Goal: Task Accomplishment & Management: Complete application form

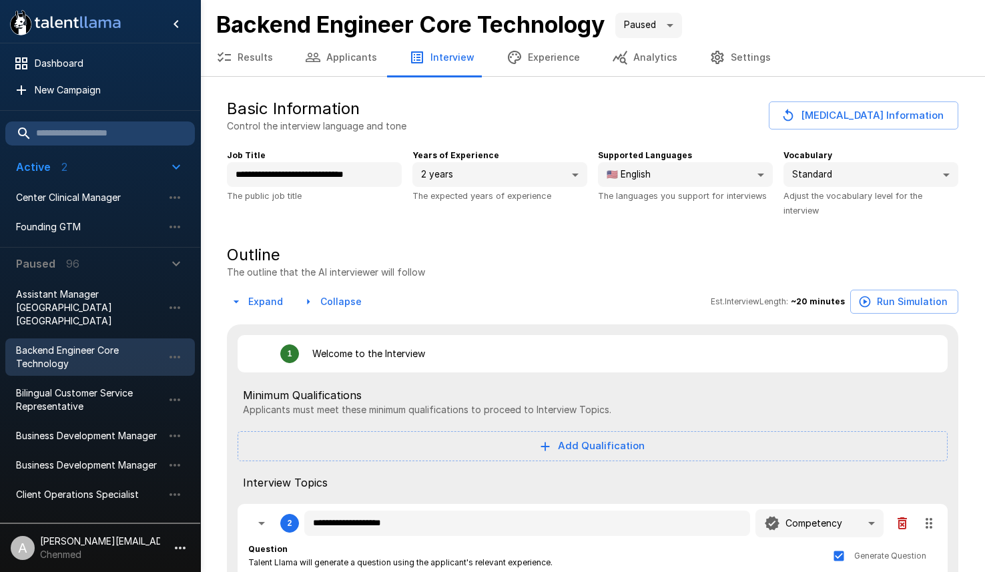
click at [171, 545] on button "button" at bounding box center [180, 548] width 23 height 23
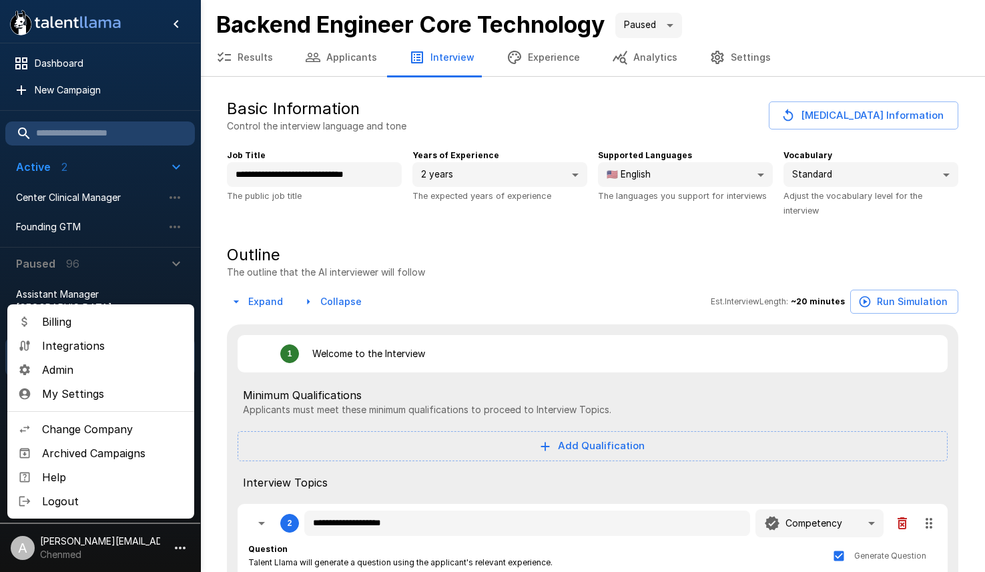
click at [80, 366] on span "Admin" at bounding box center [113, 370] width 142 height 16
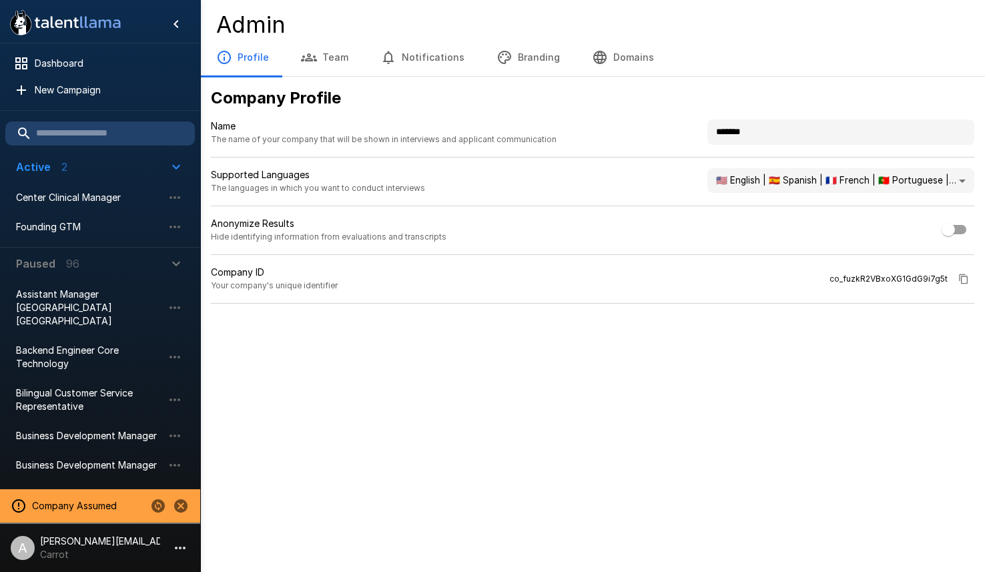
drag, startPoint x: 809, startPoint y: 134, endPoint x: 624, endPoint y: 119, distance: 186.2
click at [624, 121] on div "Name The name of your company that will be shown in interviews and applicant co…" at bounding box center [593, 139] width 764 height 38
click at [756, 130] on input "**********" at bounding box center [841, 132] width 267 height 25
type input "**********"
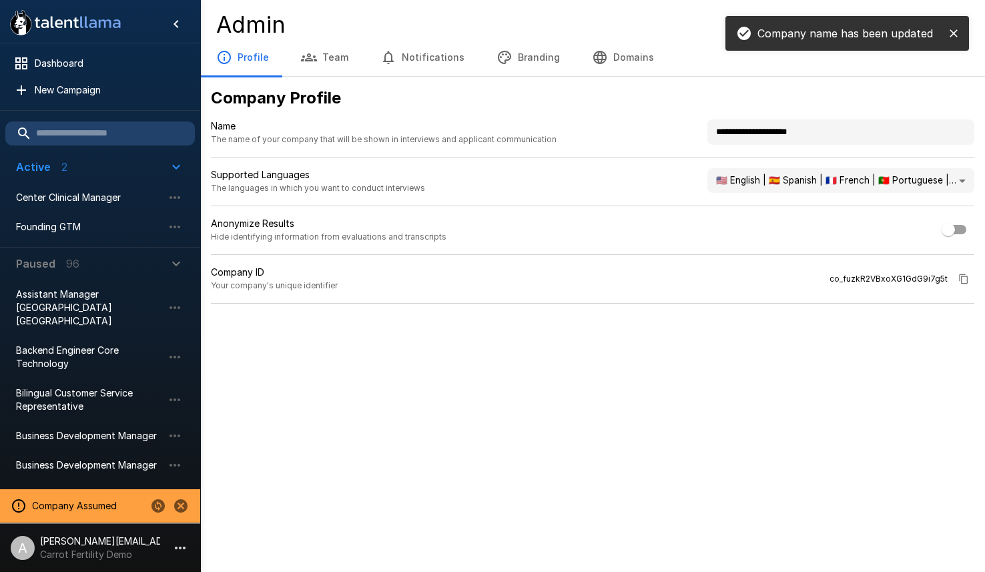
click at [649, 425] on div ".st0{fill:#FFFFFF;} .st1{fill:#76a4ed;} Dashboard New Campaign Active 2 Center …" at bounding box center [492, 286] width 985 height 572
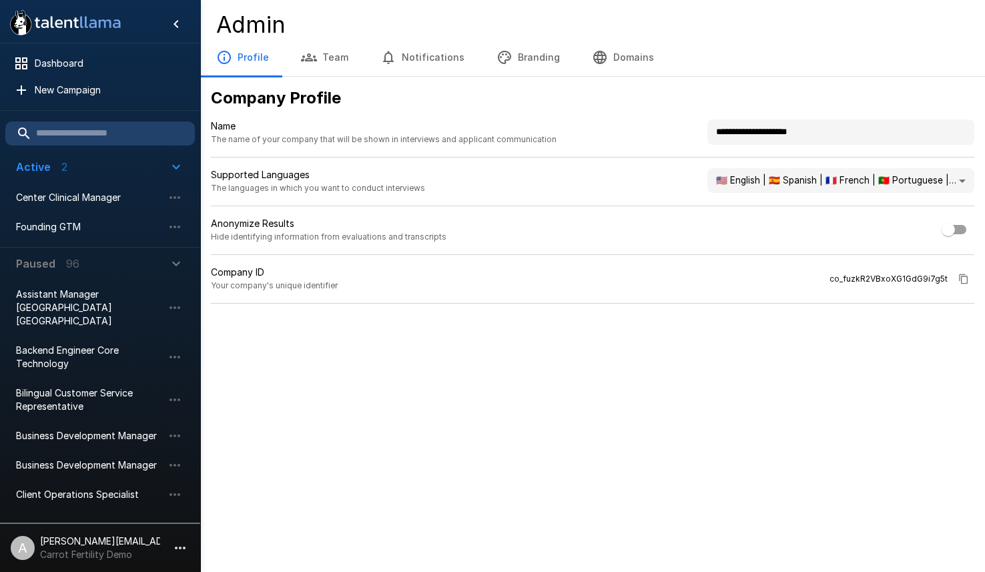
click at [174, 263] on icon "button" at bounding box center [176, 263] width 8 height 5
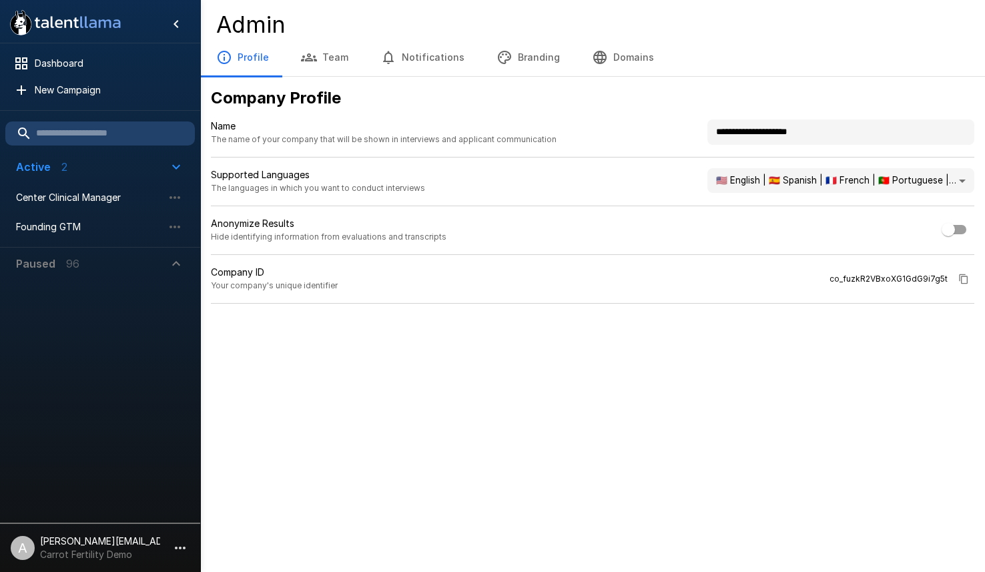
click at [175, 263] on icon "button" at bounding box center [176, 263] width 8 height 5
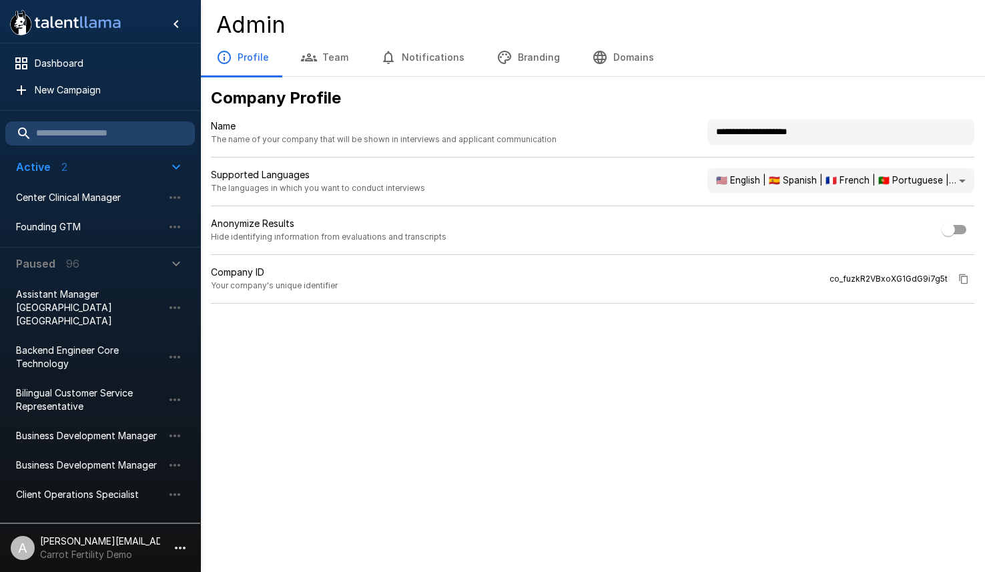
click at [409, 351] on div ".st0{fill:#FFFFFF;} .st1{fill:#76a4ed;} Dashboard New Campaign Active 2 Center …" at bounding box center [492, 286] width 985 height 572
click at [94, 88] on span "New Campaign" at bounding box center [110, 89] width 150 height 13
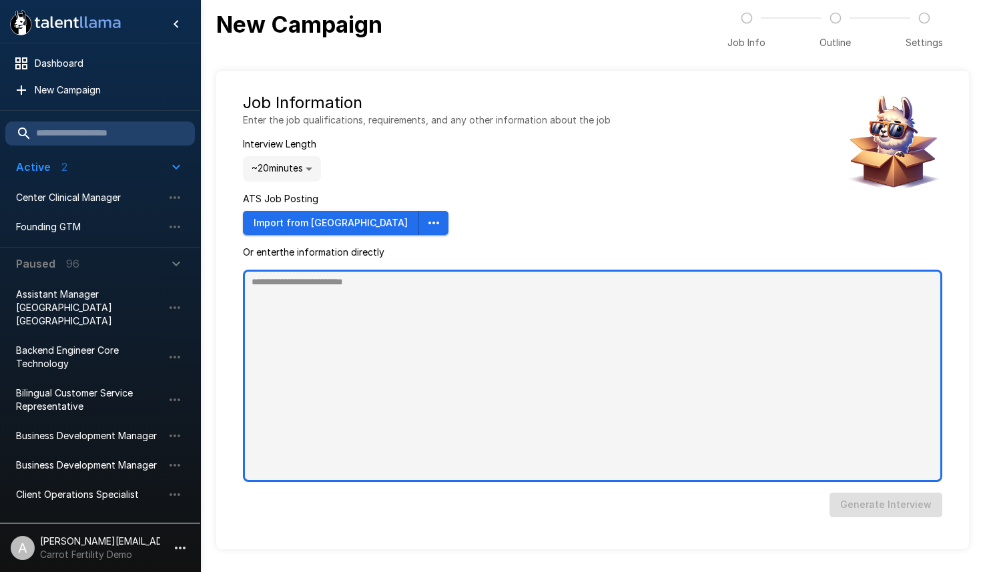
type textarea "*"
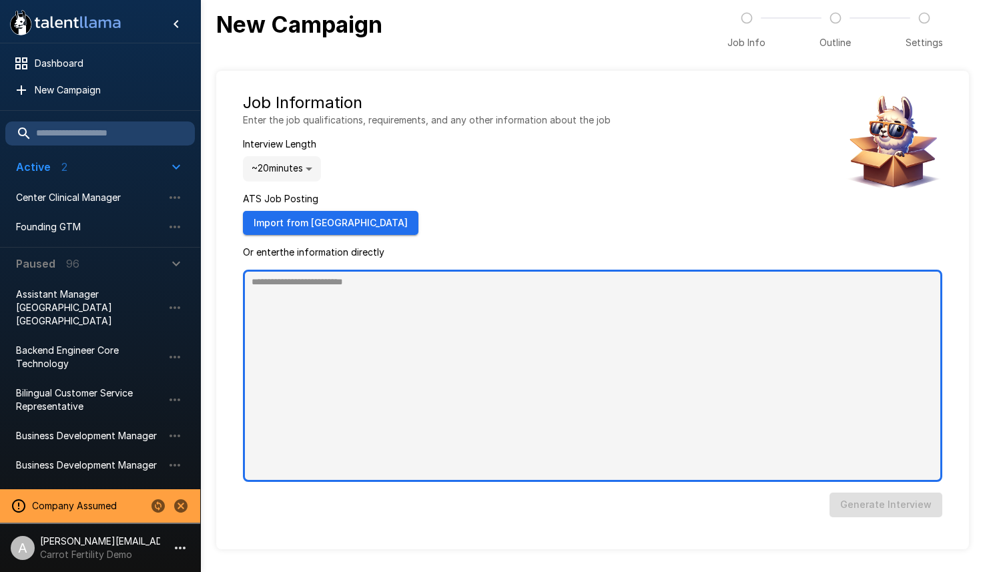
click at [423, 317] on textarea at bounding box center [593, 376] width 700 height 212
paste textarea "**********"
type textarea "**********"
type textarea "*"
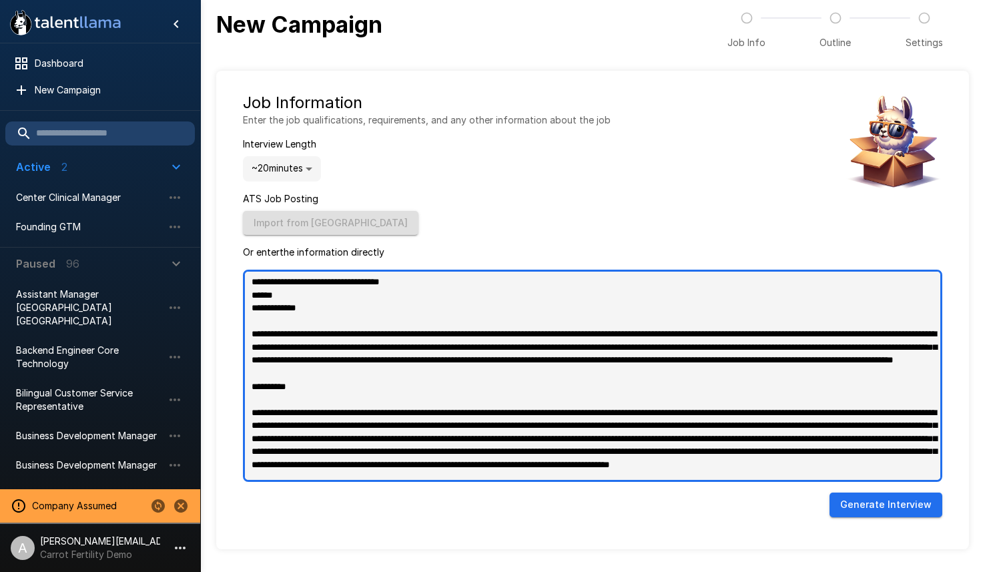
scroll to position [760, 0]
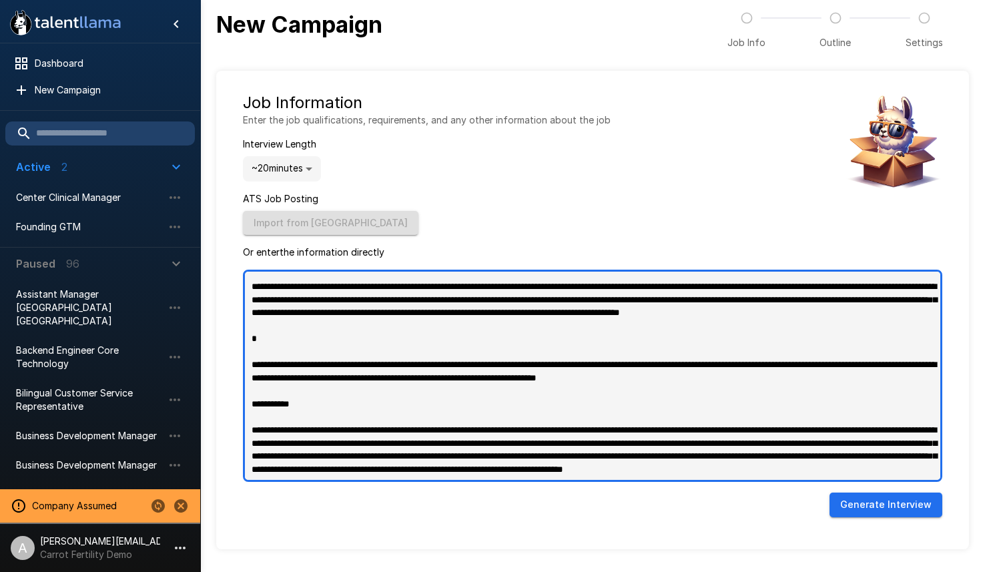
type textarea "**********"
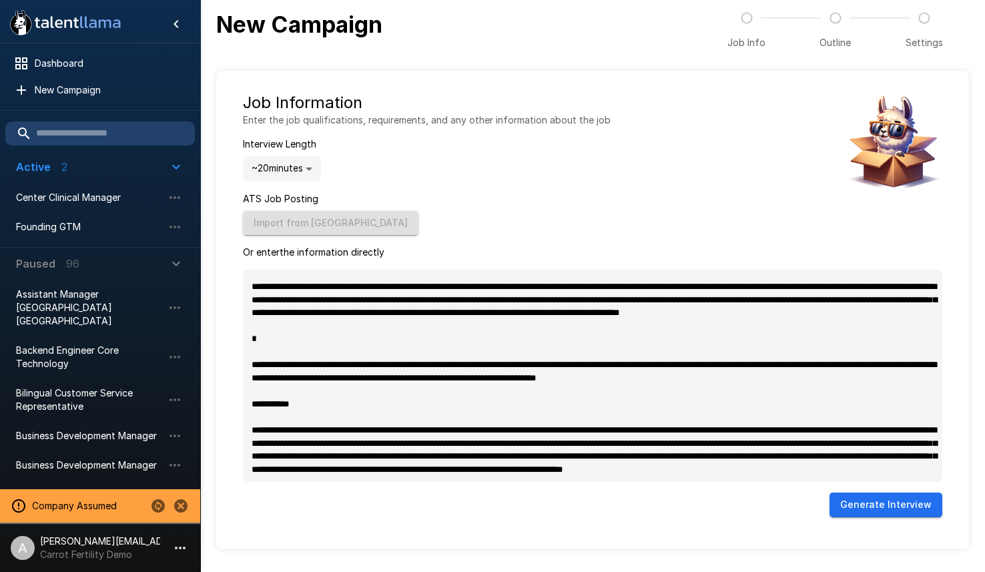
type textarea "*"
click at [895, 509] on button "Generate Interview" at bounding box center [886, 505] width 113 height 25
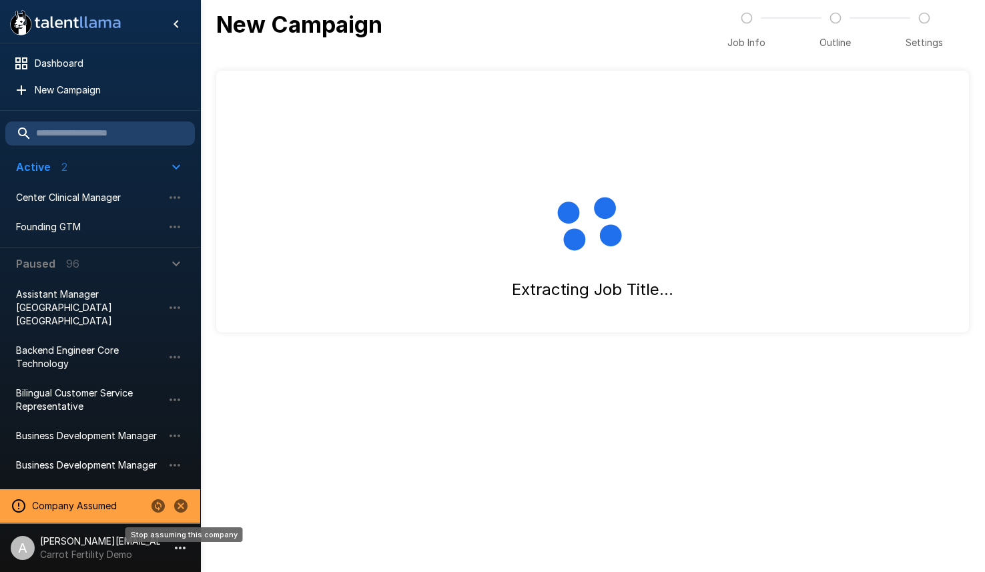
click at [170, 507] on button "Stop assuming this company" at bounding box center [181, 506] width 23 height 23
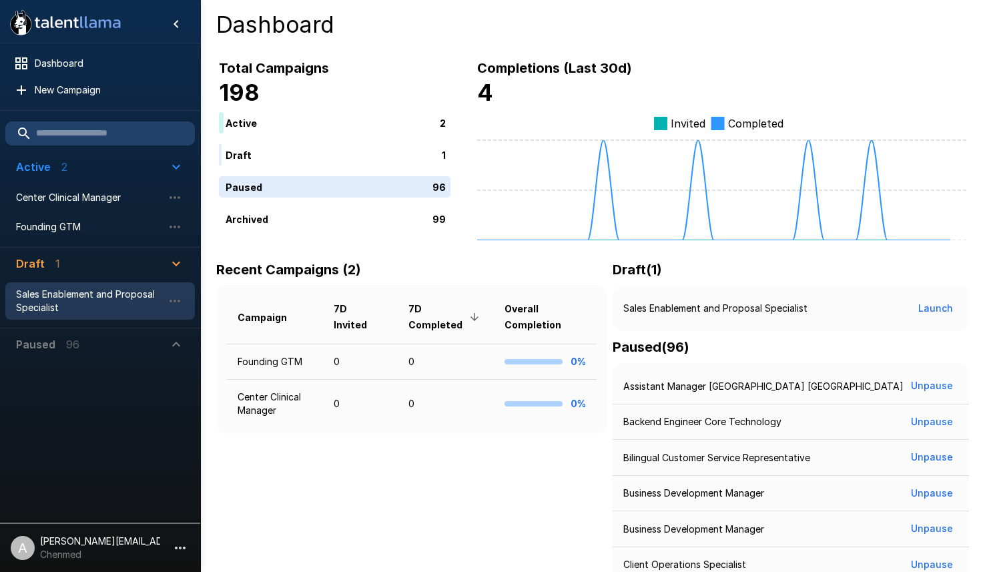
click at [97, 301] on span "Sales Enablement and Proposal Specialist" at bounding box center [89, 301] width 147 height 27
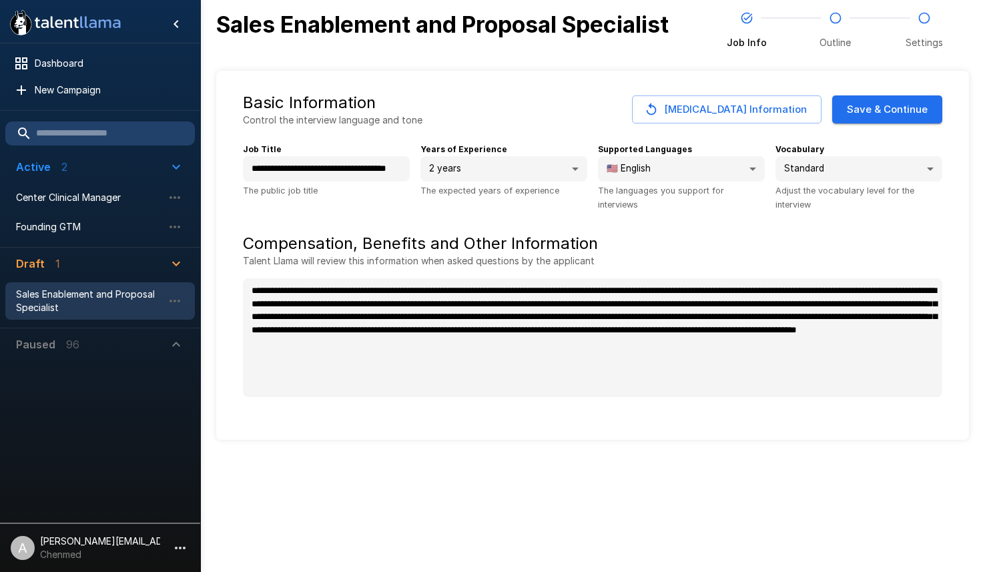
type textarea "*"
click at [878, 107] on button "Save & Continue" at bounding box center [888, 109] width 110 height 28
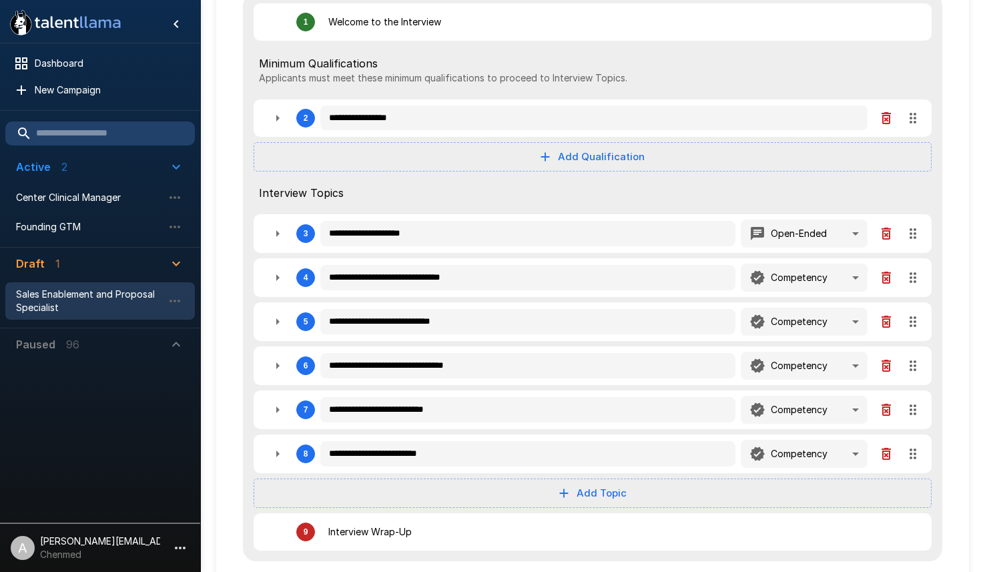
scroll to position [203, 0]
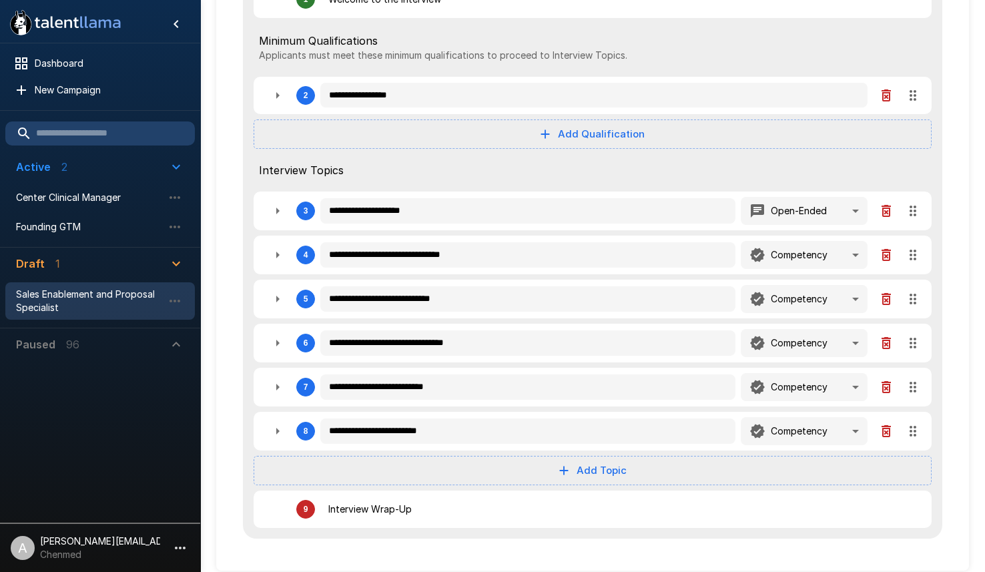
type textarea "*"
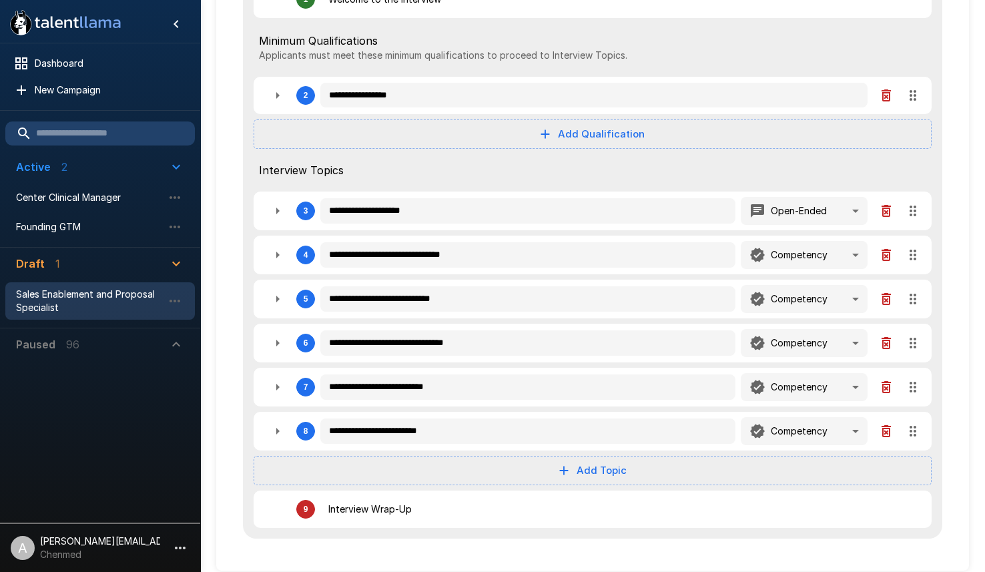
type textarea "*"
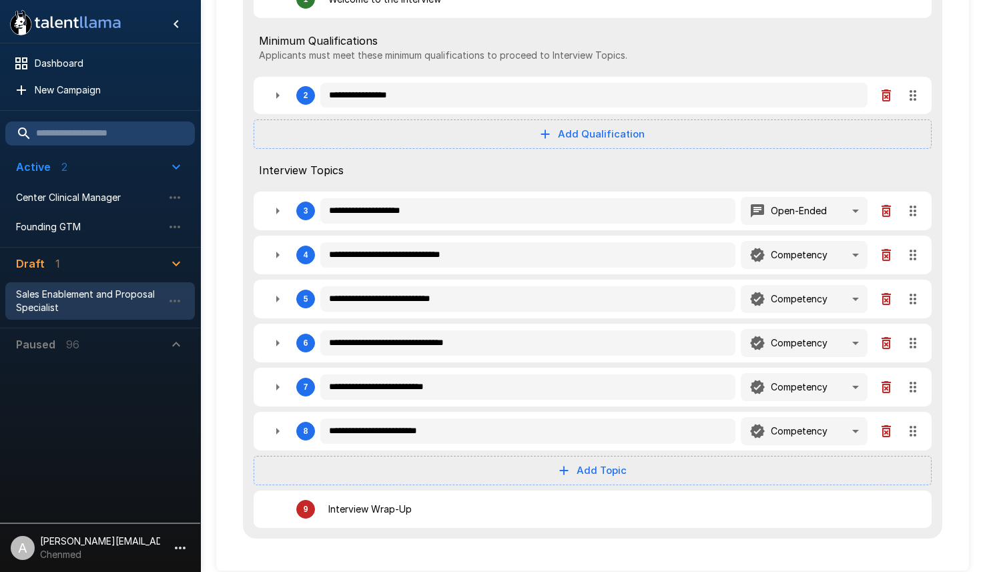
type textarea "*"
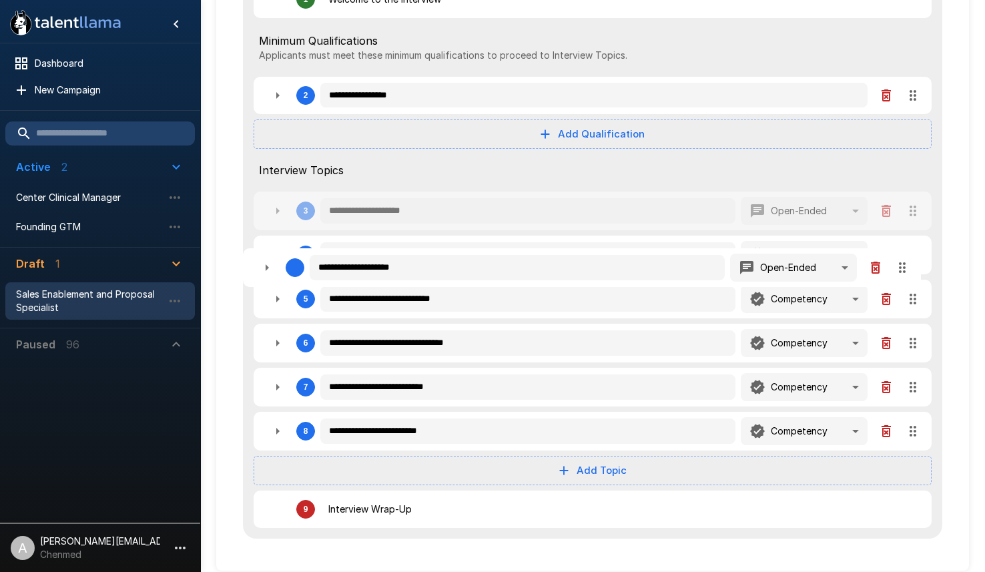
type textarea "*"
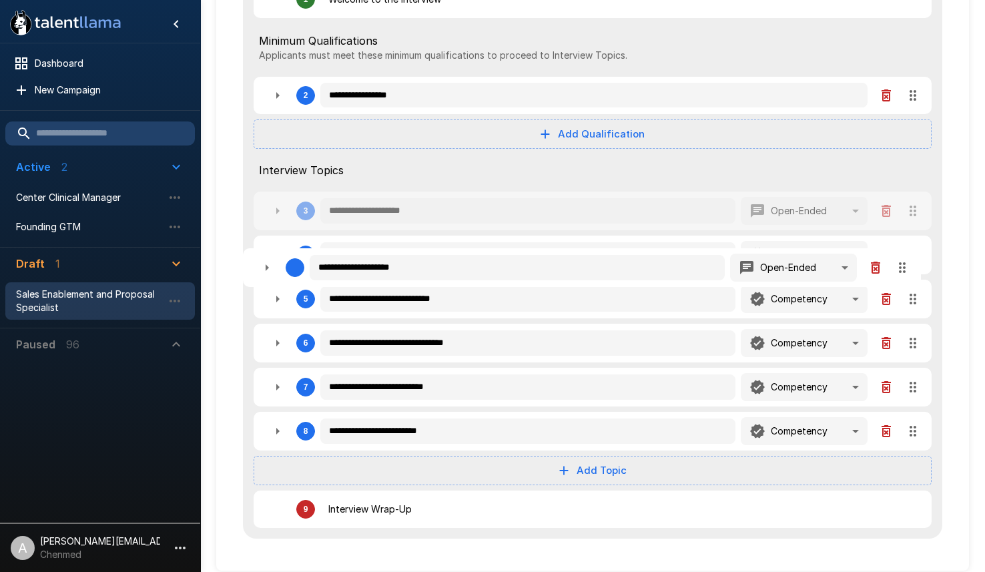
type textarea "*"
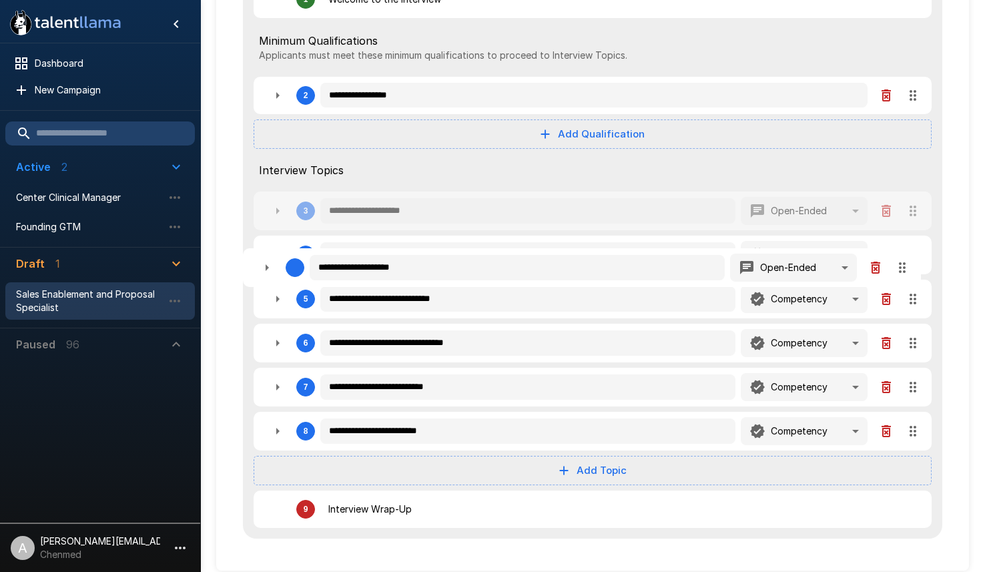
type textarea "*"
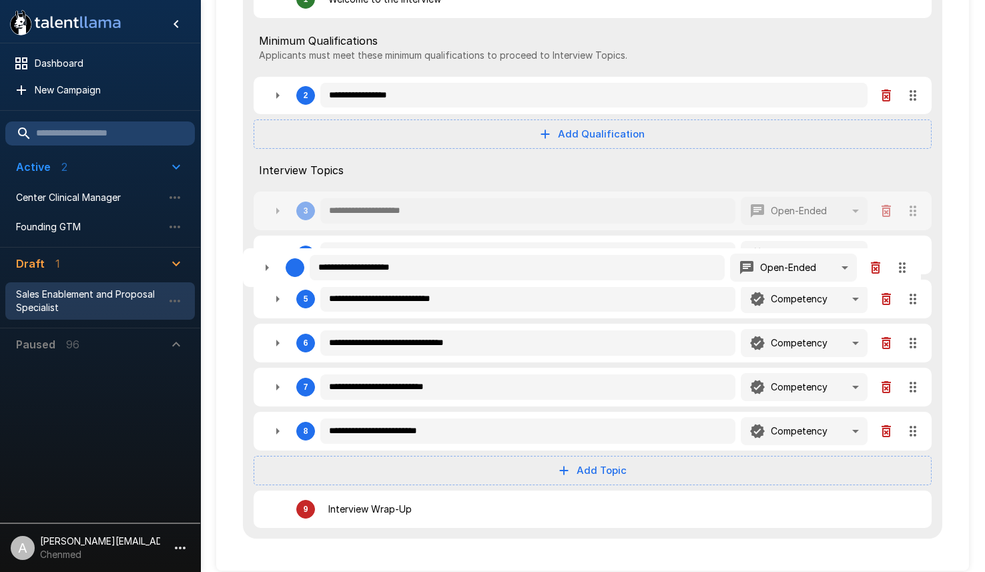
type textarea "*"
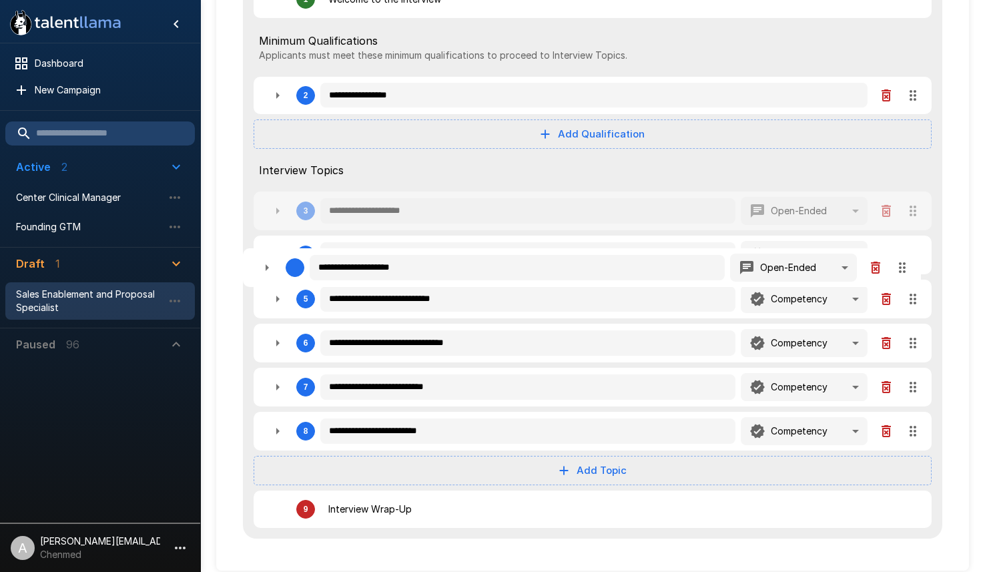
type textarea "*"
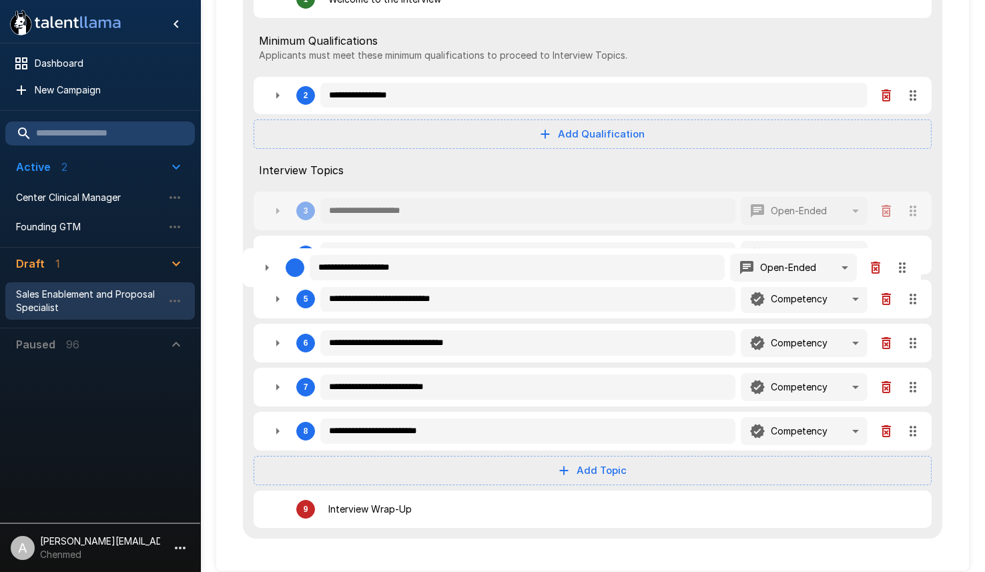
type textarea "*"
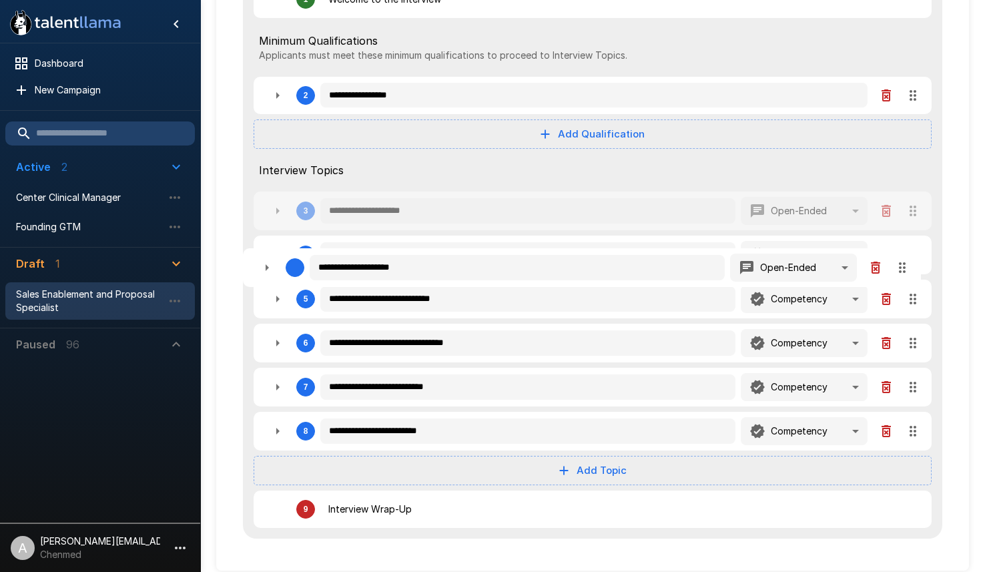
type textarea "*"
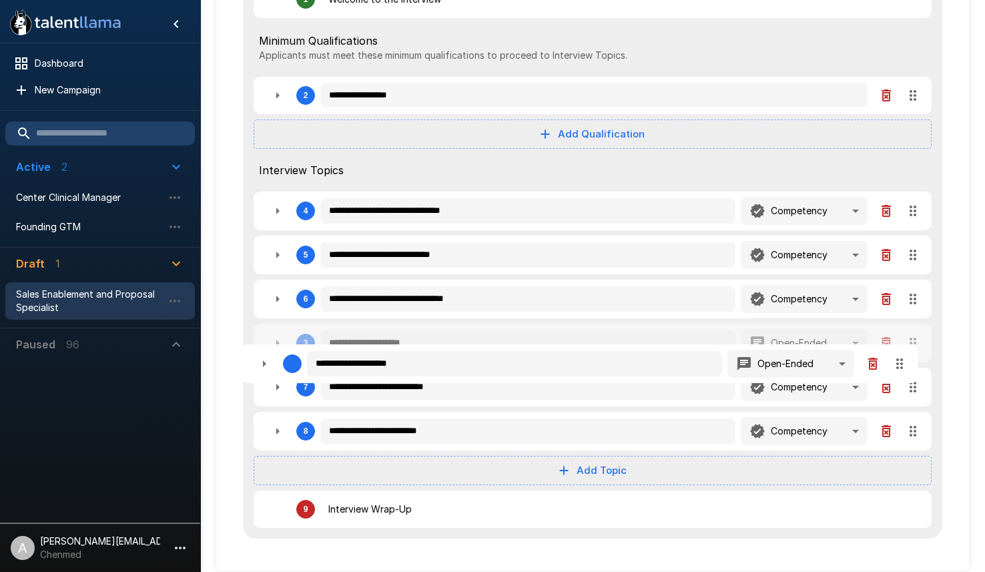
type textarea "*"
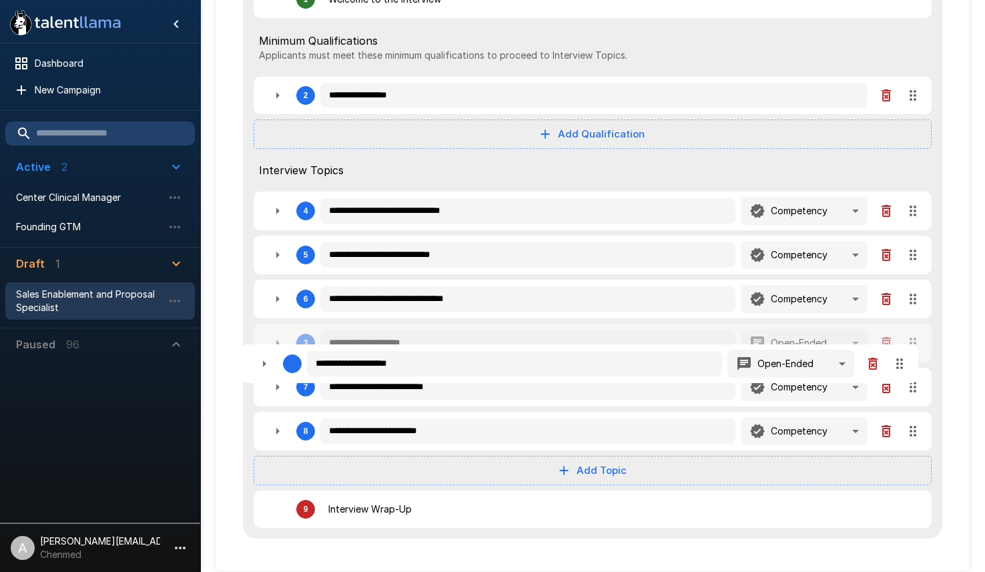
type textarea "*"
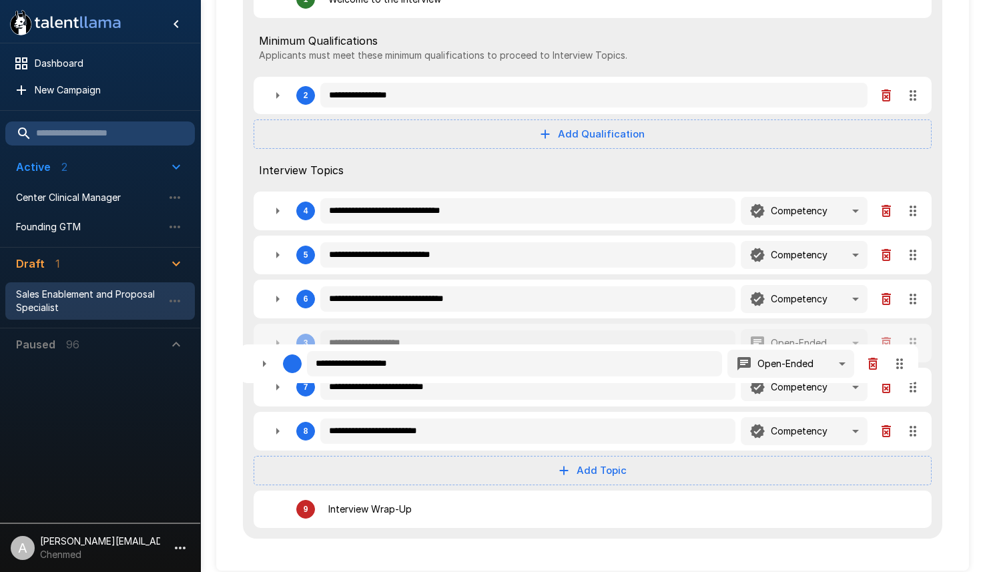
type textarea "*"
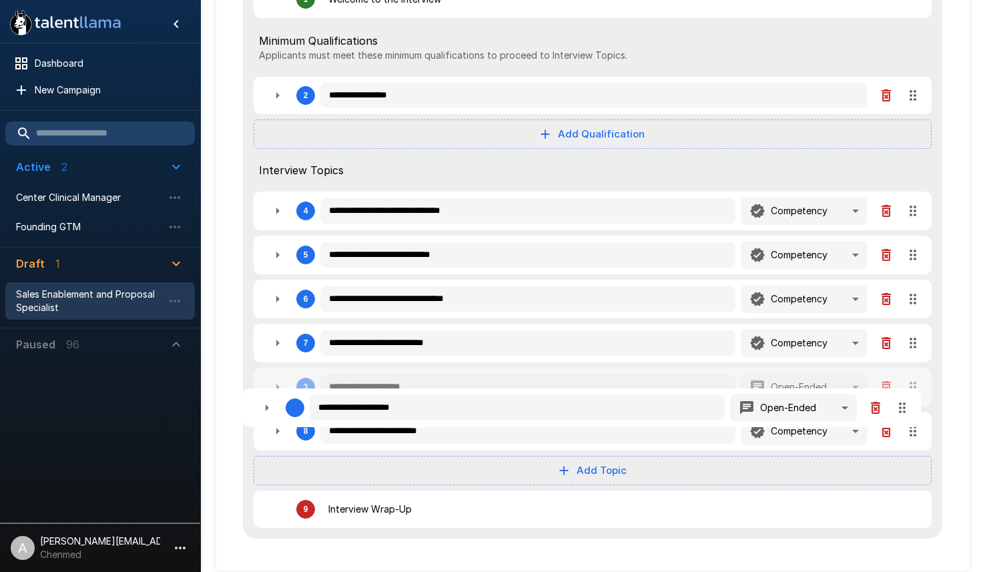
type textarea "*"
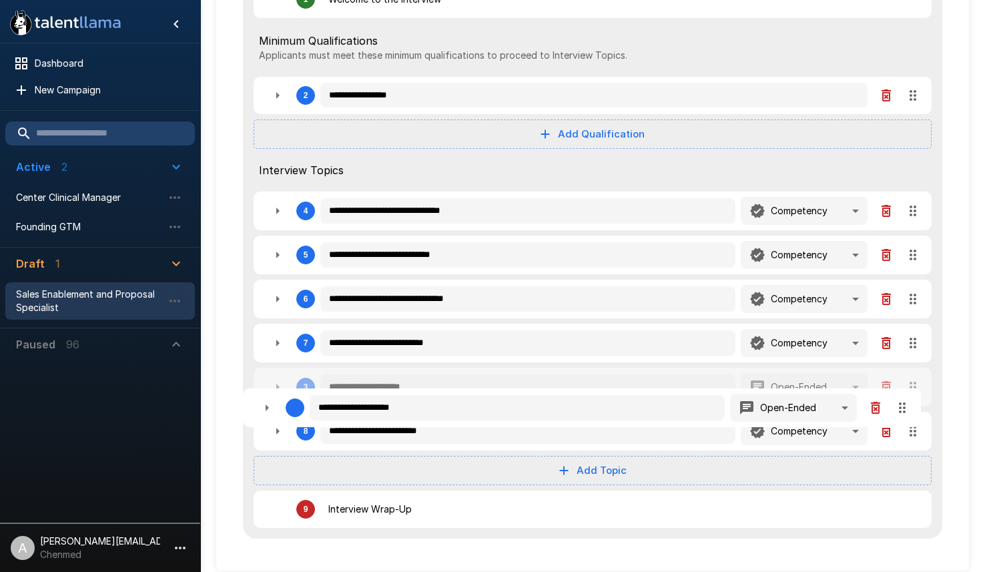
type textarea "*"
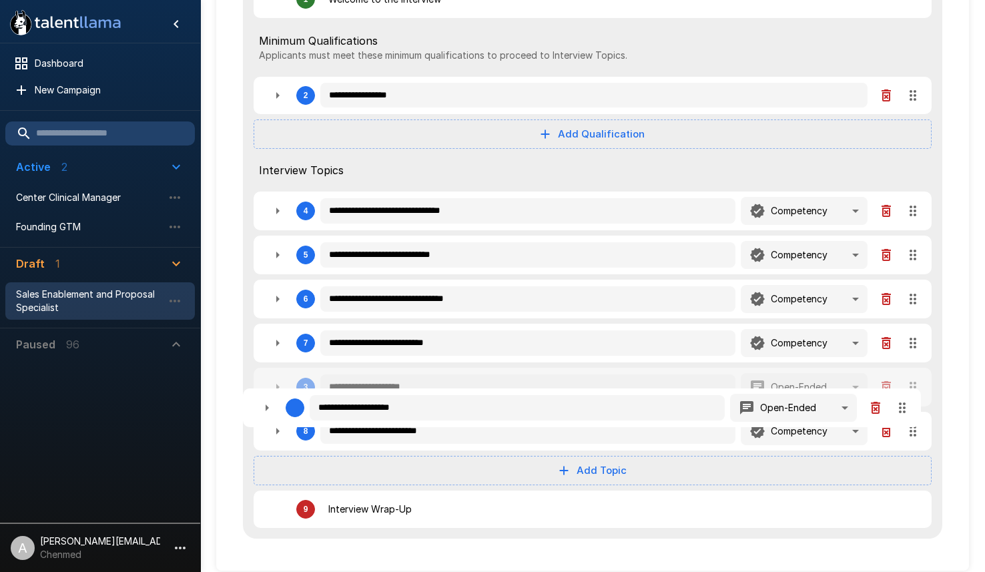
type textarea "*"
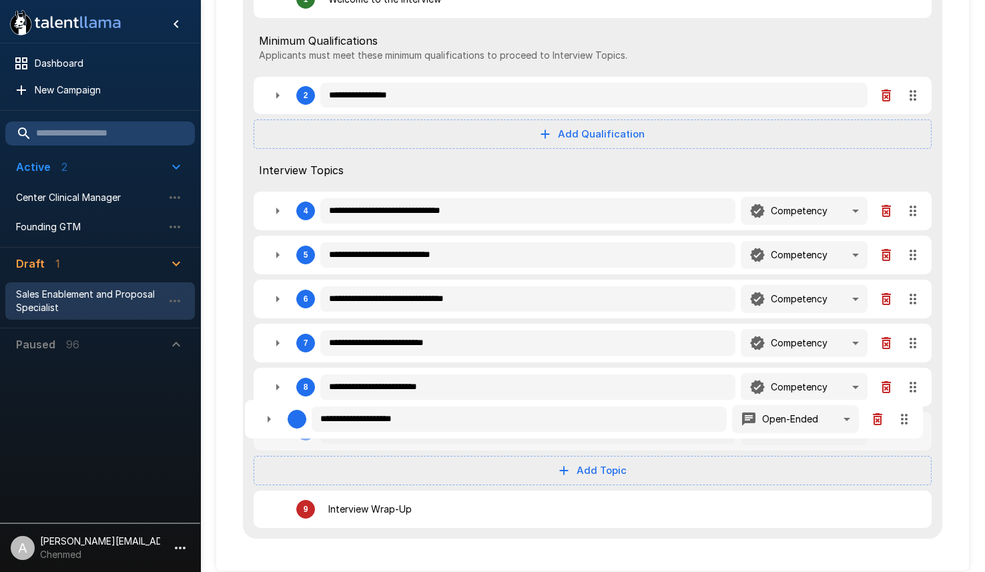
type textarea "*"
drag, startPoint x: 913, startPoint y: 212, endPoint x: 905, endPoint y: 423, distance: 210.5
type textarea "*"
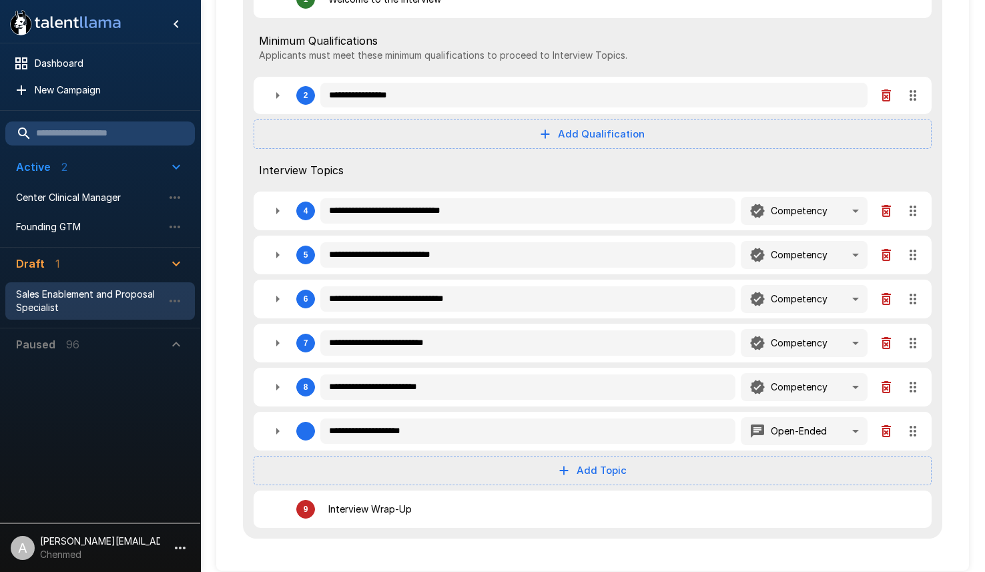
type textarea "*"
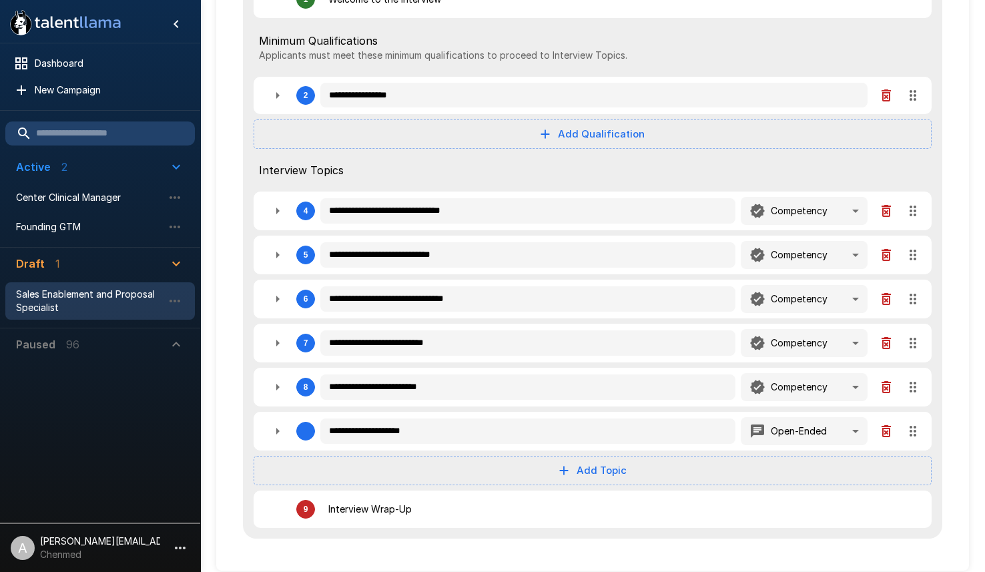
type textarea "*"
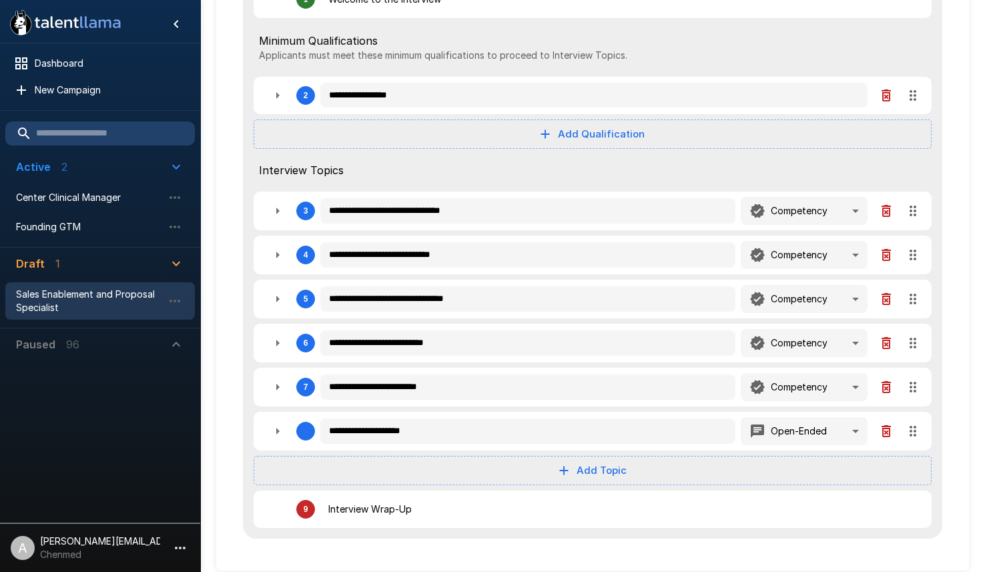
type textarea "*"
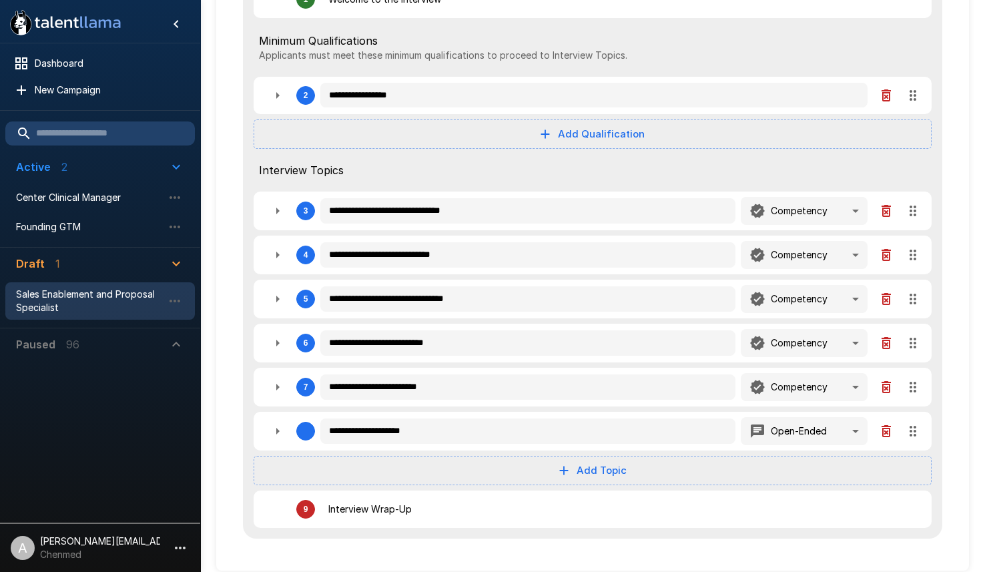
type textarea "*"
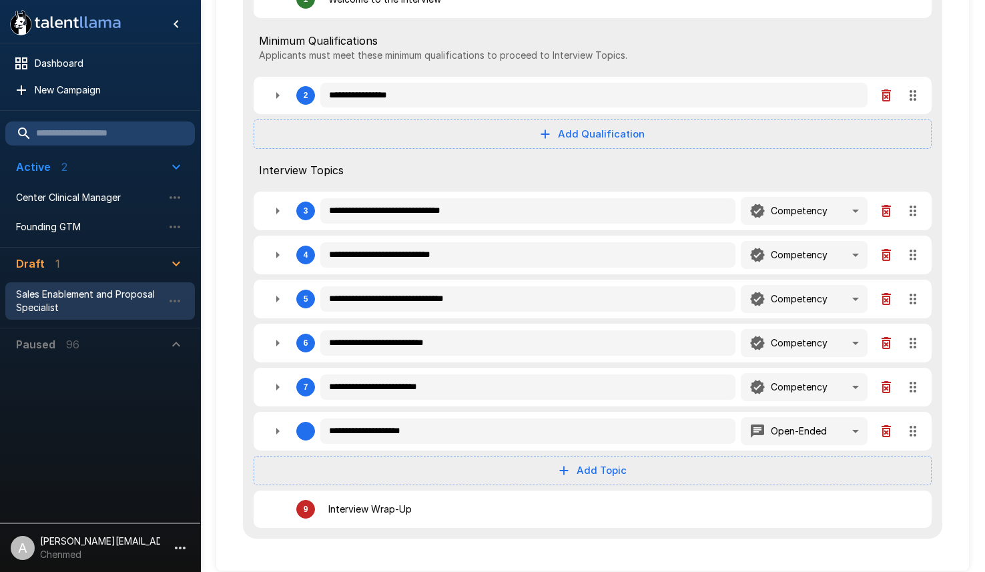
type textarea "*"
click at [268, 252] on button "button" at bounding box center [277, 255] width 27 height 27
type textarea "*"
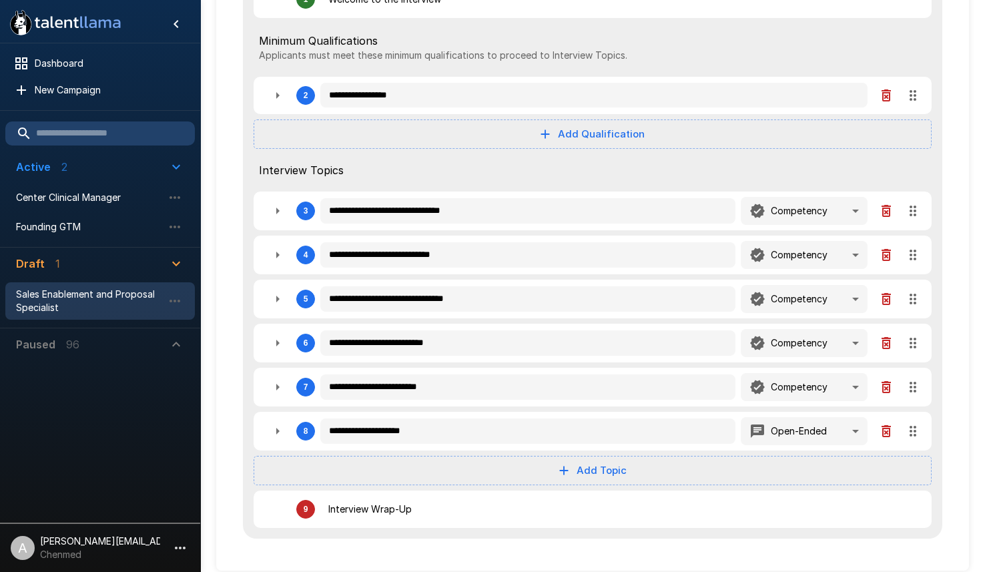
type textarea "*"
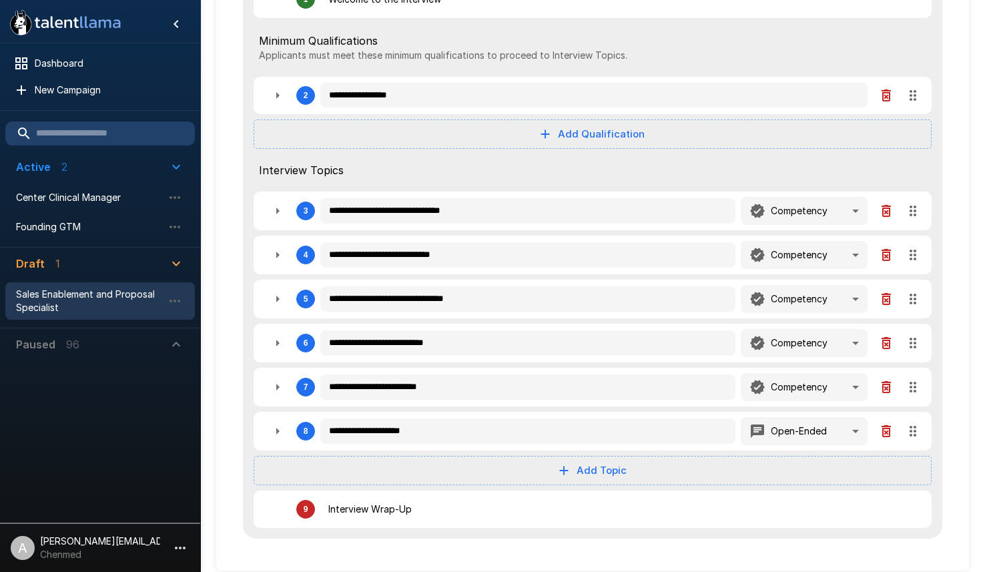
type textarea "*"
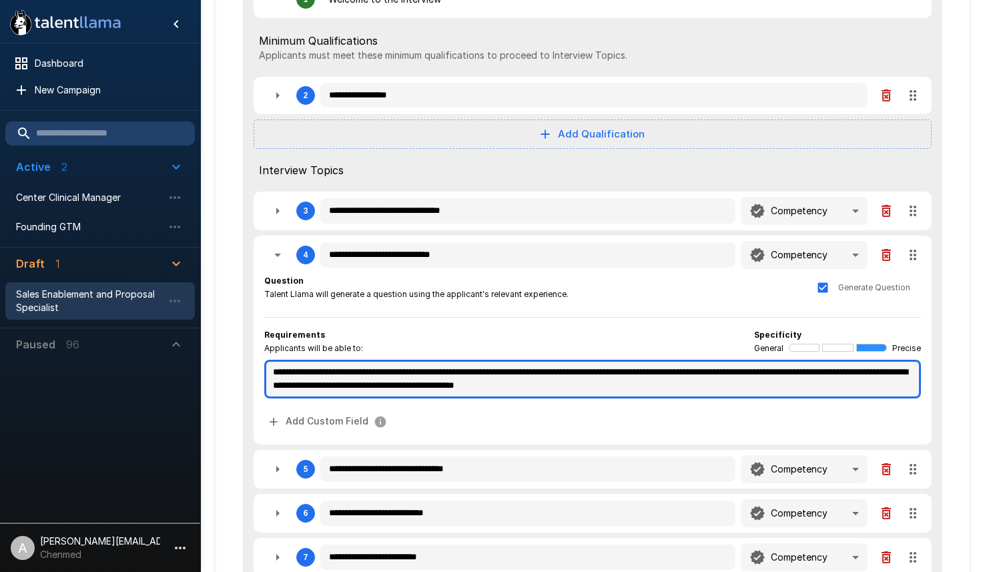
type textarea "*"
drag, startPoint x: 366, startPoint y: 386, endPoint x: 750, endPoint y: 375, distance: 384.0
click at [750, 375] on textarea "**********" at bounding box center [592, 379] width 657 height 39
type textarea "*"
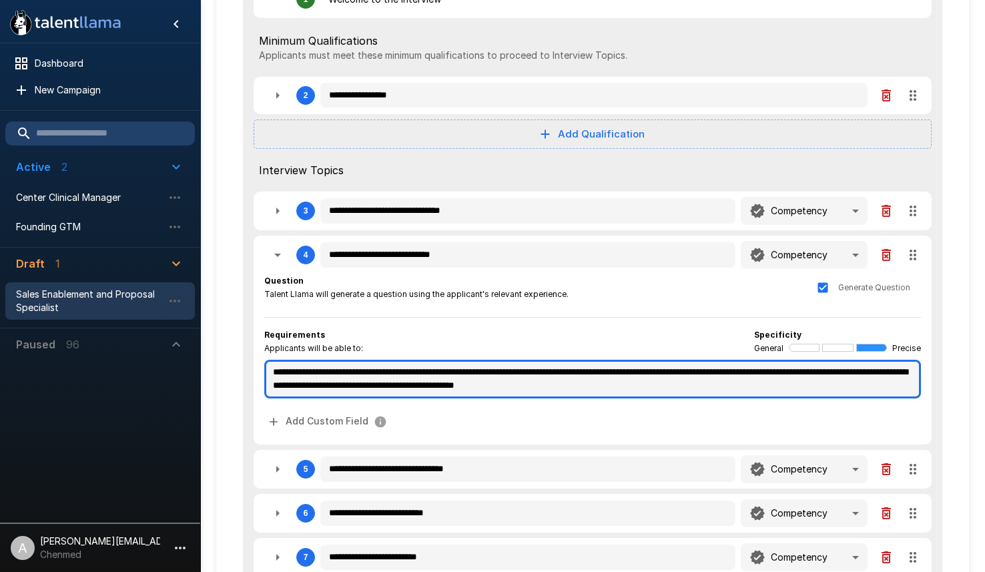
type textarea "*"
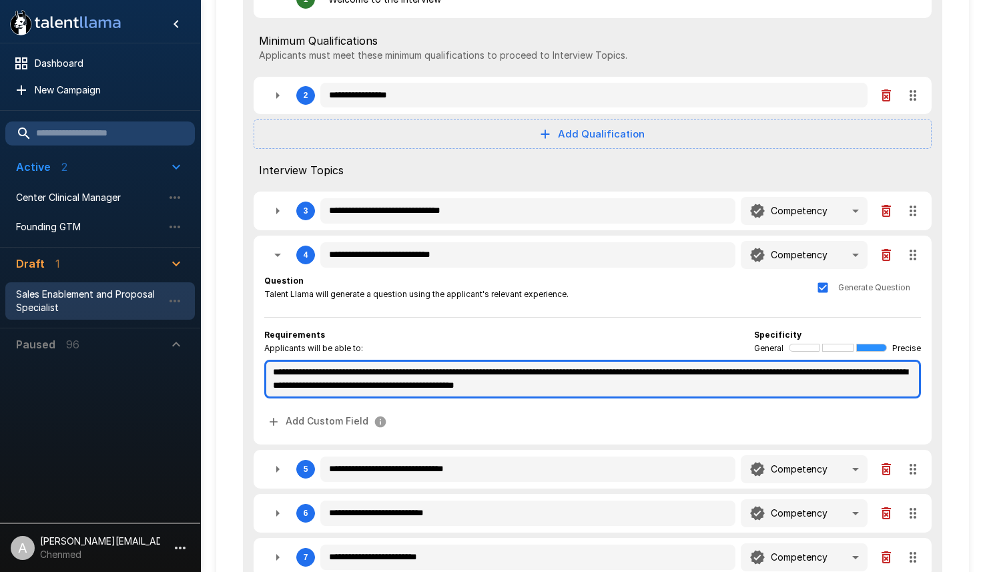
type textarea "*"
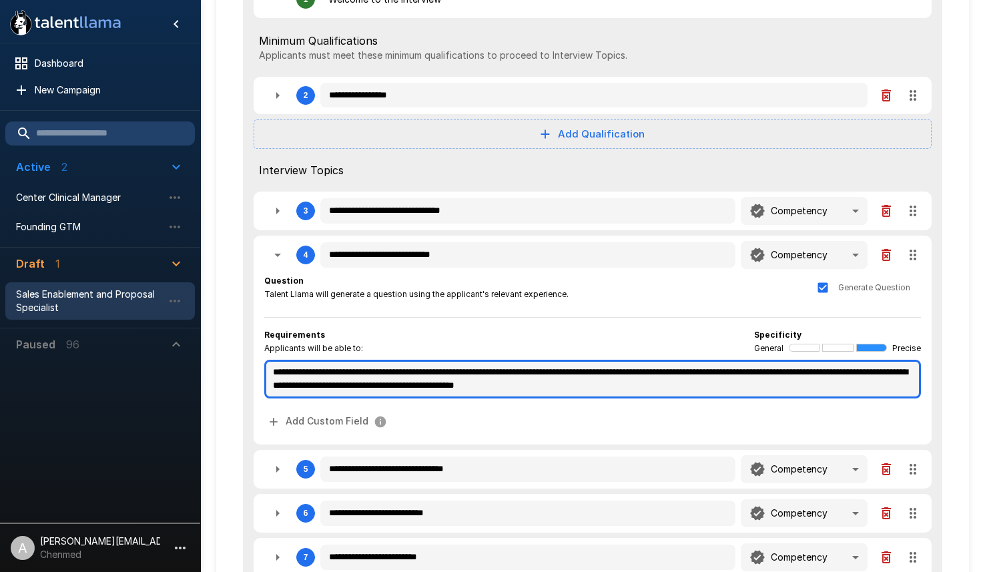
type textarea "*"
click at [667, 385] on textarea "**********" at bounding box center [592, 379] width 657 height 39
type textarea "*"
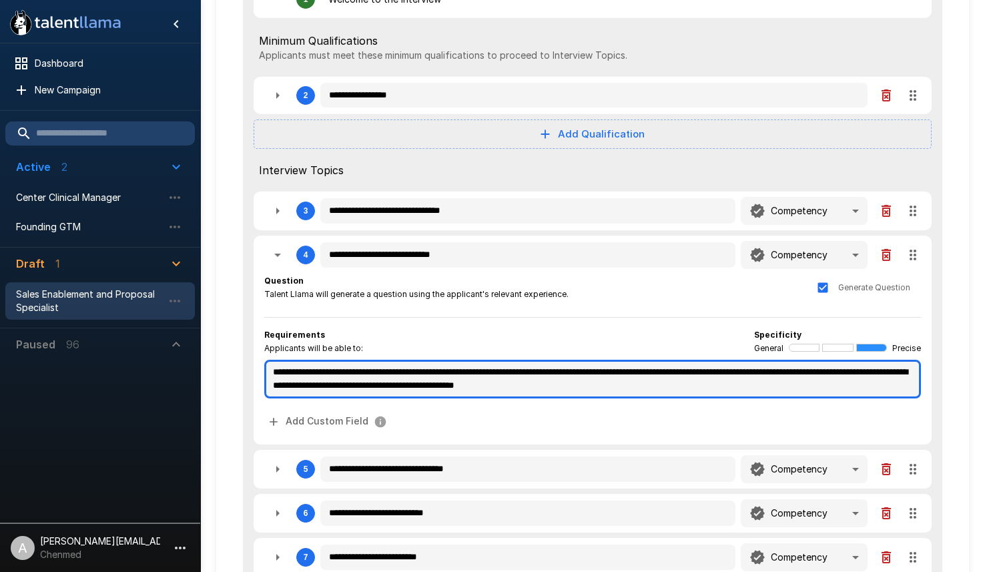
type textarea "*"
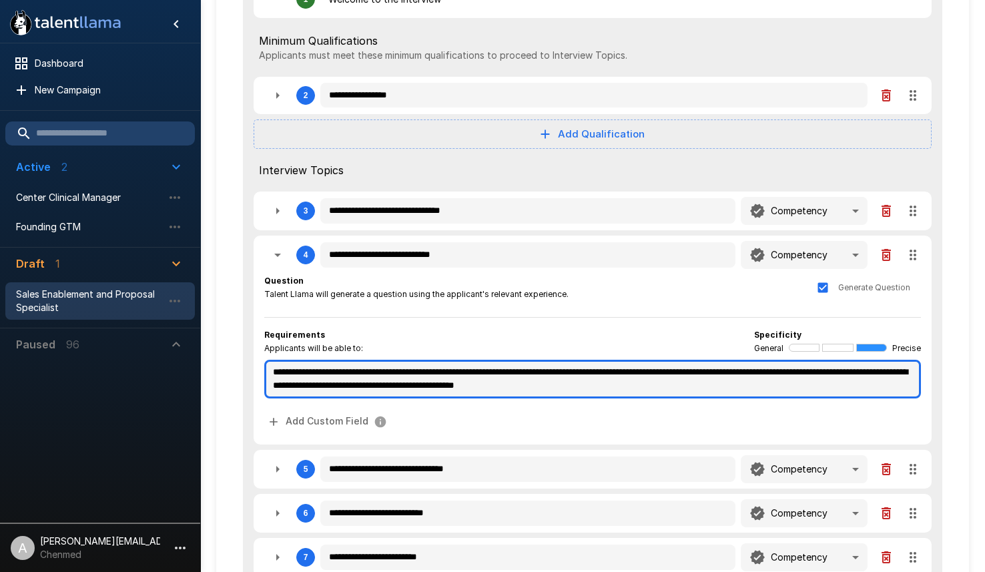
type textarea "*"
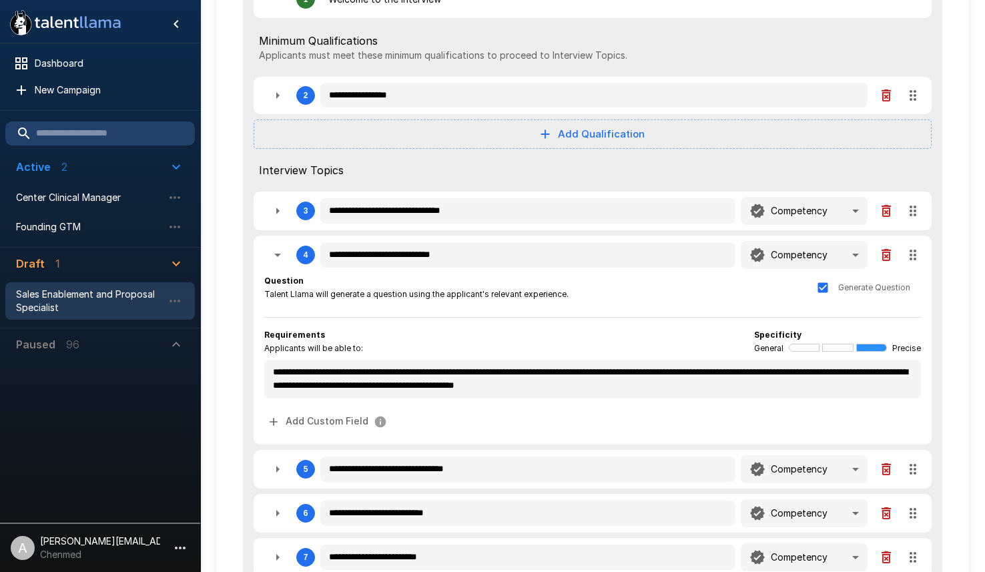
type textarea "*"
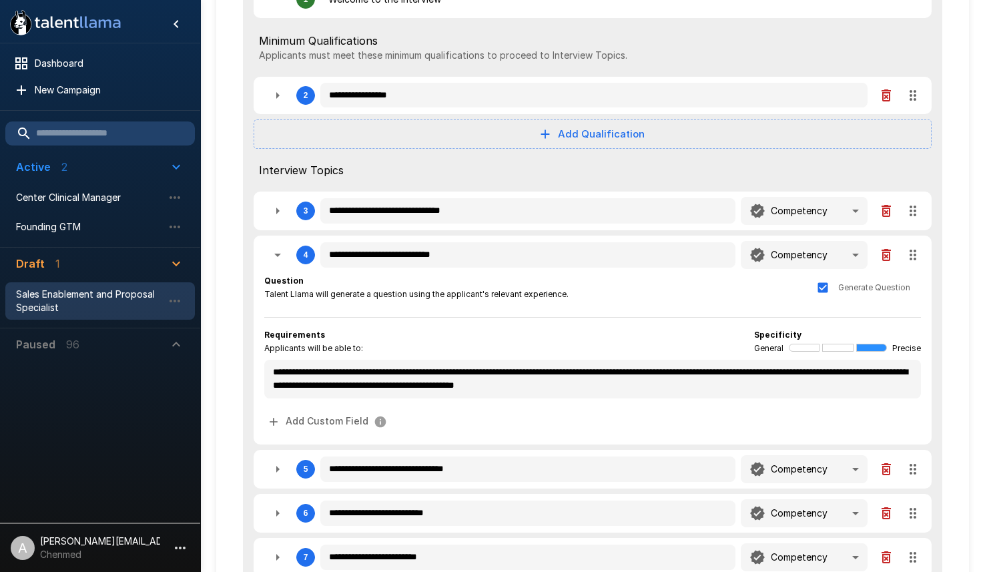
type textarea "*"
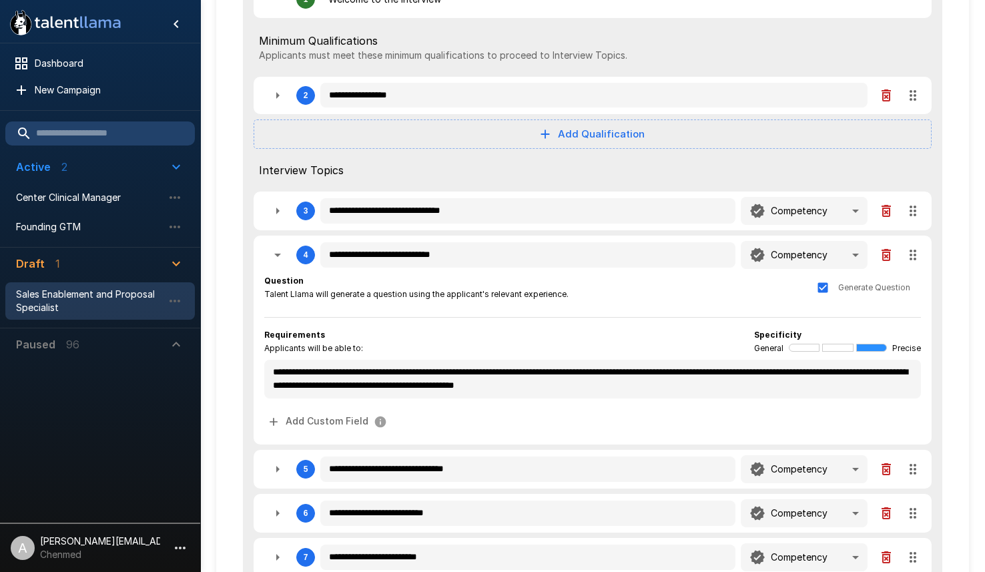
type textarea "*"
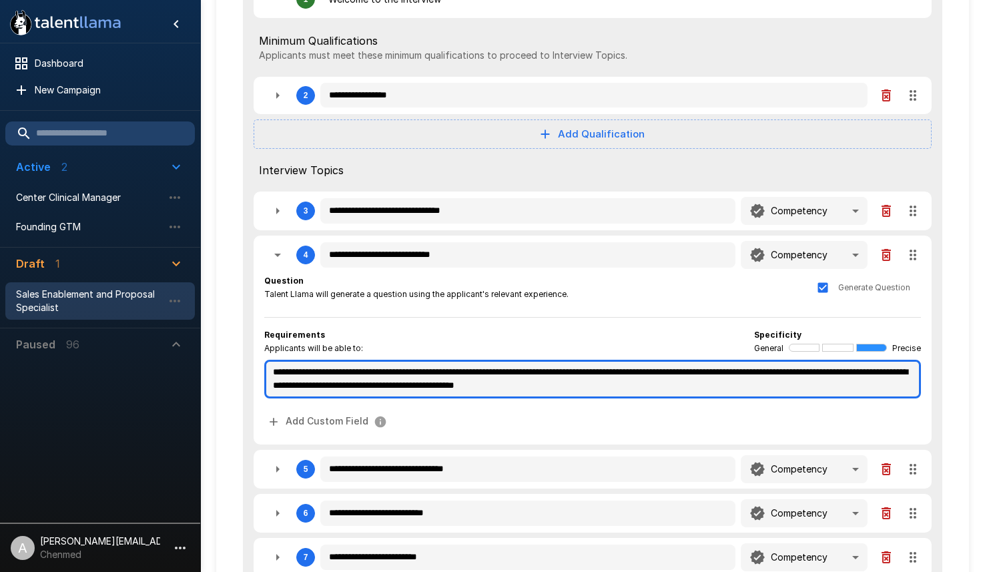
type textarea "*"
drag, startPoint x: 740, startPoint y: 374, endPoint x: 369, endPoint y: 379, distance: 371.2
click at [369, 379] on textarea "**********" at bounding box center [592, 379] width 657 height 39
type textarea "*"
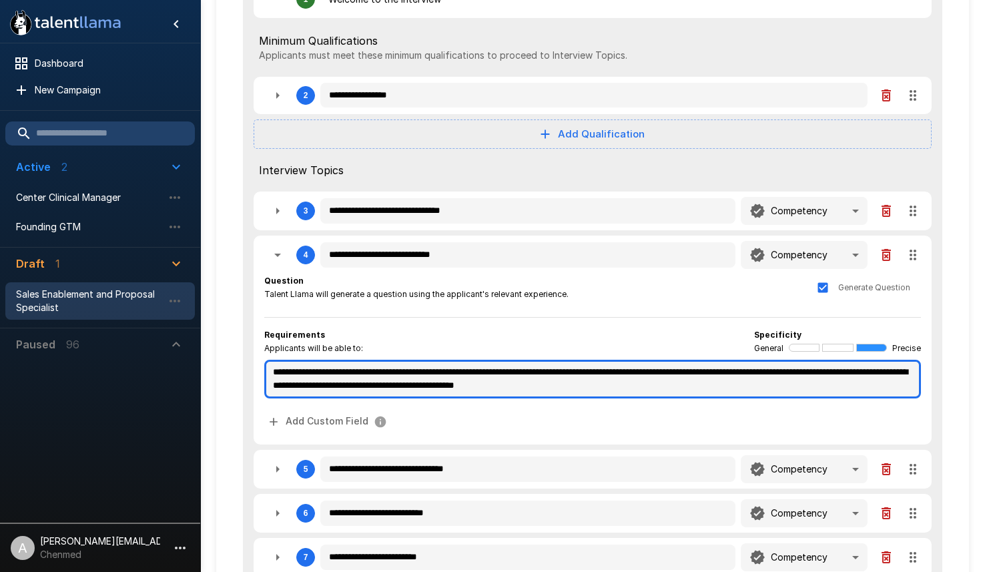
type textarea "*"
type textarea "**********"
type textarea "*"
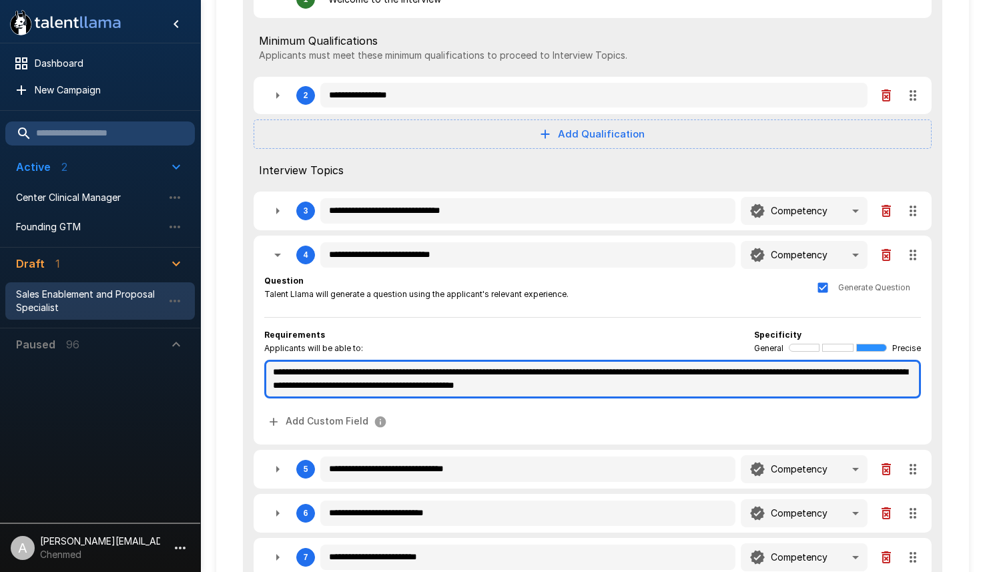
type textarea "*"
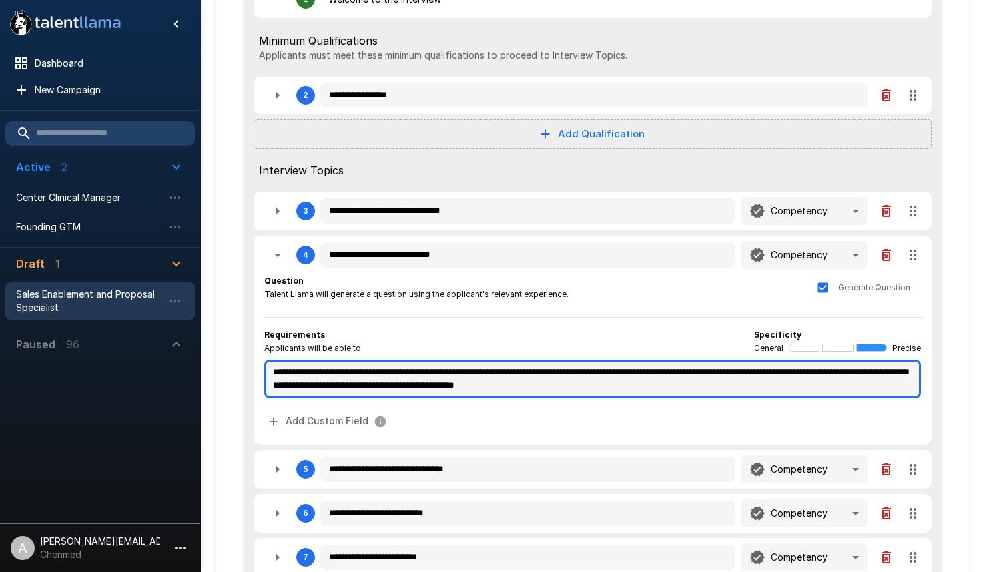
type textarea "*"
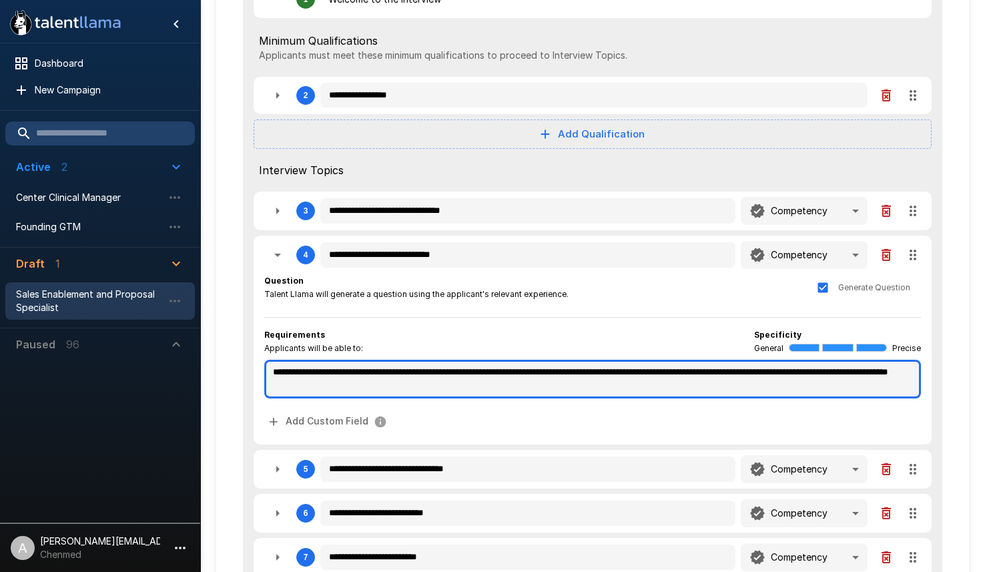
type textarea "*"
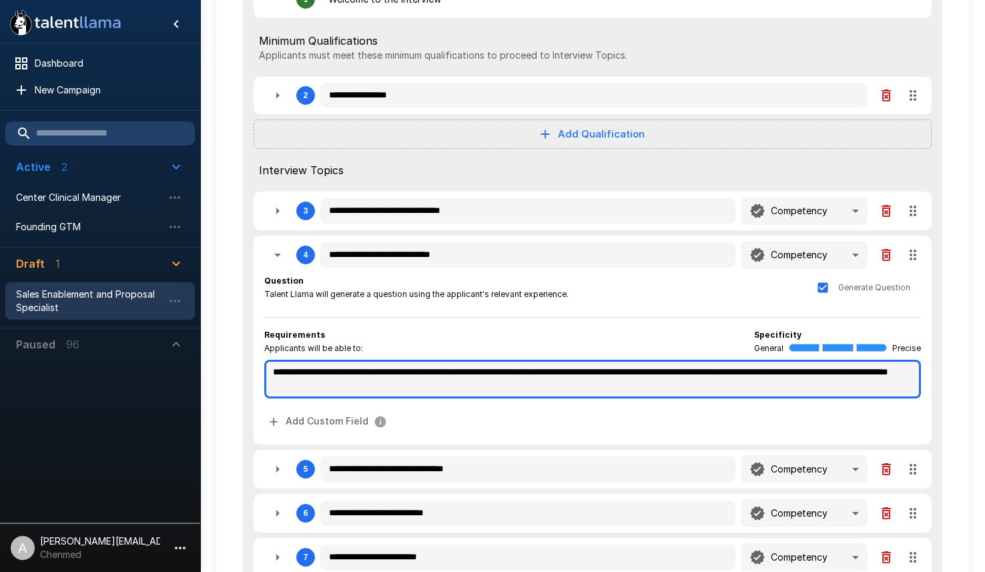
type textarea "*"
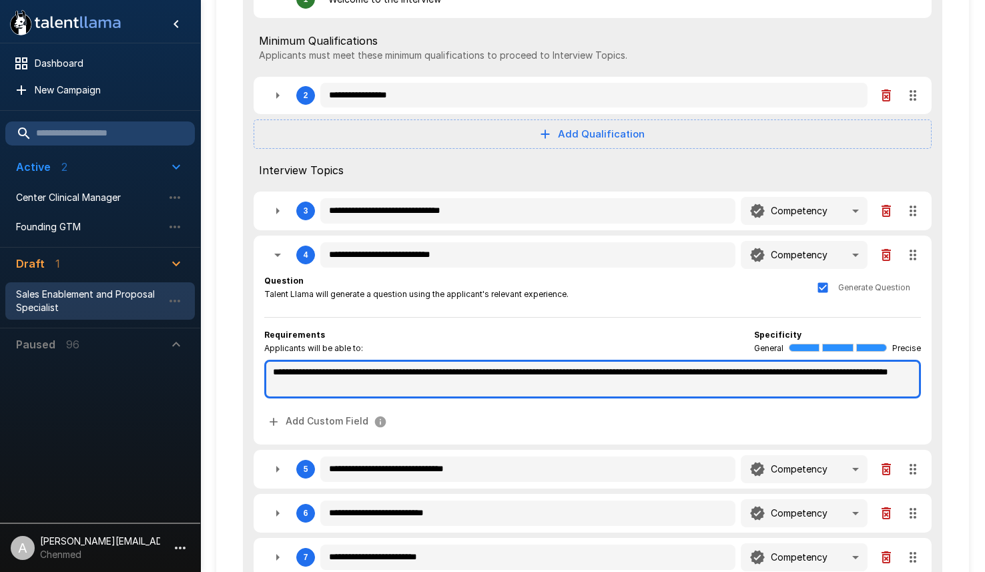
type textarea "*"
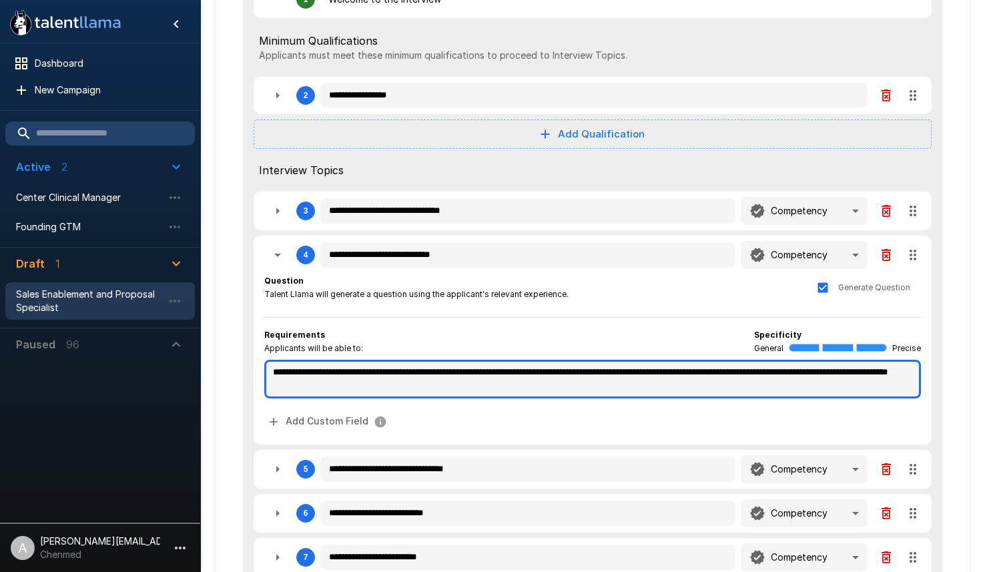
type textarea "*"
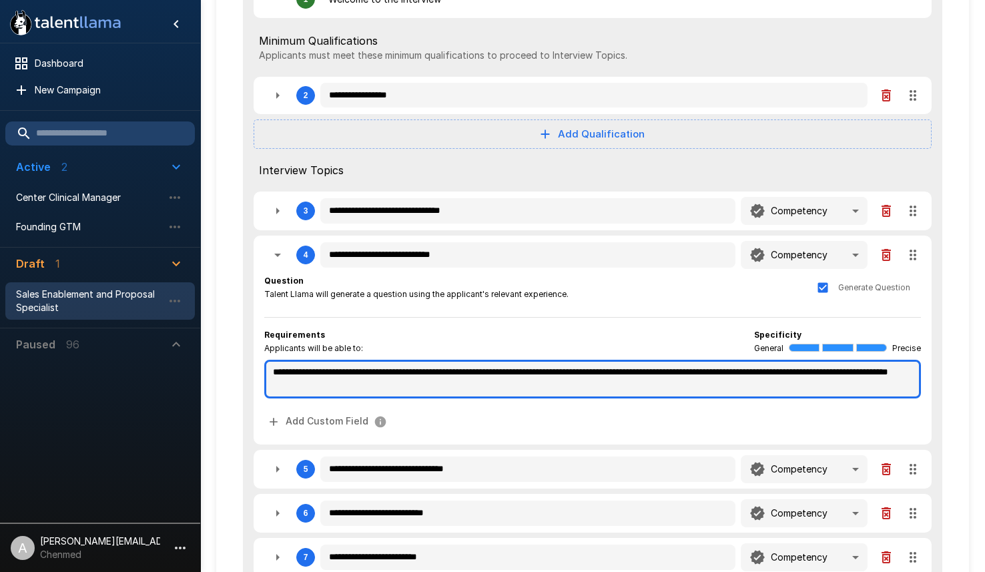
type textarea "*"
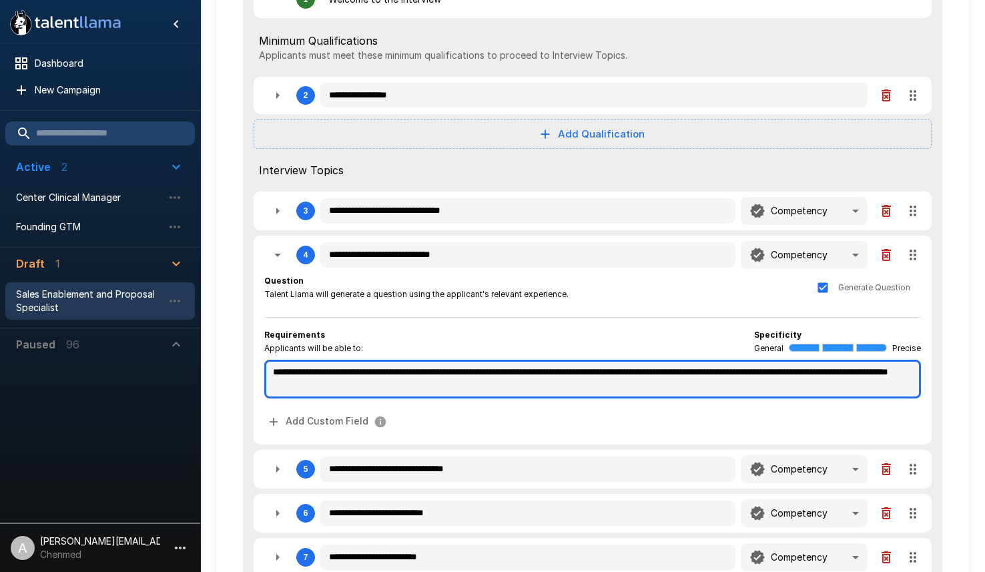
type textarea "*"
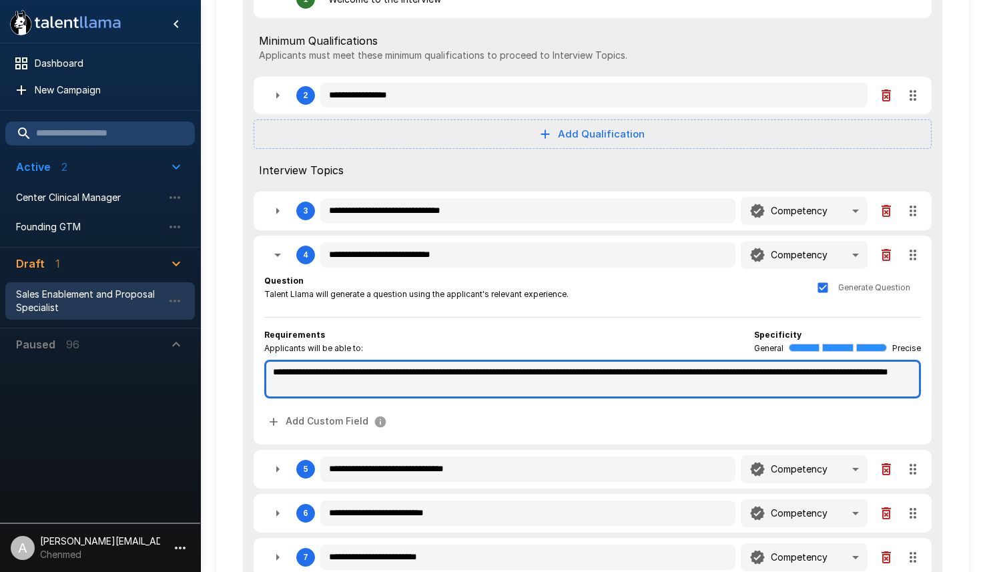
type textarea "*"
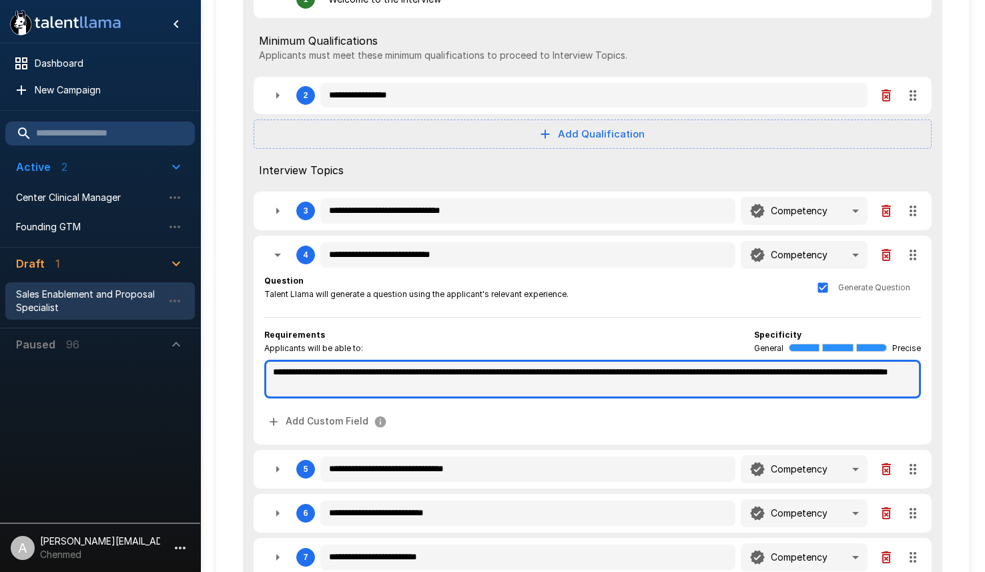
type textarea "*"
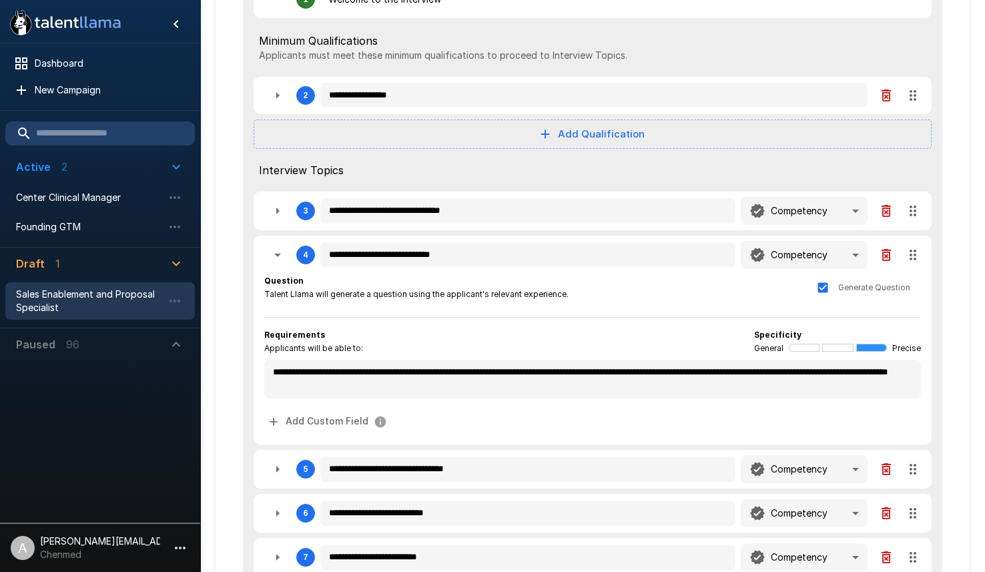
click at [270, 250] on icon "button" at bounding box center [278, 255] width 16 height 16
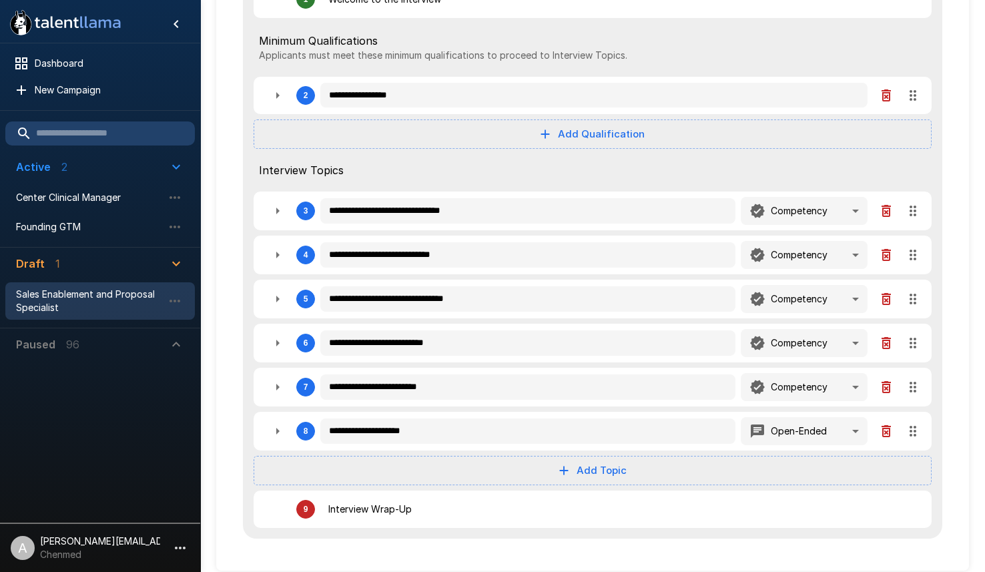
click at [272, 301] on icon "button" at bounding box center [278, 299] width 16 height 16
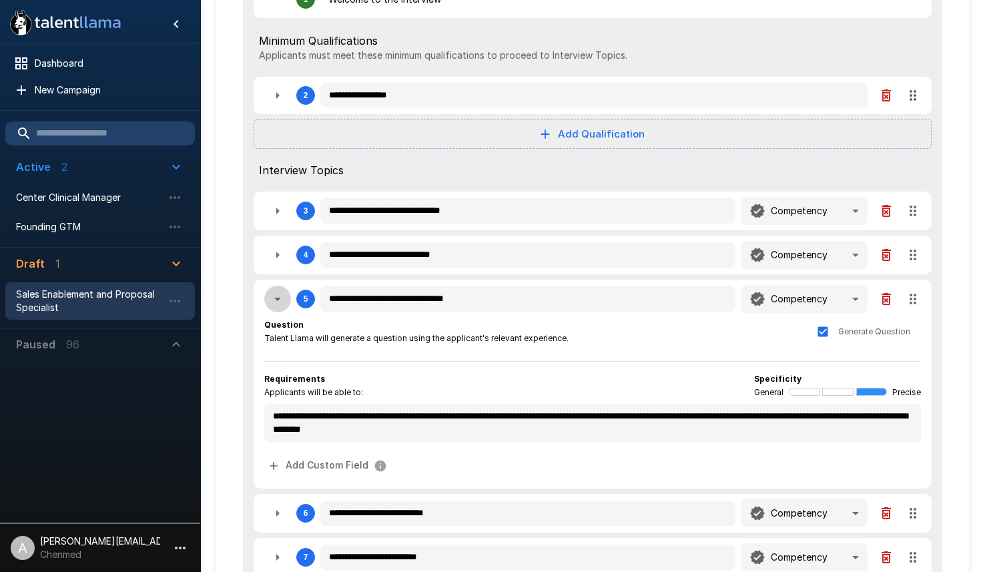
click at [272, 301] on icon "button" at bounding box center [278, 299] width 16 height 16
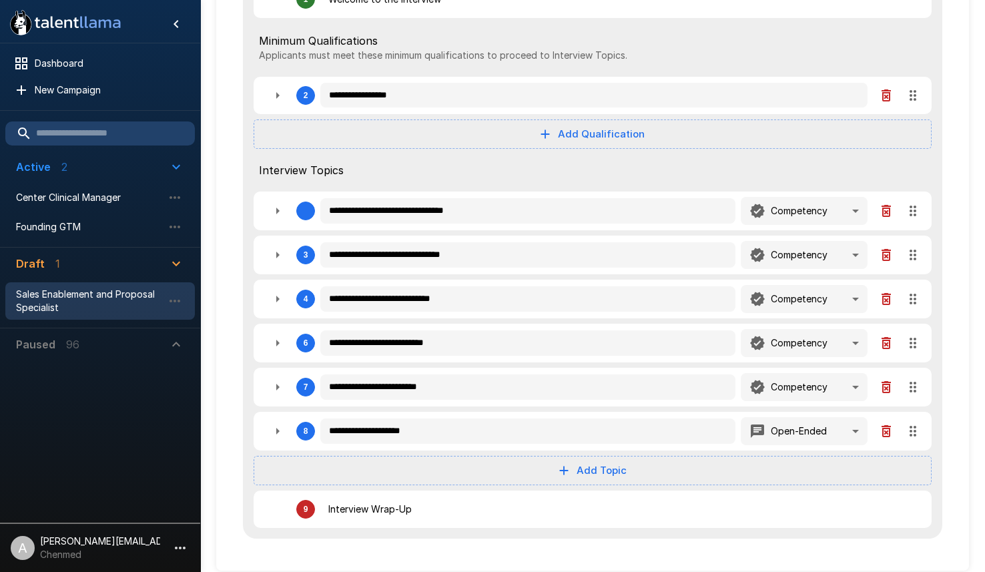
drag, startPoint x: 918, startPoint y: 301, endPoint x: 921, endPoint y: 214, distance: 86.9
click at [921, 214] on div "**********" at bounding box center [593, 254] width 700 height 569
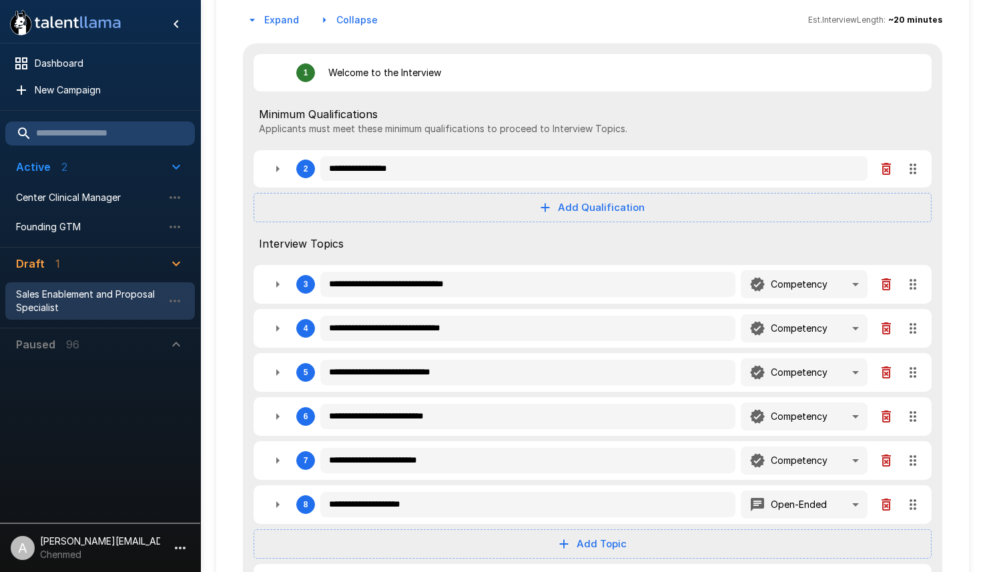
scroll to position [0, 0]
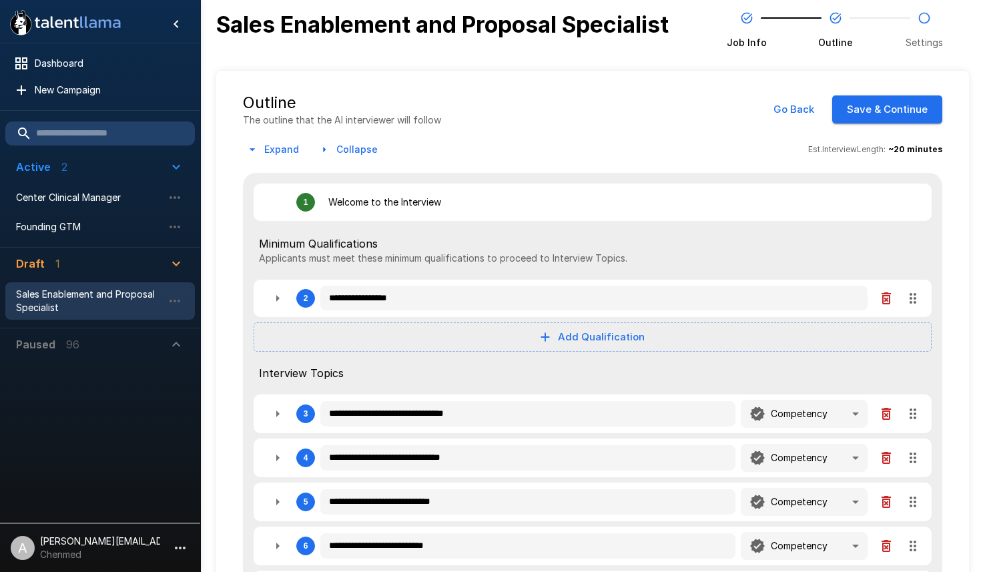
click at [910, 115] on button "Save & Continue" at bounding box center [888, 109] width 110 height 28
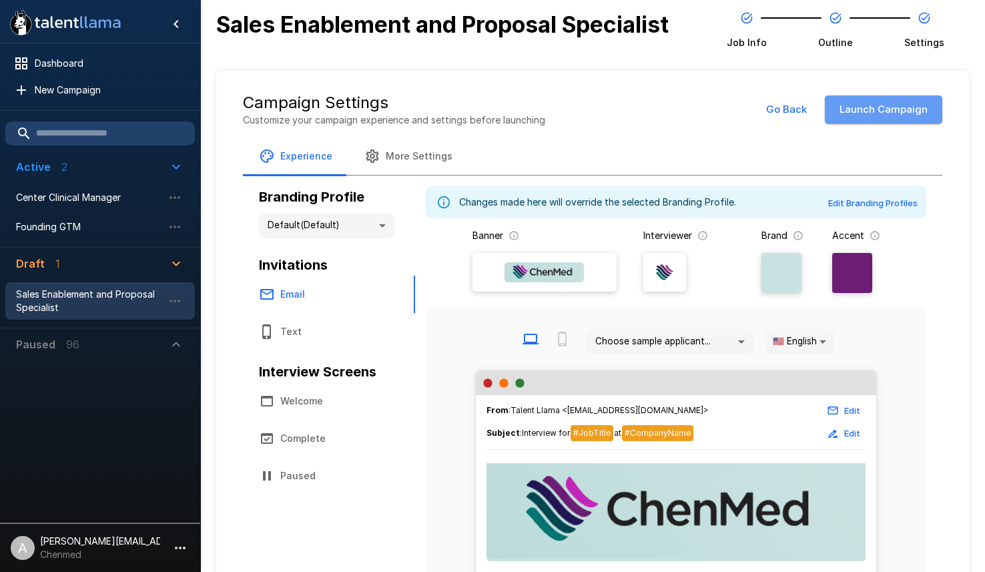
click at [910, 115] on button "Launch Campaign" at bounding box center [884, 109] width 118 height 28
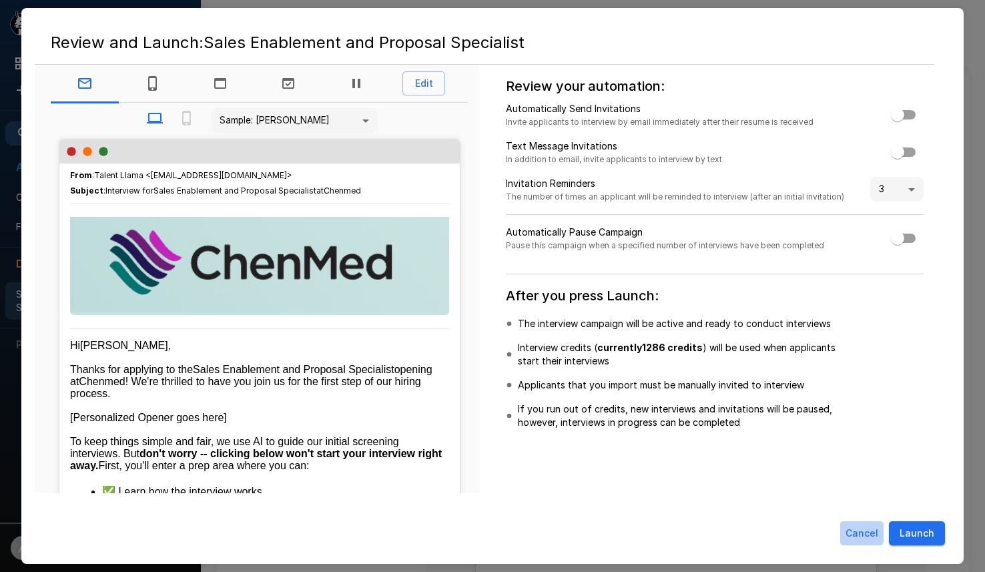
click at [861, 539] on button "Cancel" at bounding box center [862, 533] width 43 height 25
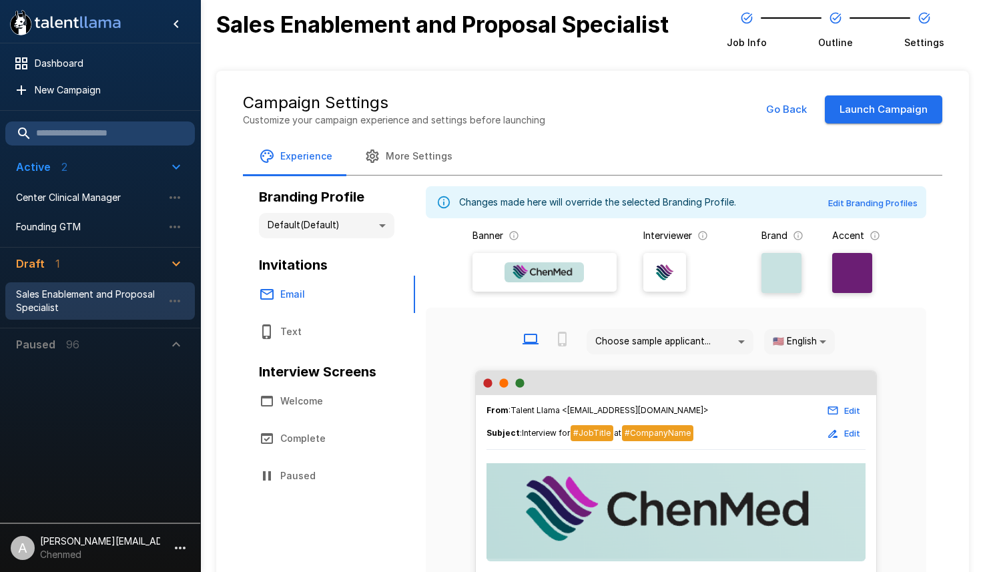
click at [146, 549] on p "Chenmed" at bounding box center [100, 554] width 120 height 13
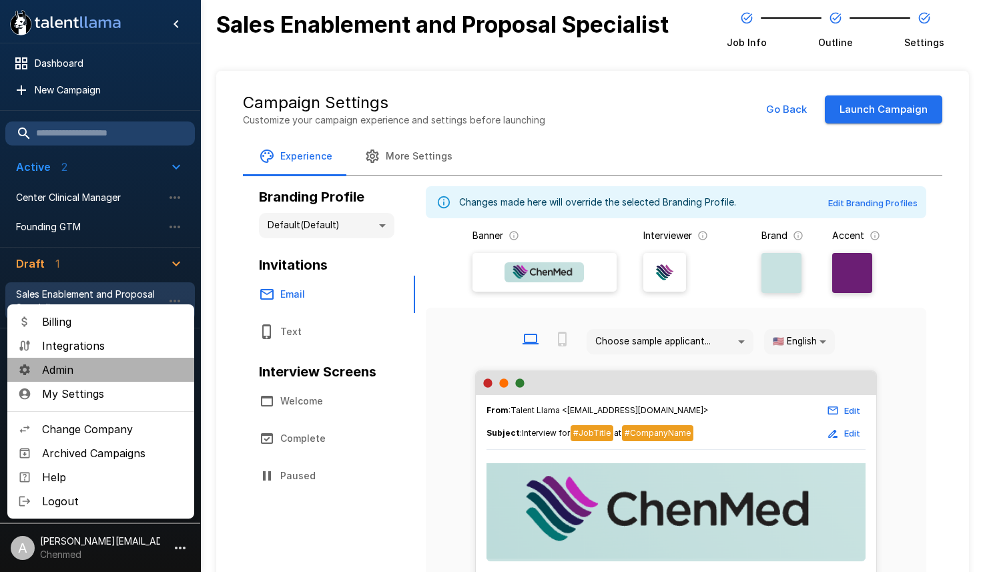
click at [91, 379] on li "Admin" at bounding box center [100, 370] width 187 height 24
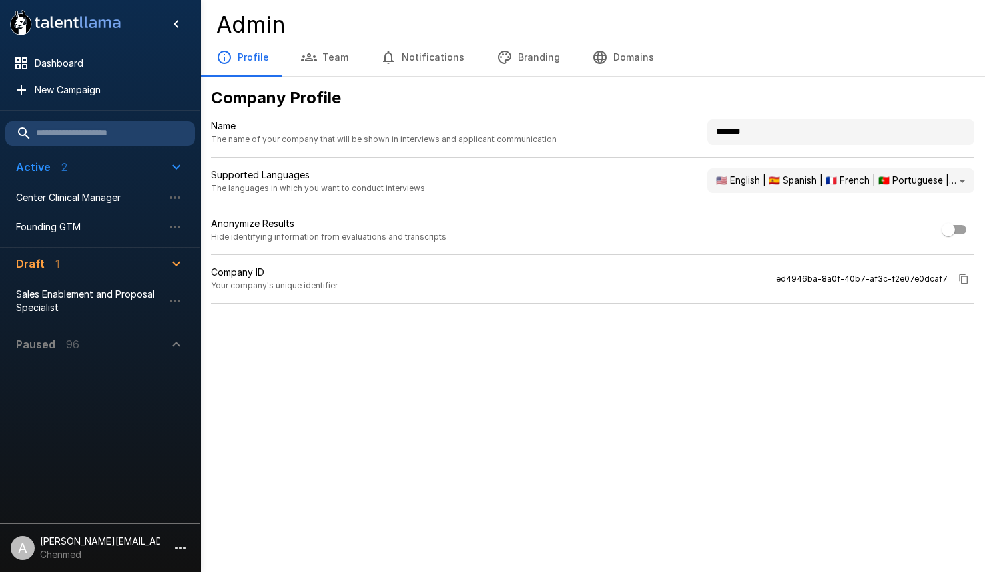
click at [439, 65] on button "Notifications" at bounding box center [423, 57] width 116 height 37
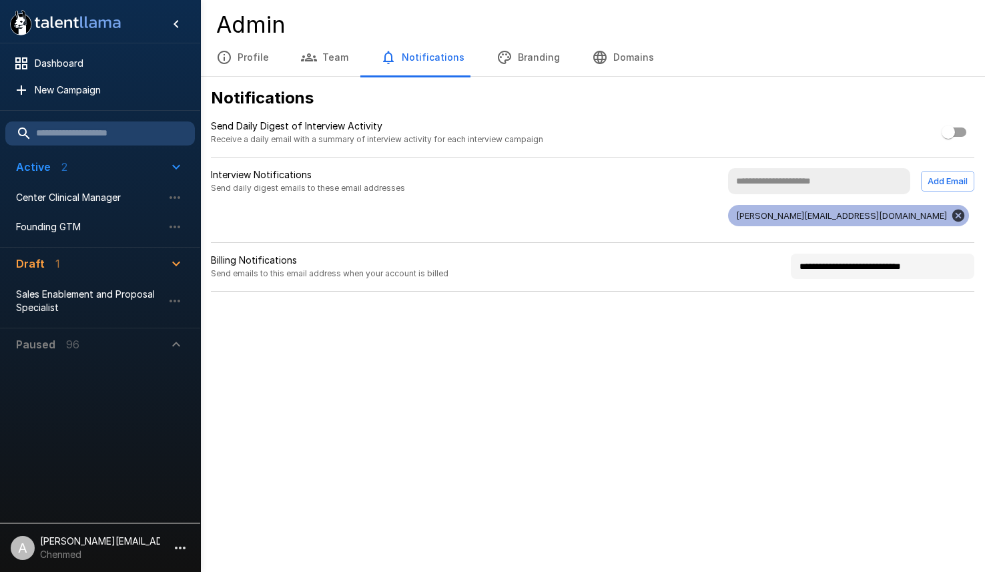
click at [517, 67] on button "Branding" at bounding box center [528, 57] width 95 height 37
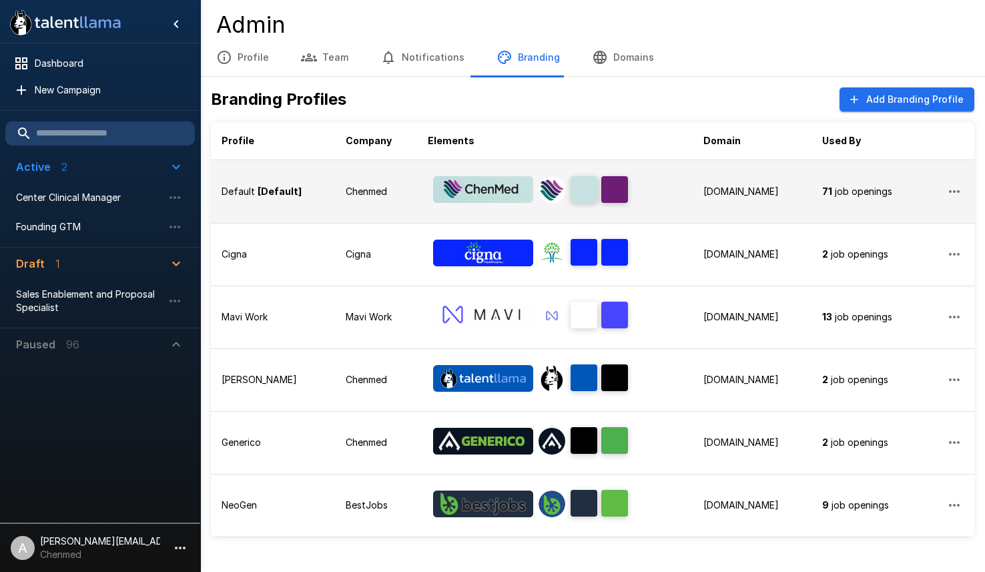
click at [361, 193] on p "Chenmed" at bounding box center [376, 191] width 61 height 13
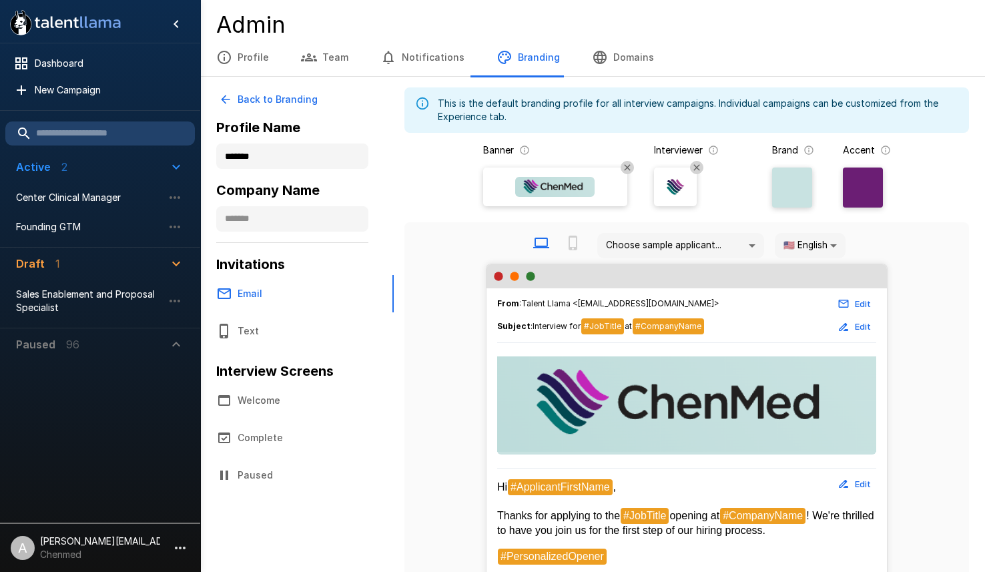
click at [525, 182] on img at bounding box center [555, 187] width 80 height 20
click at [0, 0] on input "file" at bounding box center [0, 0] width 0 height 0
click at [679, 192] on img at bounding box center [676, 187] width 20 height 20
click at [0, 0] on input "file" at bounding box center [0, 0] width 0 height 0
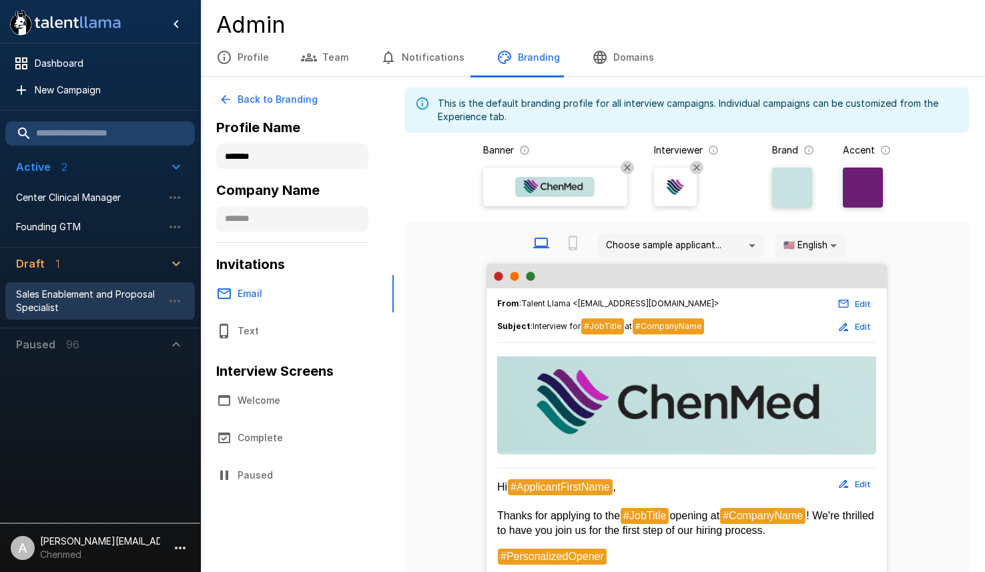
click at [68, 292] on span "Sales Enablement and Proposal Specialist" at bounding box center [89, 301] width 147 height 27
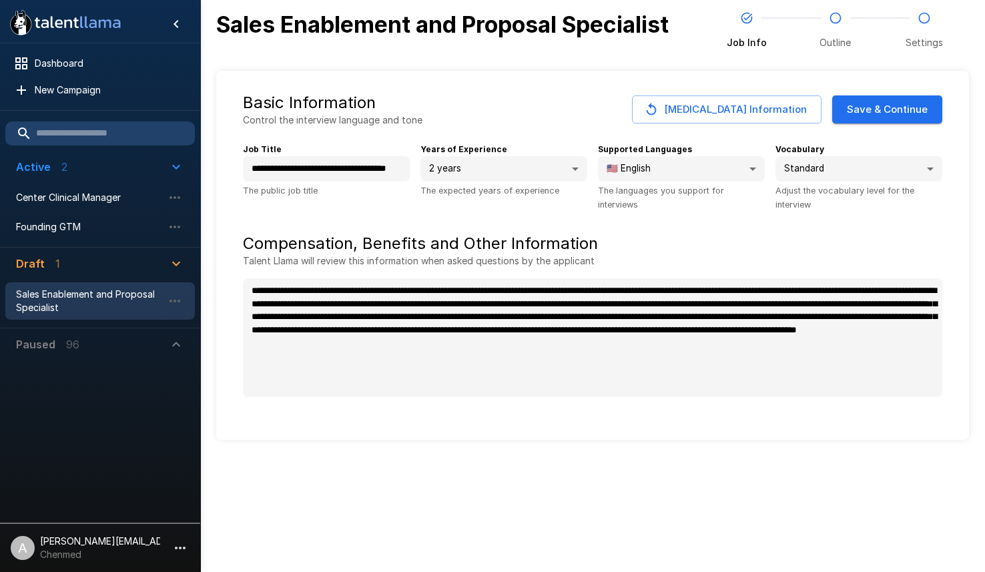
click at [877, 116] on button "Save & Continue" at bounding box center [888, 109] width 110 height 28
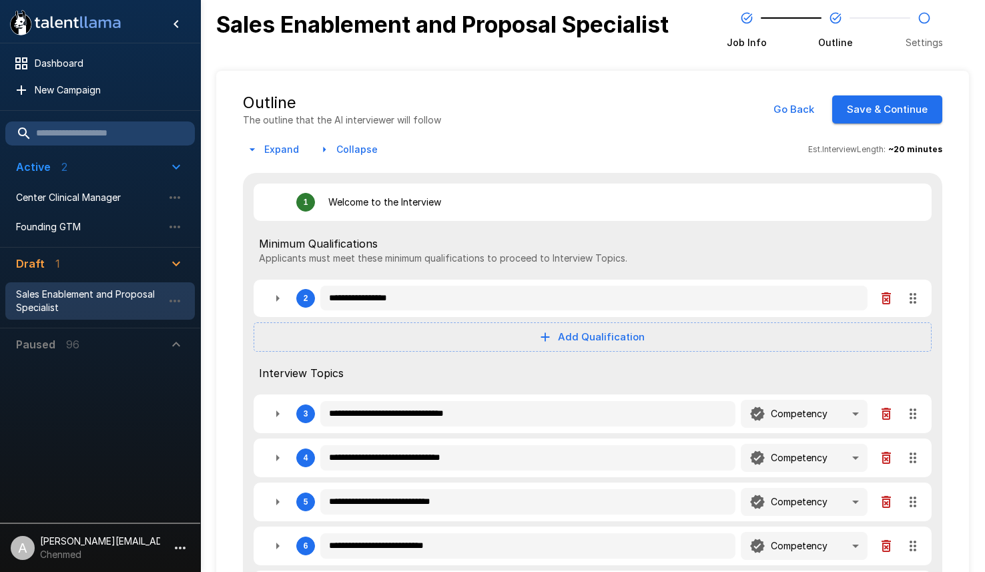
click at [877, 116] on button "Save & Continue" at bounding box center [888, 109] width 110 height 28
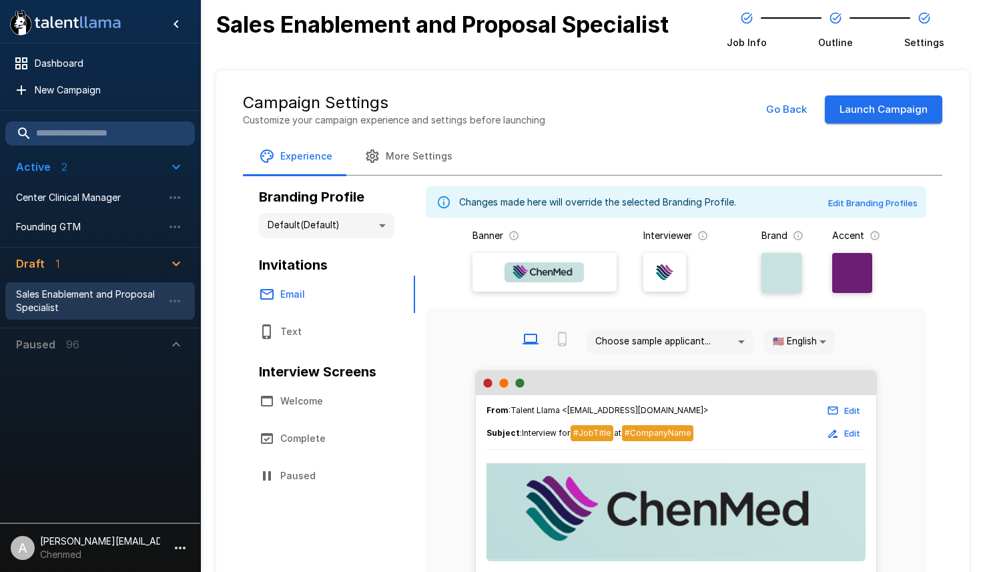
click at [874, 116] on button "Launch Campaign" at bounding box center [884, 109] width 118 height 28
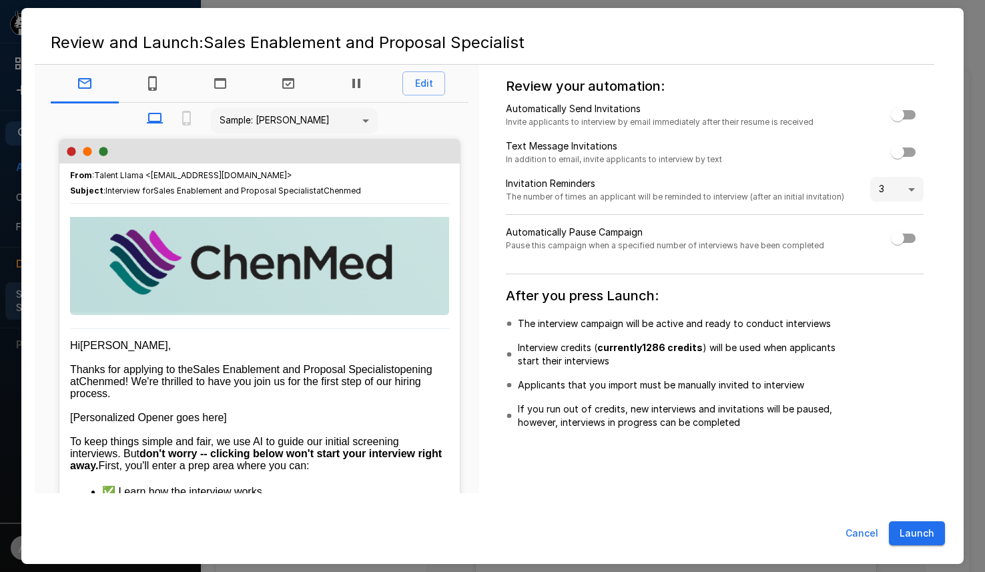
click at [915, 536] on button "Launch" at bounding box center [917, 533] width 56 height 25
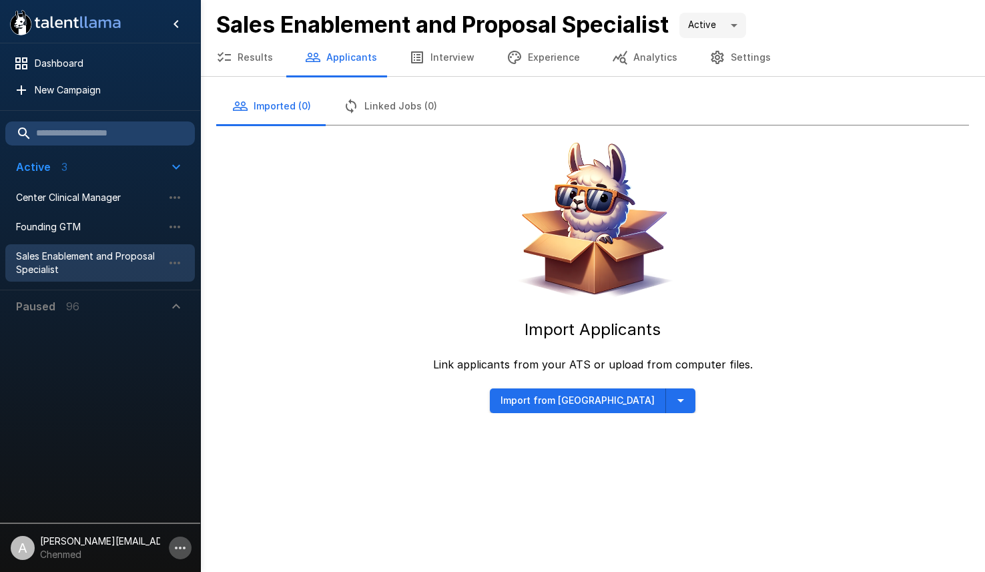
click at [169, 550] on button "button" at bounding box center [180, 548] width 23 height 23
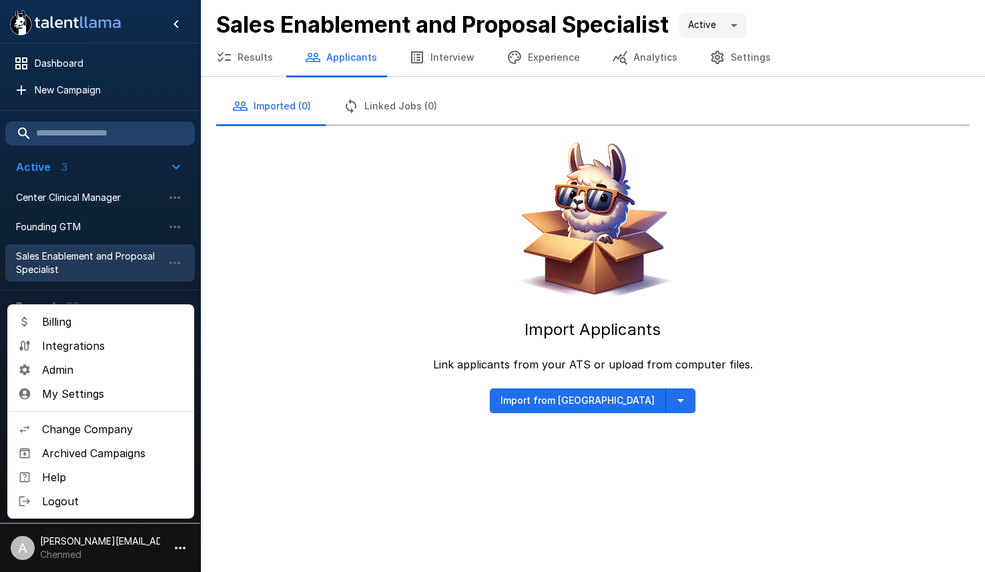
click at [85, 425] on span "Change Company" at bounding box center [113, 429] width 142 height 16
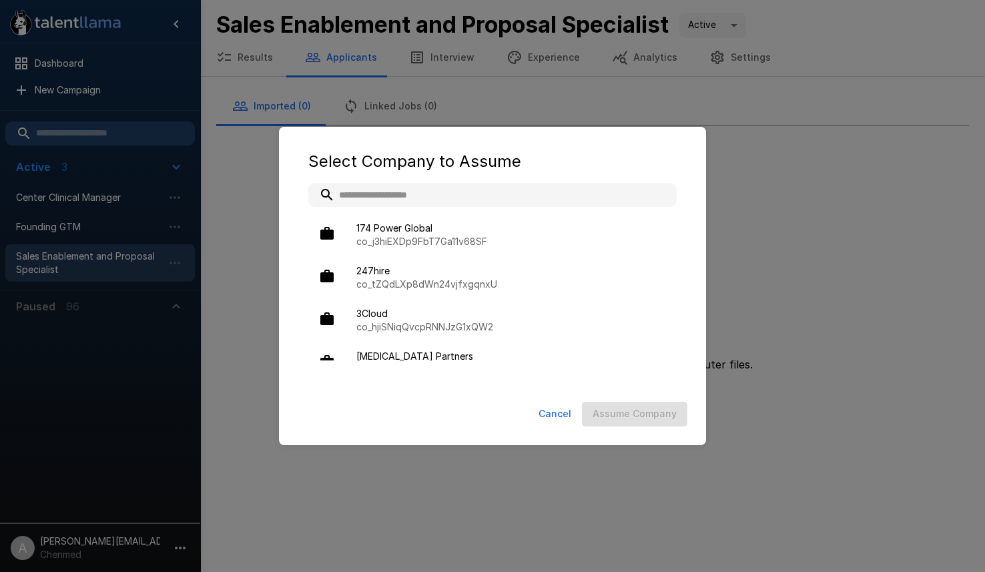
click at [246, 264] on div "Select Company to Assume 174 Power Global co_j3hiEXDp9FbT7Ga11v68SF 247hire co_…" at bounding box center [492, 286] width 985 height 572
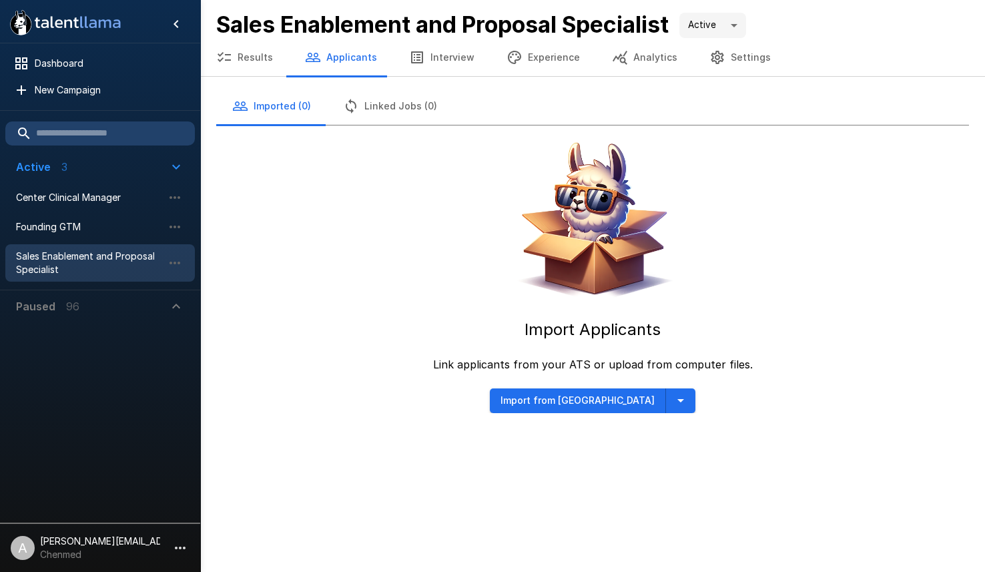
click at [111, 549] on p "Chenmed" at bounding box center [100, 554] width 120 height 13
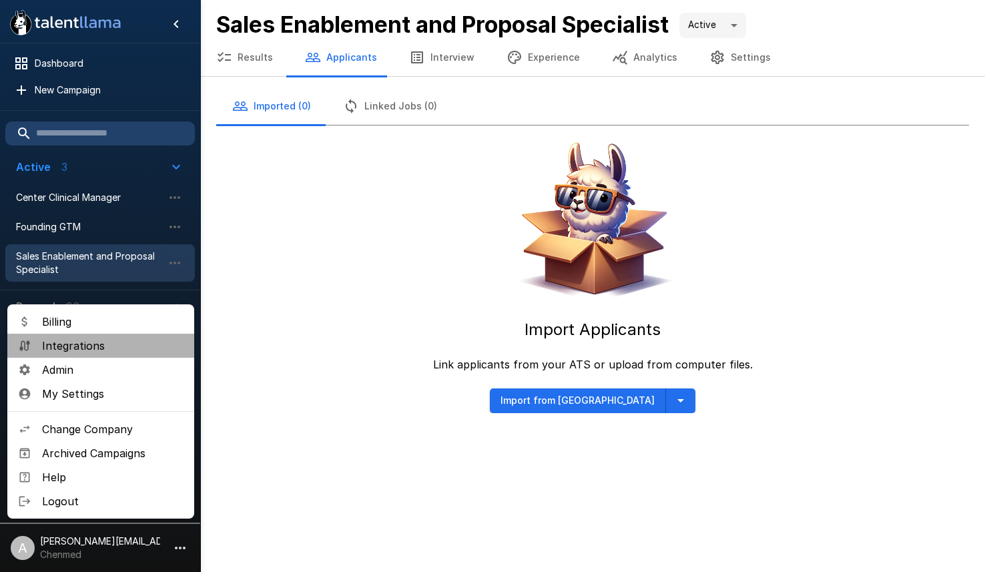
click at [87, 356] on li "Integrations" at bounding box center [100, 346] width 187 height 24
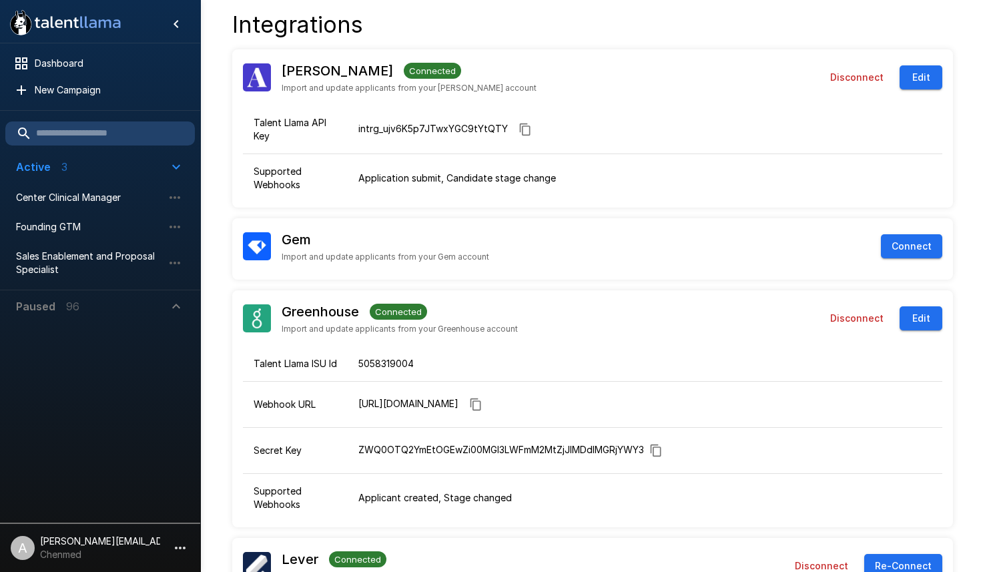
click at [99, 554] on p "Chenmed" at bounding box center [100, 554] width 120 height 13
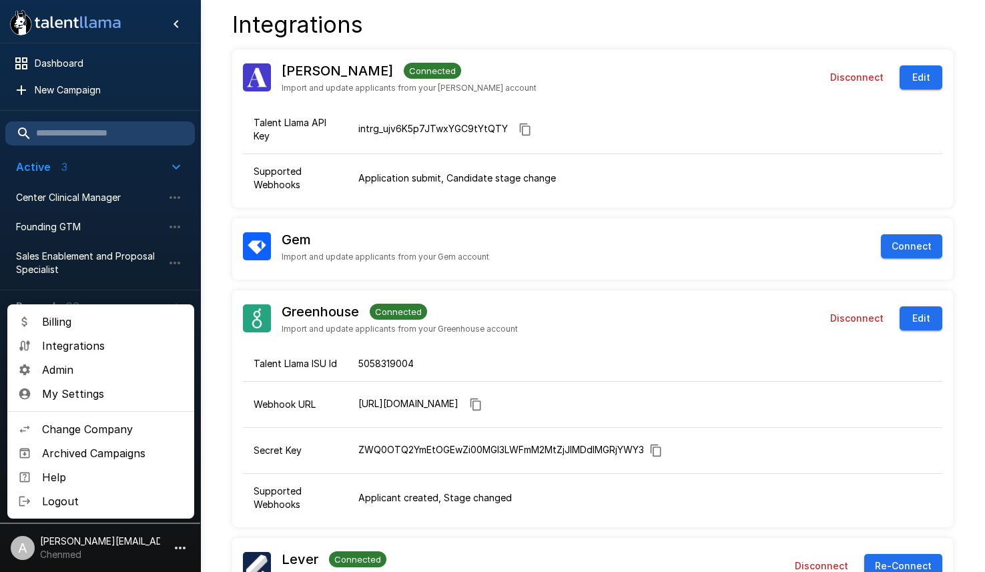
drag, startPoint x: 87, startPoint y: 375, endPoint x: 118, endPoint y: 373, distance: 30.8
click at [86, 375] on span "Admin" at bounding box center [113, 370] width 142 height 16
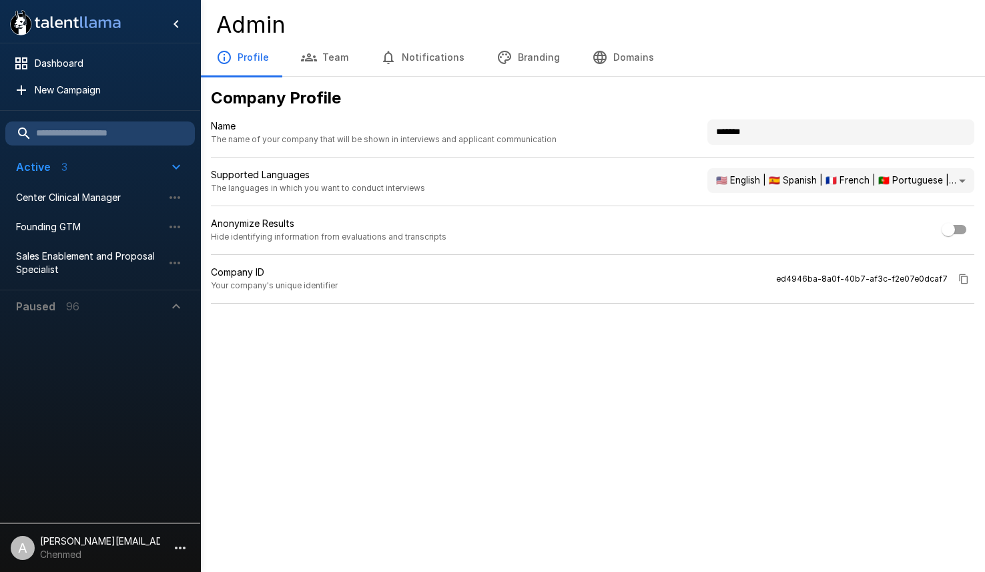
drag, startPoint x: 791, startPoint y: 135, endPoint x: 687, endPoint y: 122, distance: 104.9
click at [689, 122] on div "Name The name of your company that will be shown in interviews and applicant co…" at bounding box center [593, 139] width 764 height 38
type input "**********"
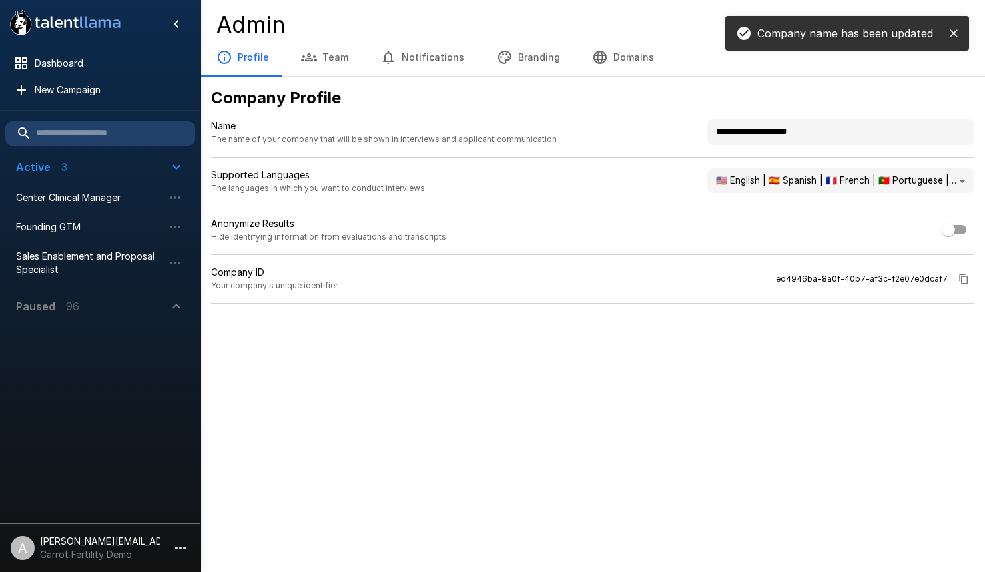
click at [694, 330] on div ".st0{fill:#FFFFFF;} .st1{fill:#76a4ed;} Dashboard New Campaign Active 3 Center …" at bounding box center [492, 286] width 985 height 572
click at [500, 59] on icon "button" at bounding box center [505, 57] width 16 height 16
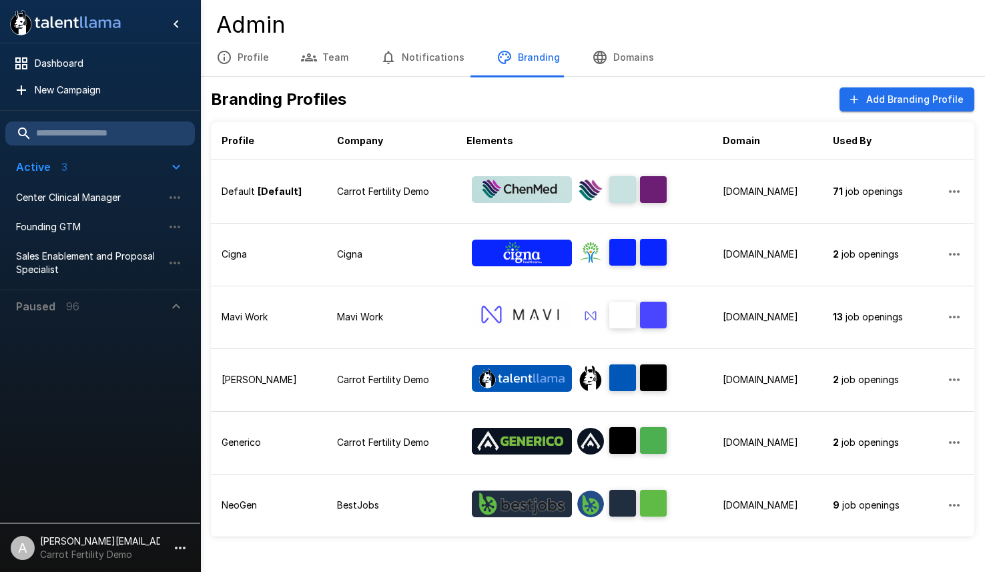
click at [144, 543] on p "[PERSON_NAME][EMAIL_ADDRESS][DOMAIN_NAME]" at bounding box center [100, 541] width 120 height 13
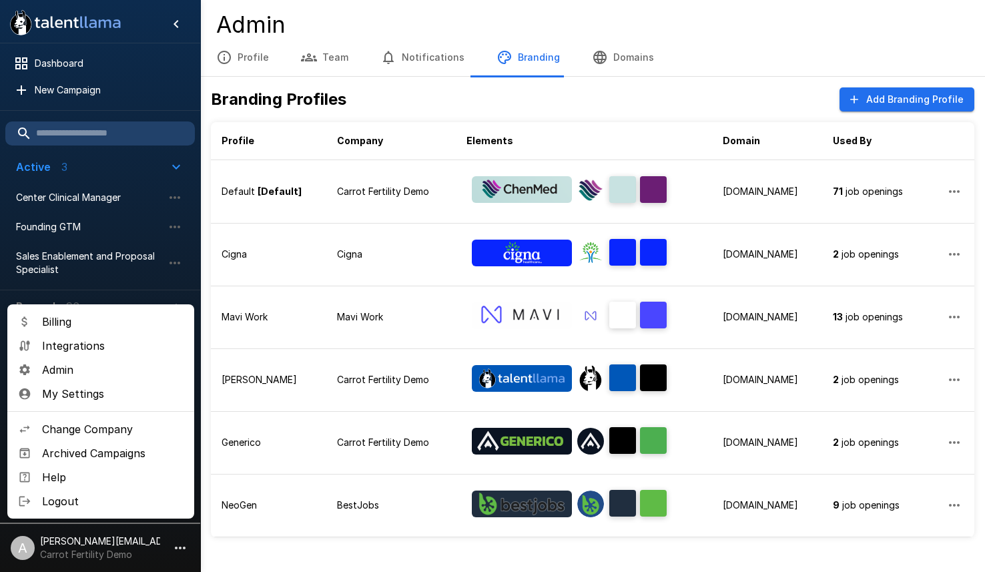
click at [109, 433] on span "Change Company" at bounding box center [113, 429] width 142 height 16
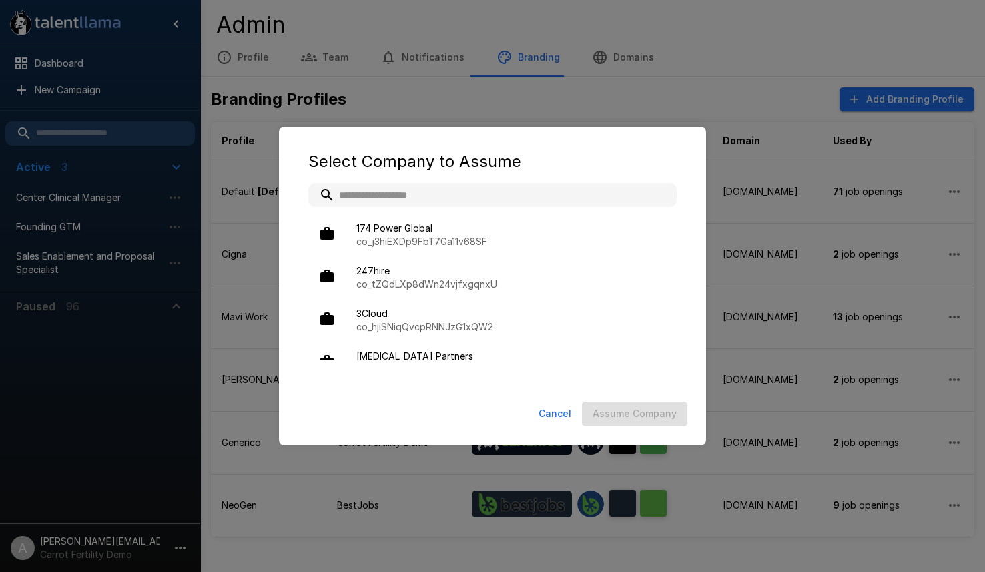
click at [548, 196] on input "text" at bounding box center [492, 195] width 369 height 24
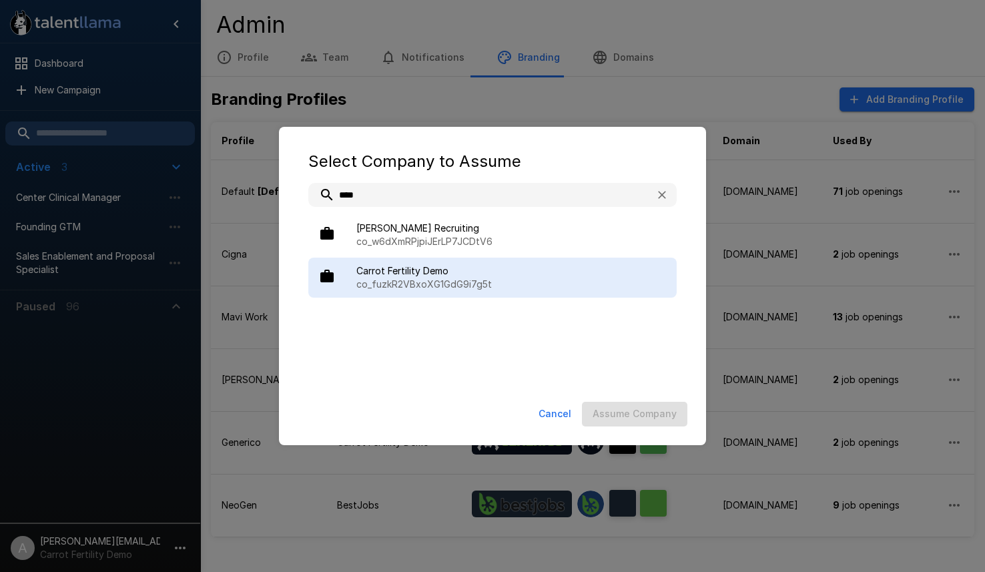
type input "****"
click at [468, 273] on span "Carrot Fertility Demo" at bounding box center [512, 270] width 310 height 13
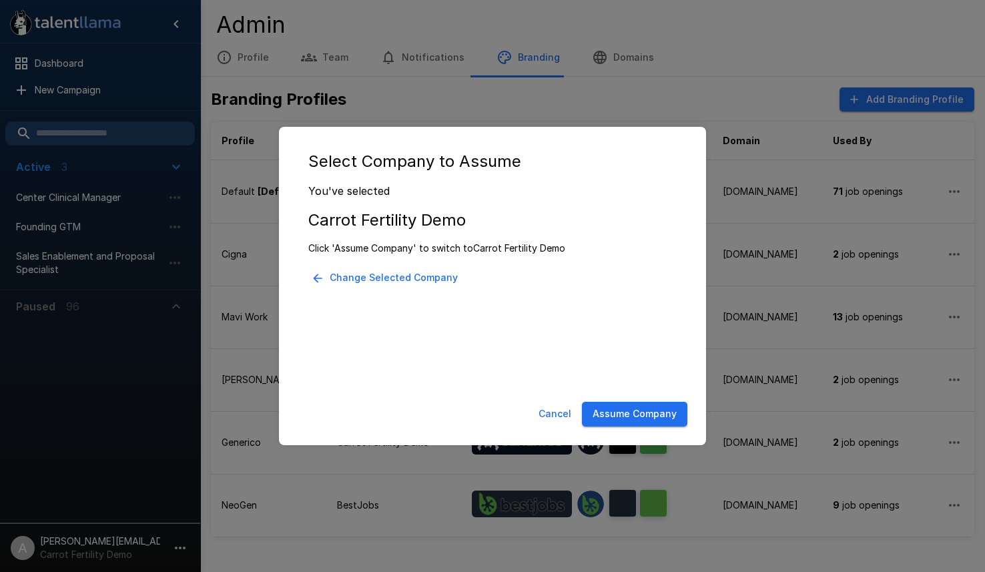
click at [606, 408] on button "Assume Company" at bounding box center [634, 414] width 105 height 25
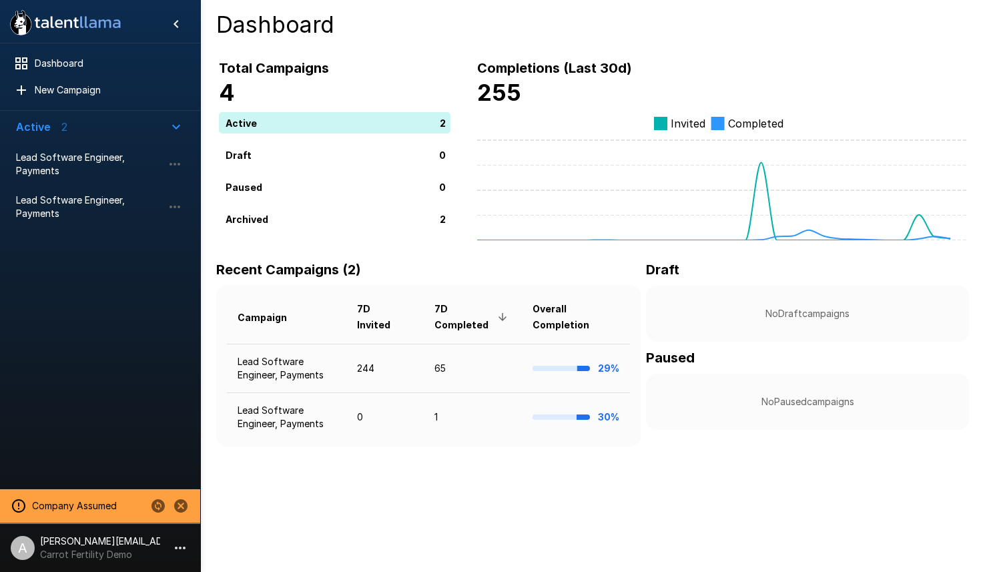
click at [91, 551] on p "Carrot Fertility Demo" at bounding box center [100, 554] width 120 height 13
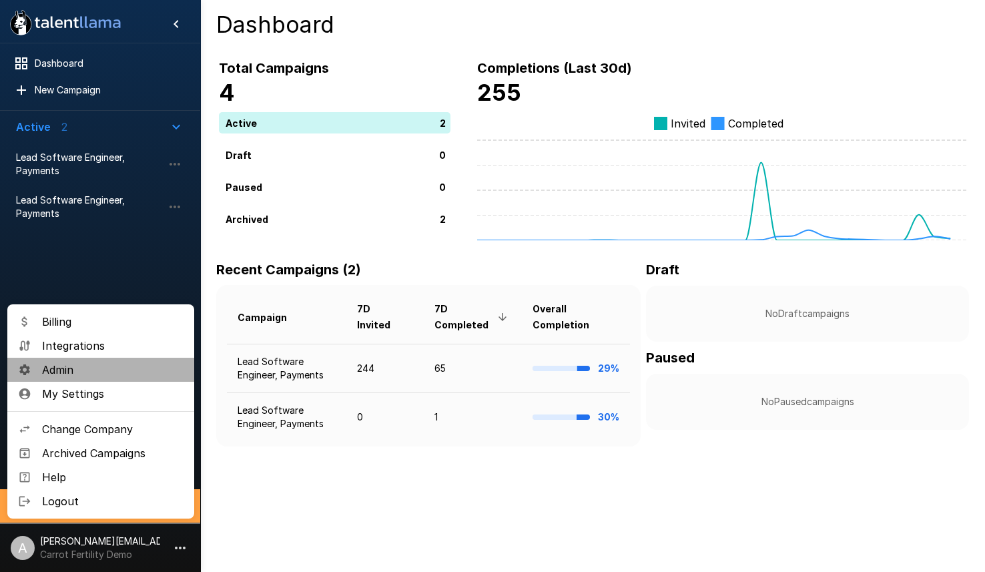
click at [91, 369] on span "Admin" at bounding box center [113, 370] width 142 height 16
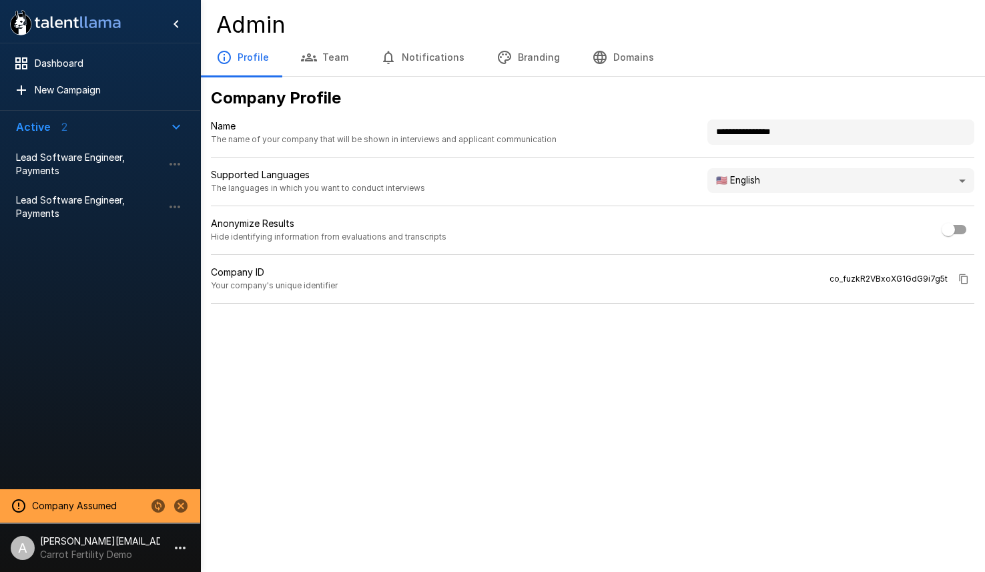
type input "**********"
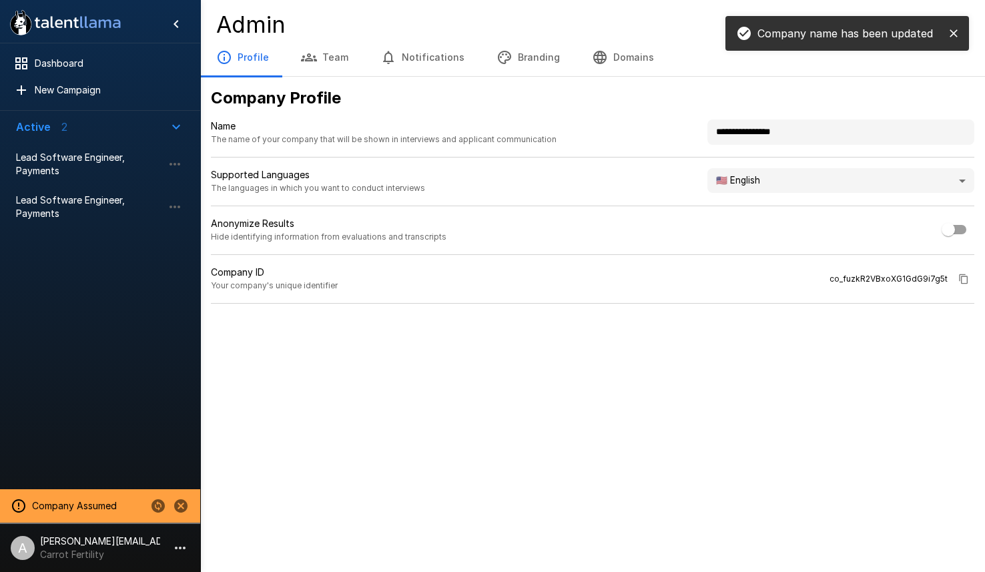
click at [668, 504] on div "**********" at bounding box center [492, 286] width 985 height 572
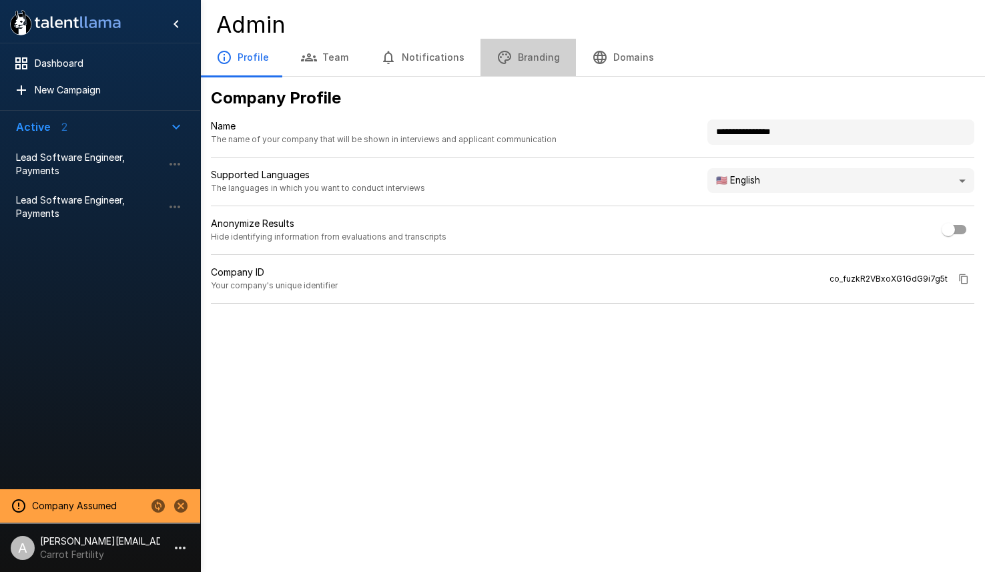
click at [529, 65] on button "Branding" at bounding box center [528, 57] width 95 height 37
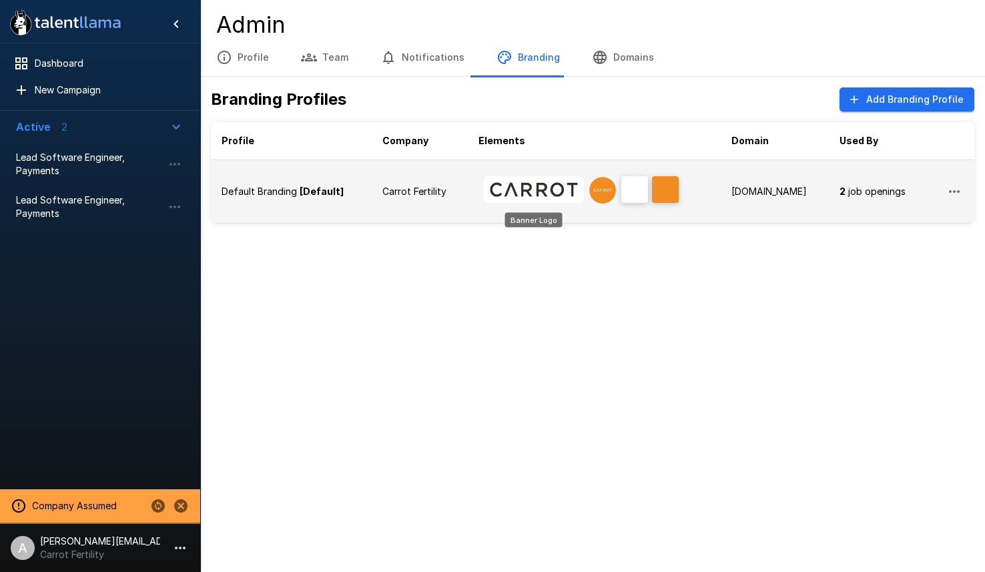
click at [526, 198] on img "Banner Logo" at bounding box center [534, 189] width 100 height 27
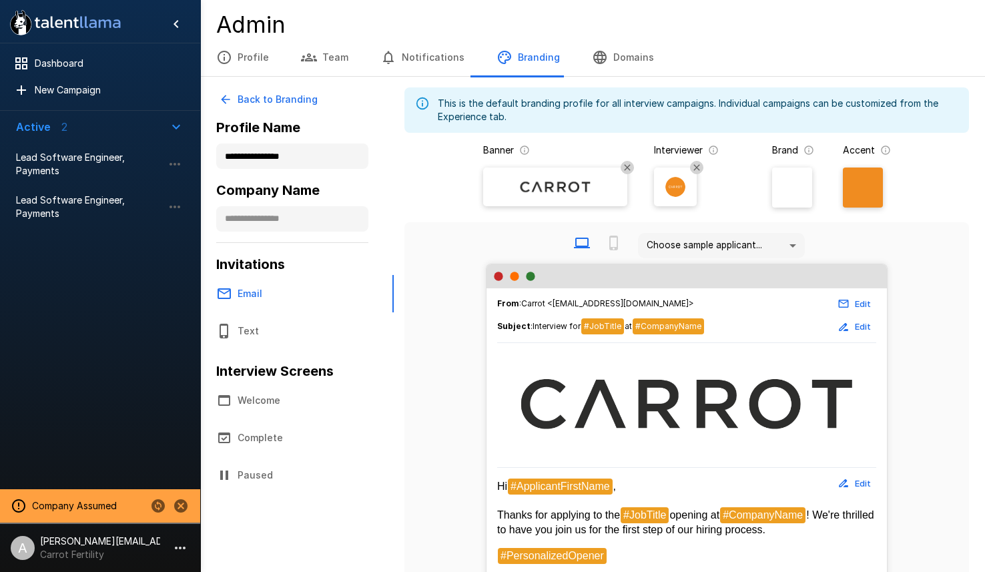
click at [871, 196] on div at bounding box center [863, 188] width 40 height 40
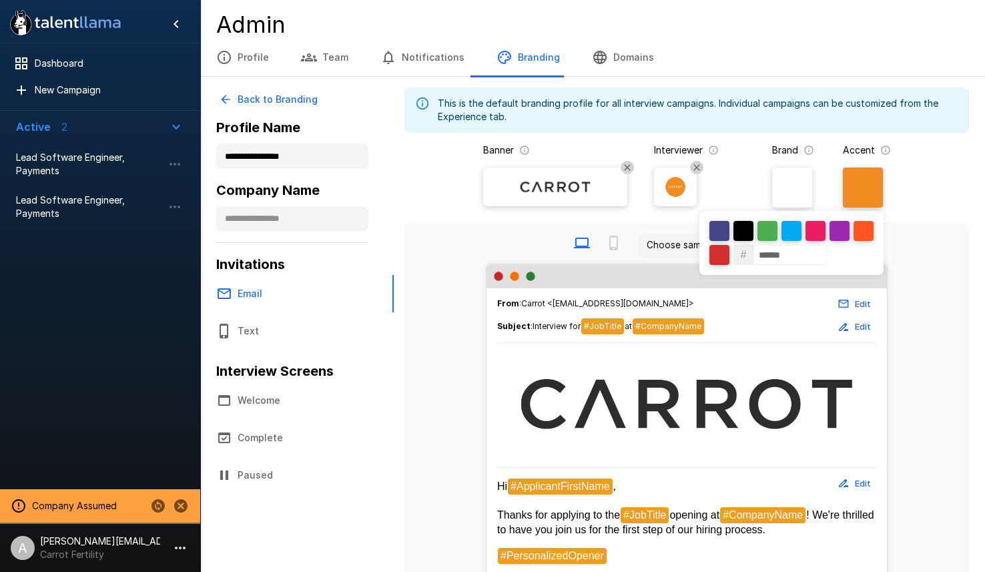
click at [777, 248] on input "******" at bounding box center [790, 255] width 73 height 20
click at [905, 248] on div at bounding box center [492, 286] width 985 height 572
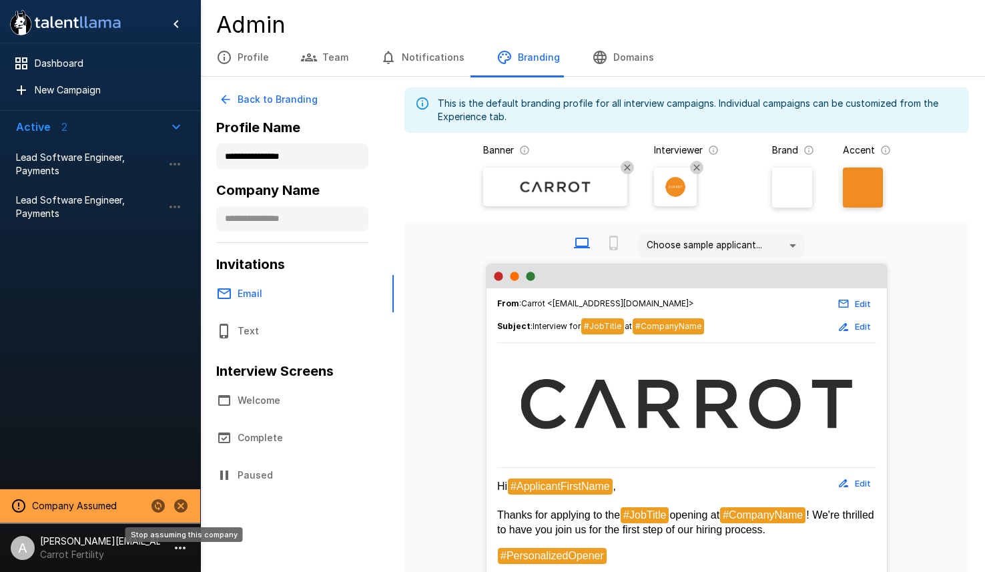
click at [179, 507] on icon "Stop assuming this company" at bounding box center [180, 505] width 13 height 13
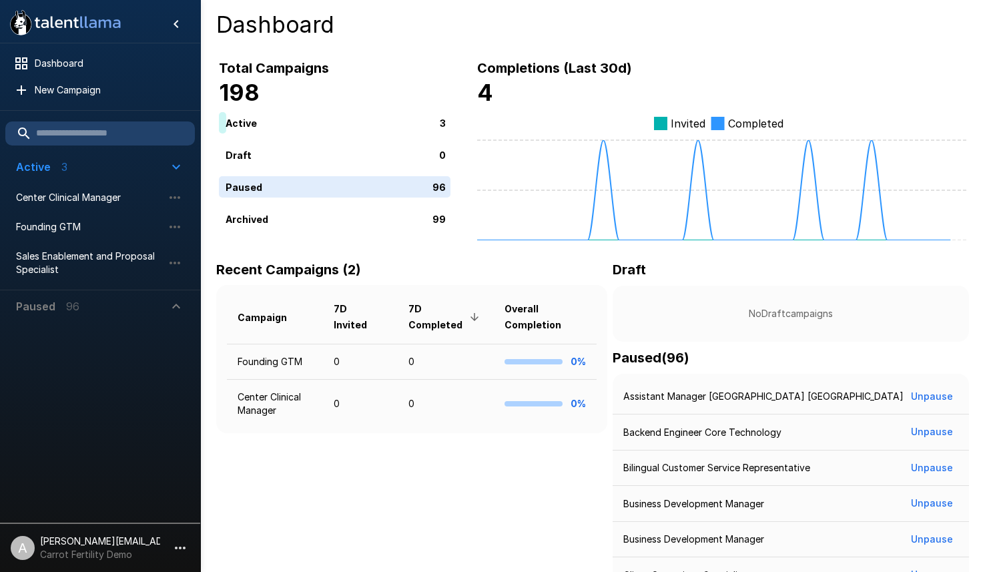
click at [140, 546] on p "[PERSON_NAME][EMAIL_ADDRESS][DOMAIN_NAME]" at bounding box center [100, 541] width 120 height 13
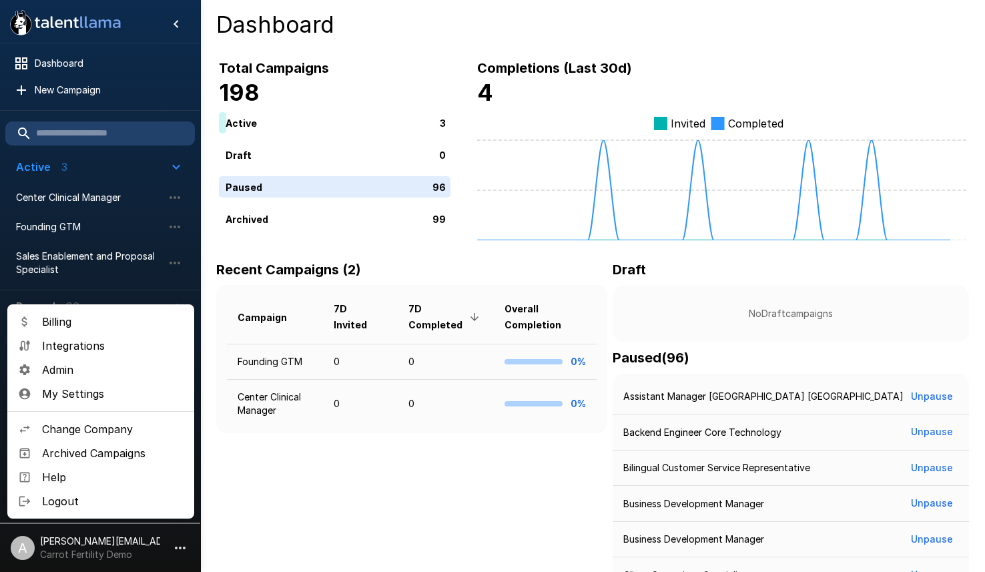
click at [91, 375] on span "Admin" at bounding box center [113, 370] width 142 height 16
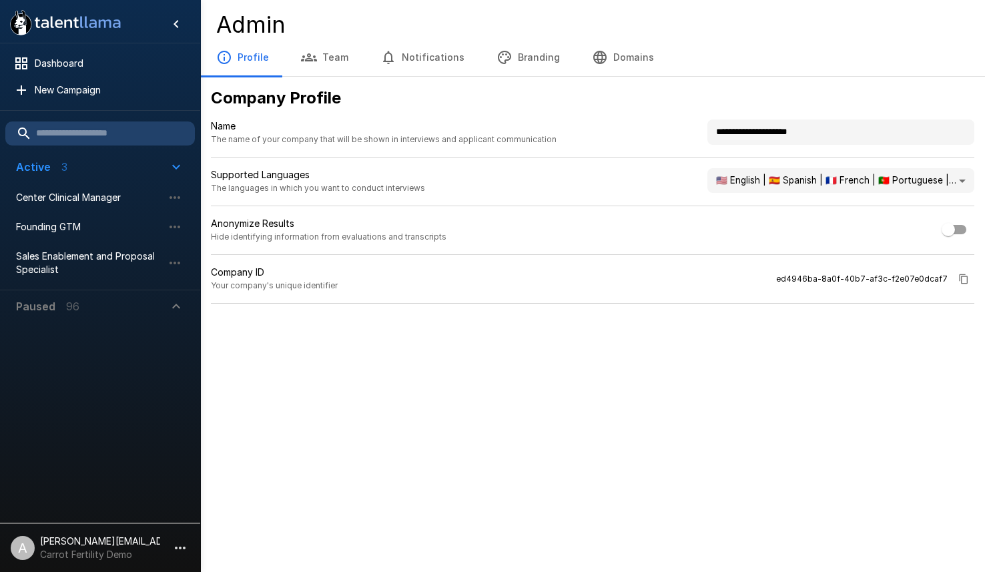
click at [533, 64] on button "Branding" at bounding box center [528, 57] width 95 height 37
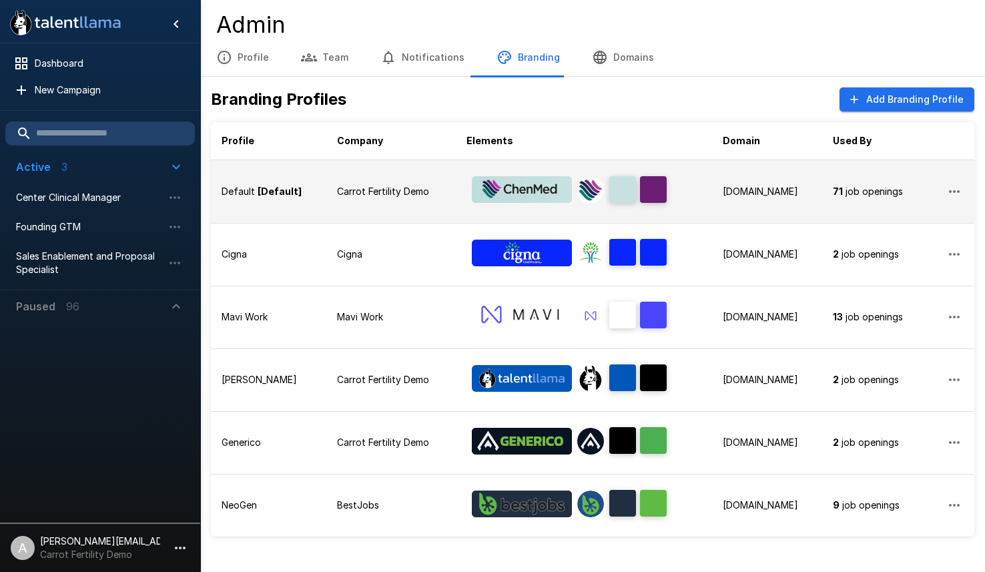
click at [370, 192] on p "Carrot Fertility Demo" at bounding box center [391, 191] width 108 height 13
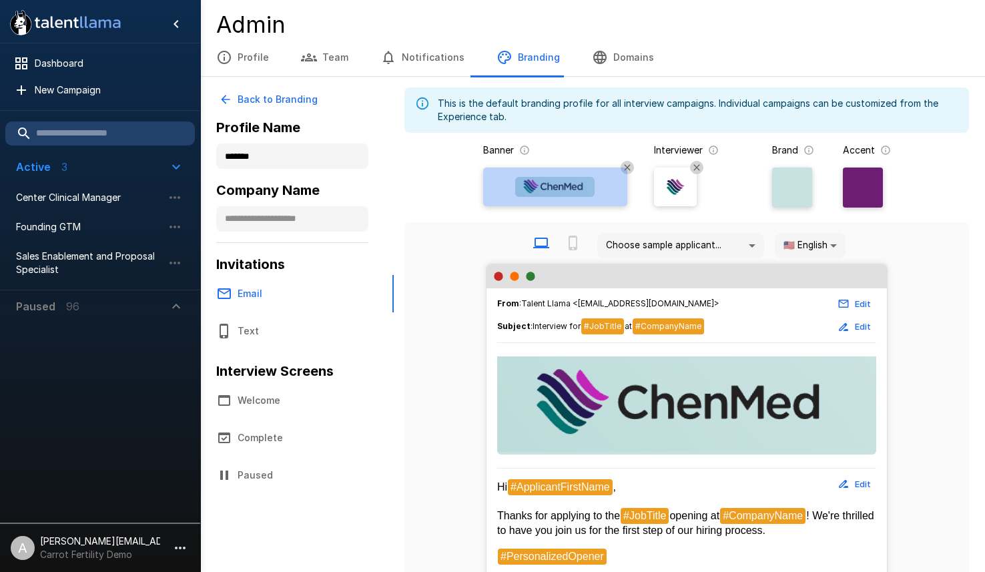
click at [542, 190] on img at bounding box center [555, 187] width 80 height 20
click at [0, 0] on input "file" at bounding box center [0, 0] width 0 height 0
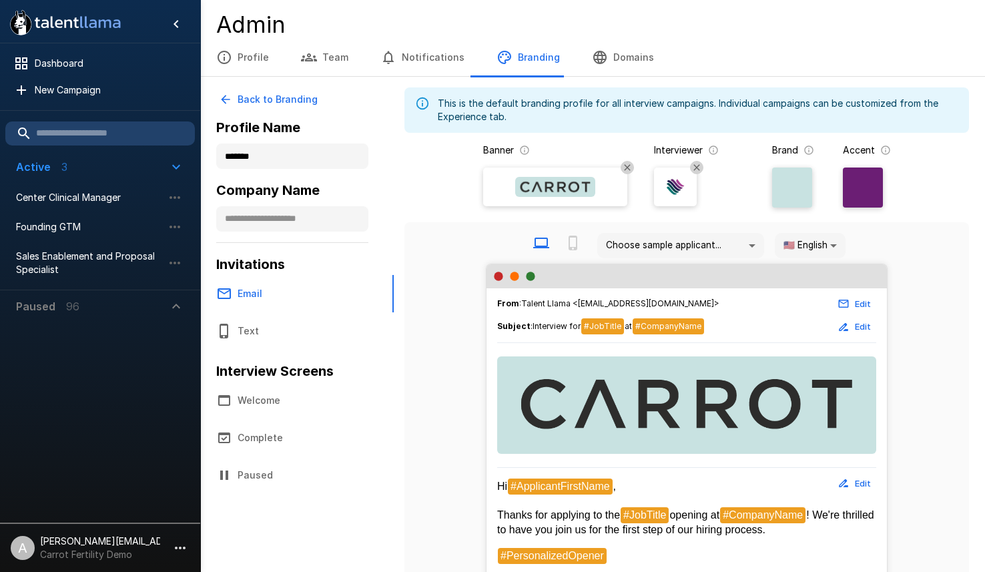
click at [675, 189] on img at bounding box center [676, 187] width 20 height 20
click at [0, 0] on input "file" at bounding box center [0, 0] width 0 height 0
click at [868, 187] on div at bounding box center [863, 188] width 40 height 40
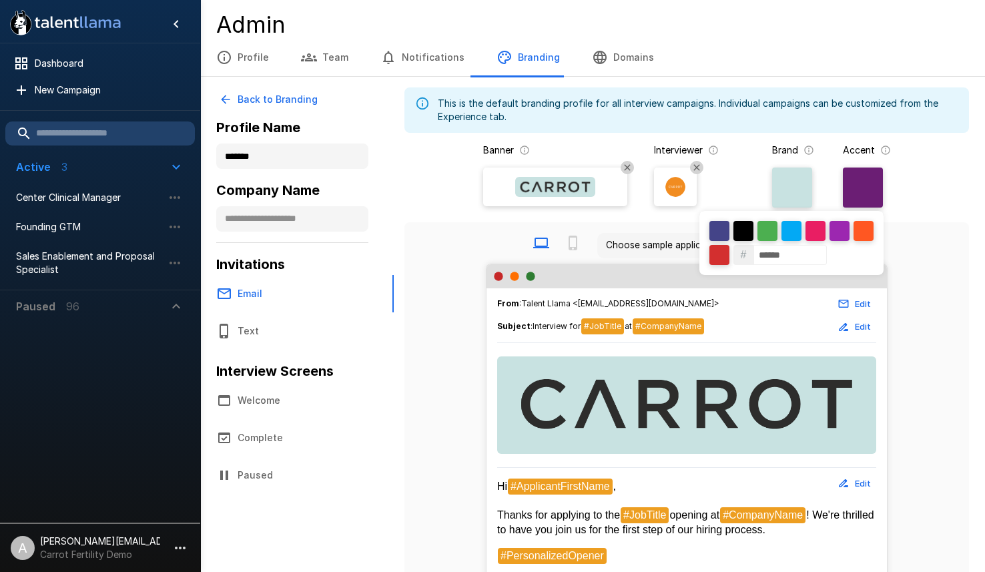
click at [804, 254] on input "******" at bounding box center [790, 255] width 73 height 20
click at [790, 255] on input "******" at bounding box center [790, 255] width 73 height 20
paste input
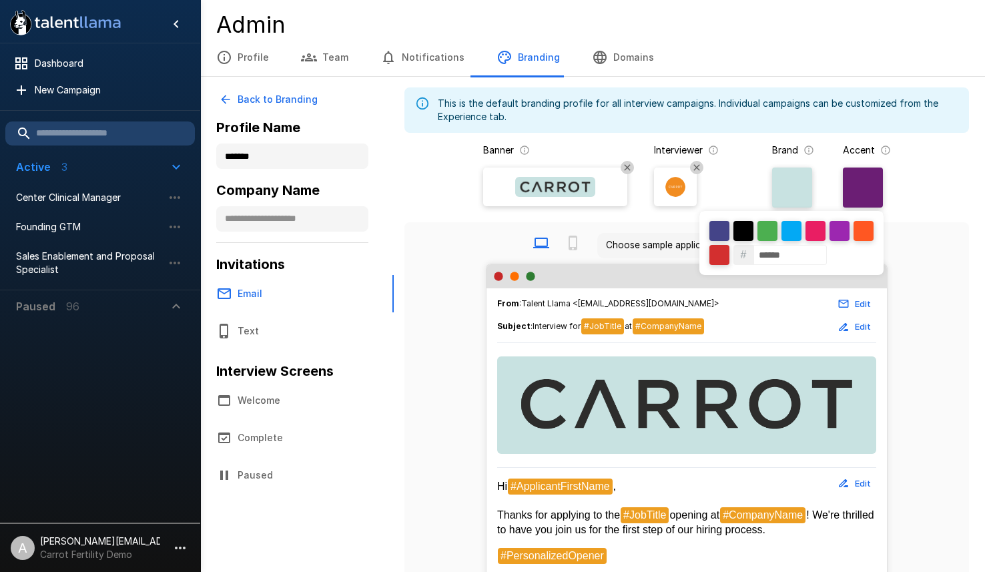
type input "******"
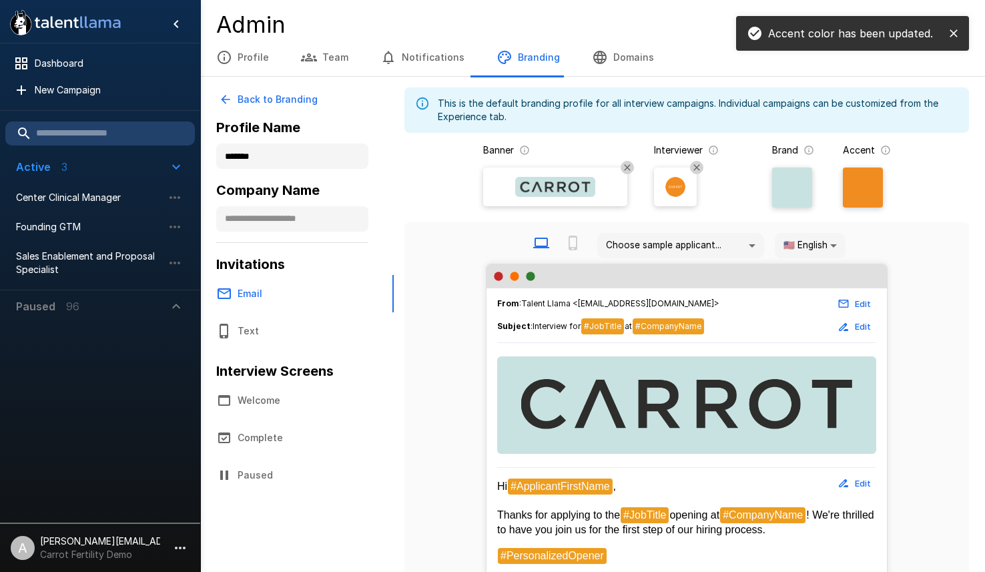
click at [787, 166] on div "Brand" at bounding box center [794, 178] width 44 height 68
click at [784, 193] on div at bounding box center [792, 188] width 40 height 40
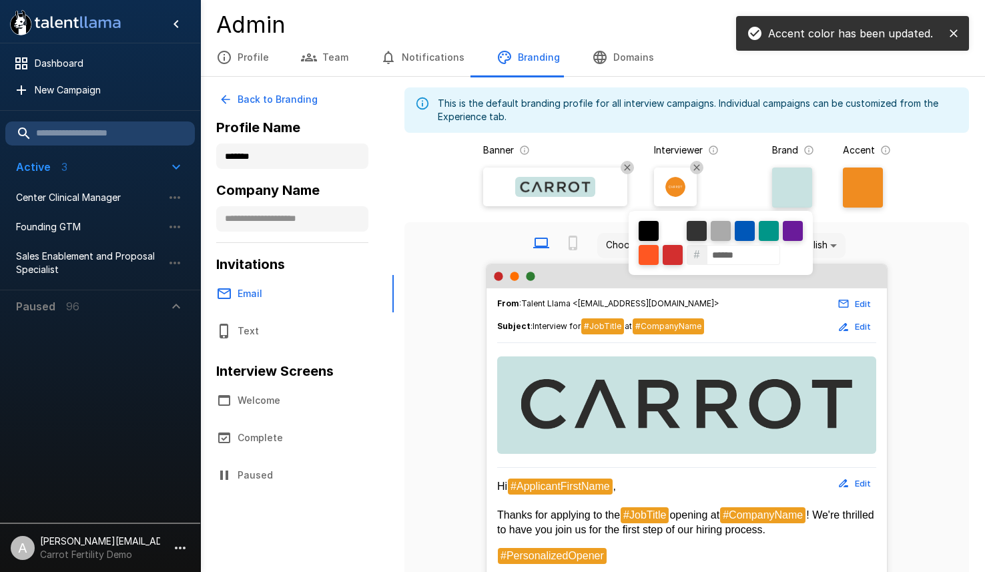
click at [667, 234] on div at bounding box center [673, 231] width 20 height 20
type input "******"
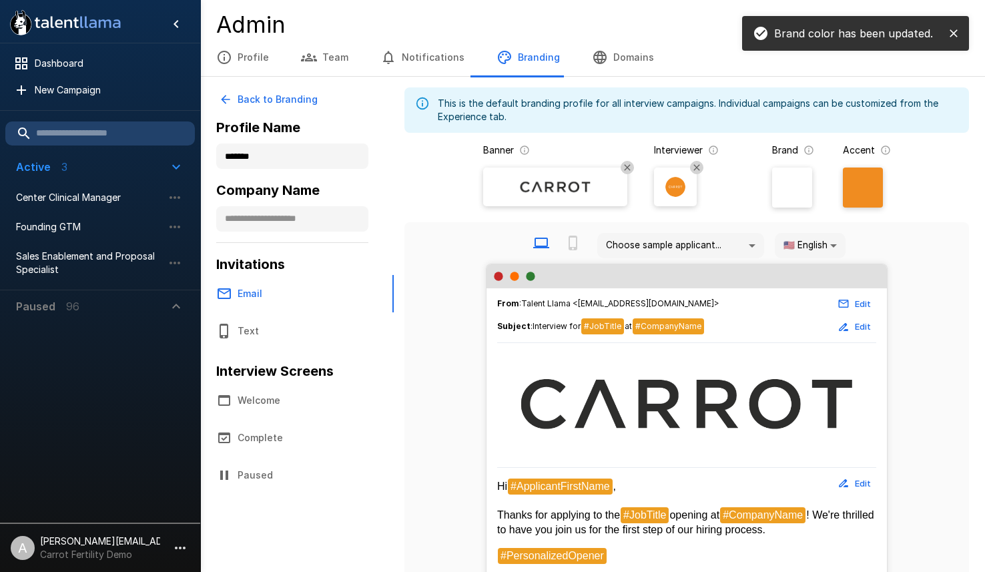
click at [925, 260] on div "Choose sample applicant... 🇺🇸 English **" at bounding box center [686, 246] width 543 height 36
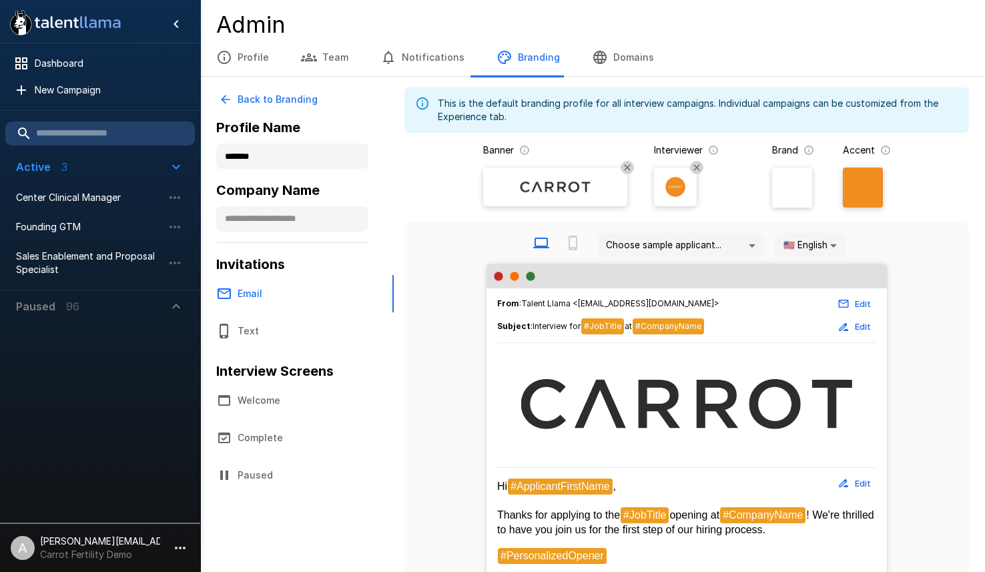
click at [312, 404] on button "Welcome" at bounding box center [297, 400] width 194 height 37
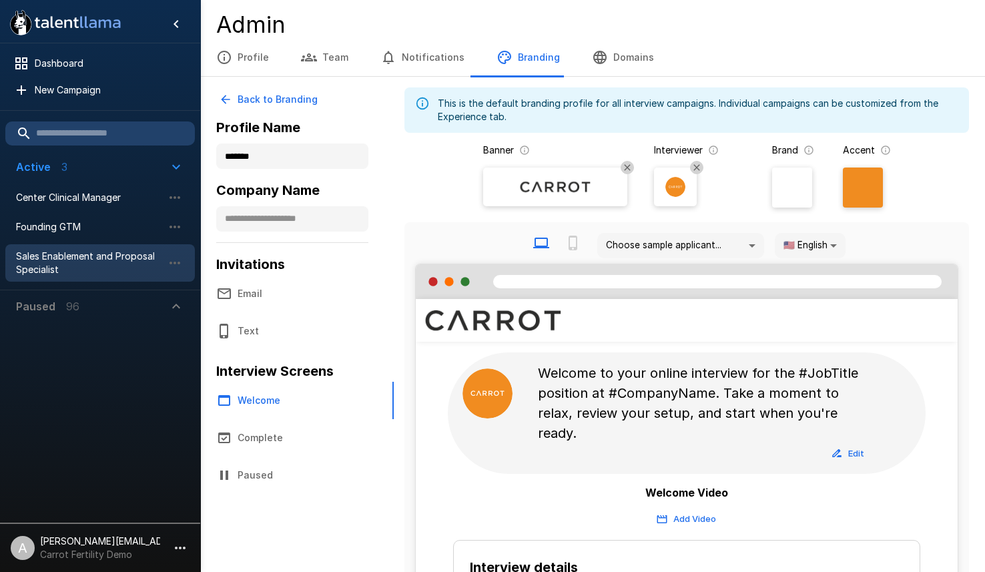
click at [86, 259] on span "Sales Enablement and Proposal Specialist" at bounding box center [89, 263] width 147 height 27
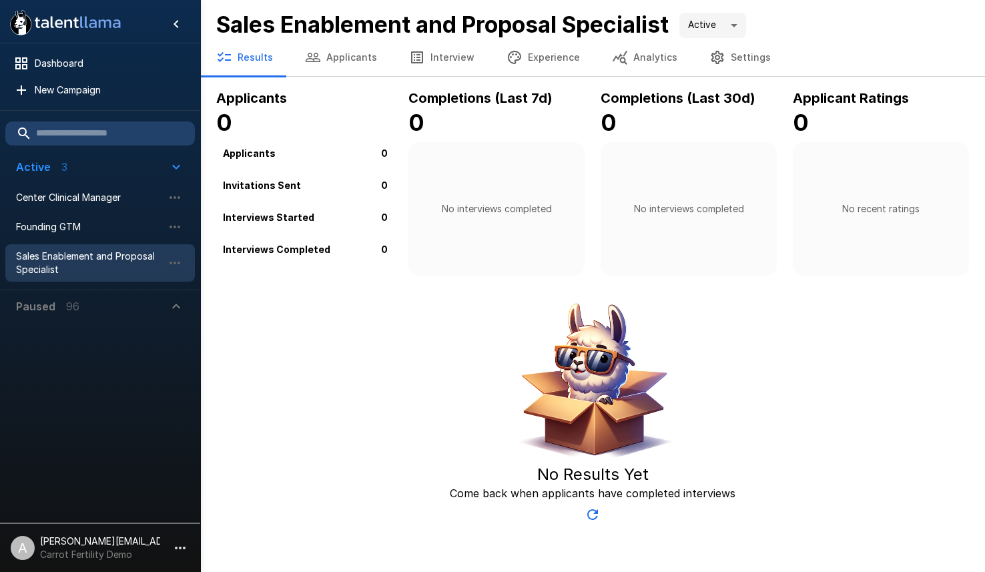
click at [355, 53] on button "Applicants" at bounding box center [341, 57] width 104 height 37
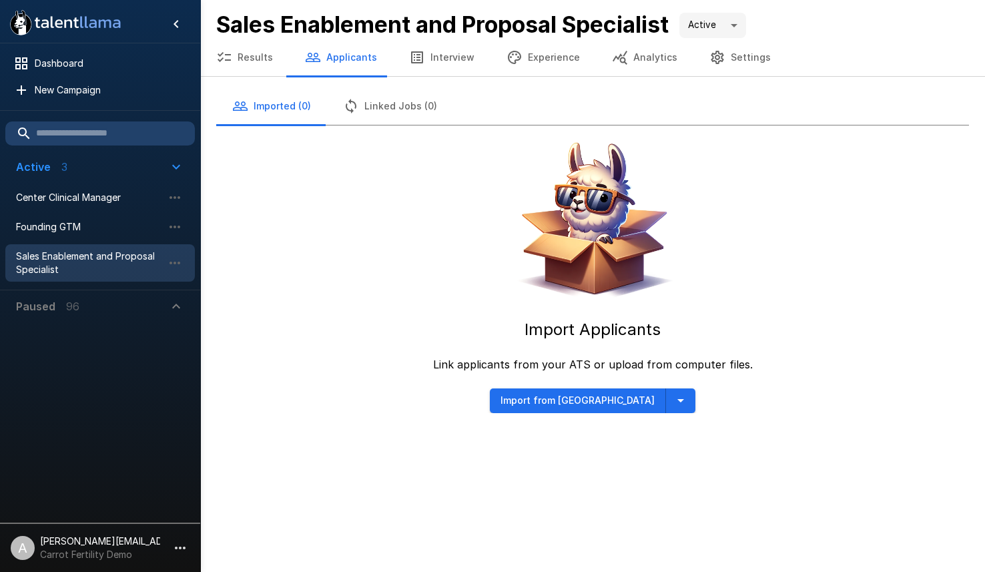
drag, startPoint x: 662, startPoint y: 456, endPoint x: 662, endPoint y: 418, distance: 38.1
click at [662, 455] on div ".st0{fill:#FFFFFF;} .st1{fill:#76a4ed;} Dashboard New Campaign Active 3 Center …" at bounding box center [492, 286] width 985 height 572
click at [668, 405] on button "button" at bounding box center [680, 401] width 29 height 25
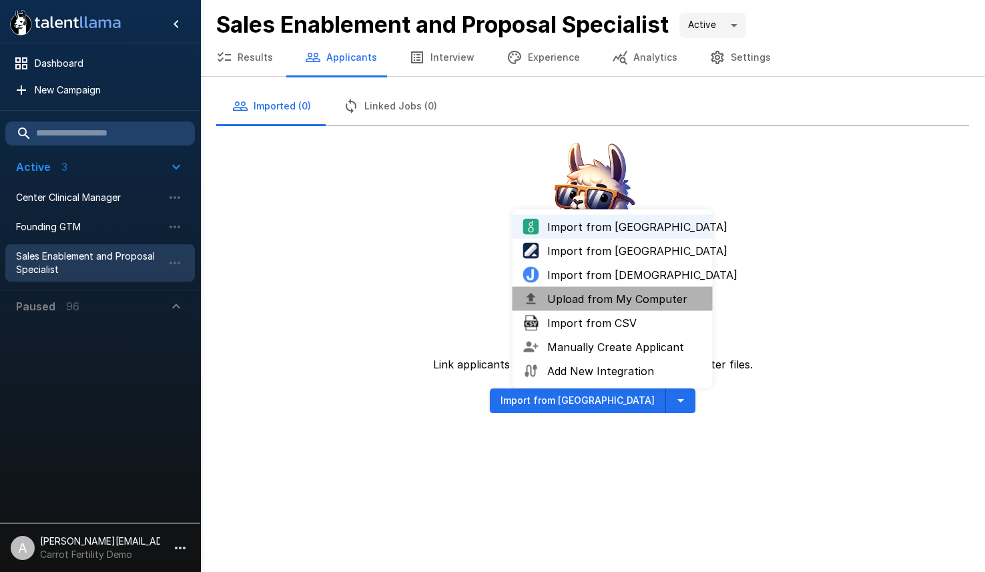
click at [617, 296] on span "Upload from My Computer" at bounding box center [624, 299] width 155 height 16
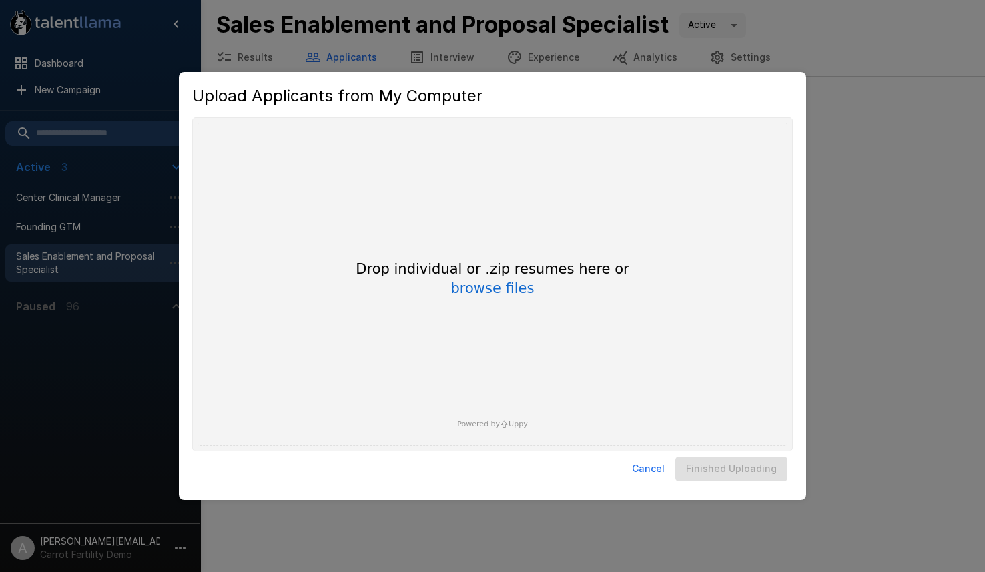
click at [503, 288] on button "browse files" at bounding box center [492, 289] width 83 height 15
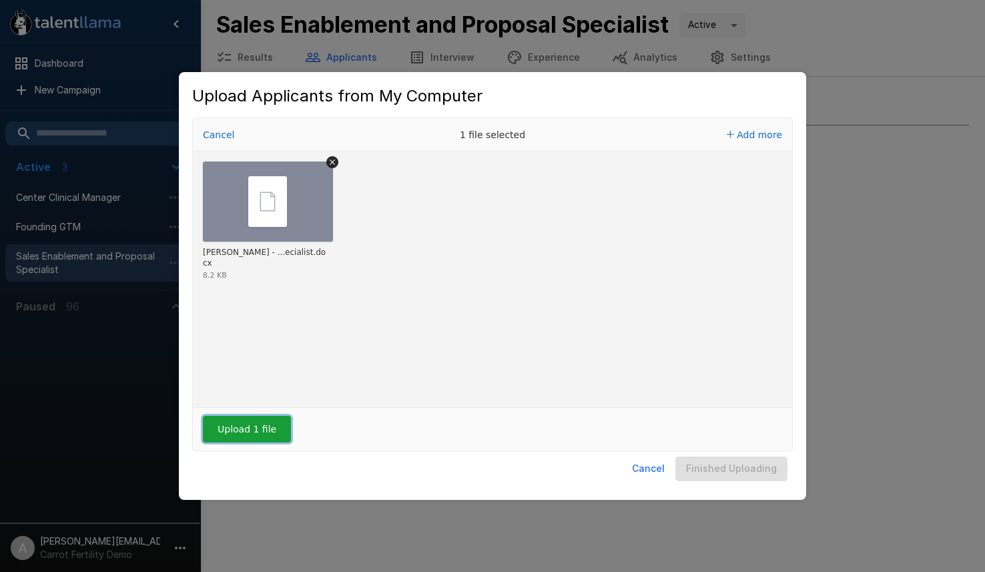
click at [255, 431] on button "Upload 1 file" at bounding box center [247, 429] width 88 height 27
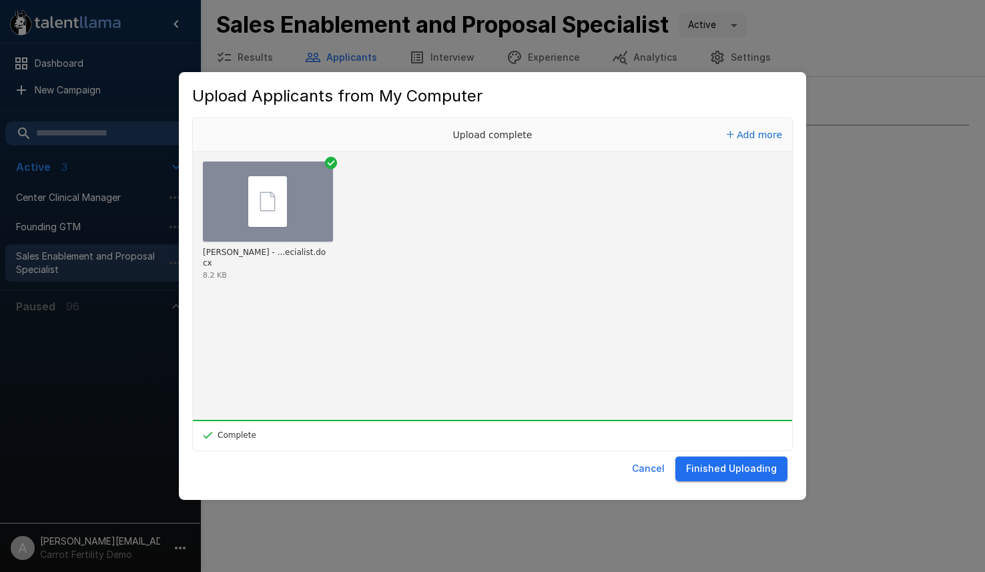
click at [753, 467] on button "Finished Uploading" at bounding box center [732, 469] width 112 height 25
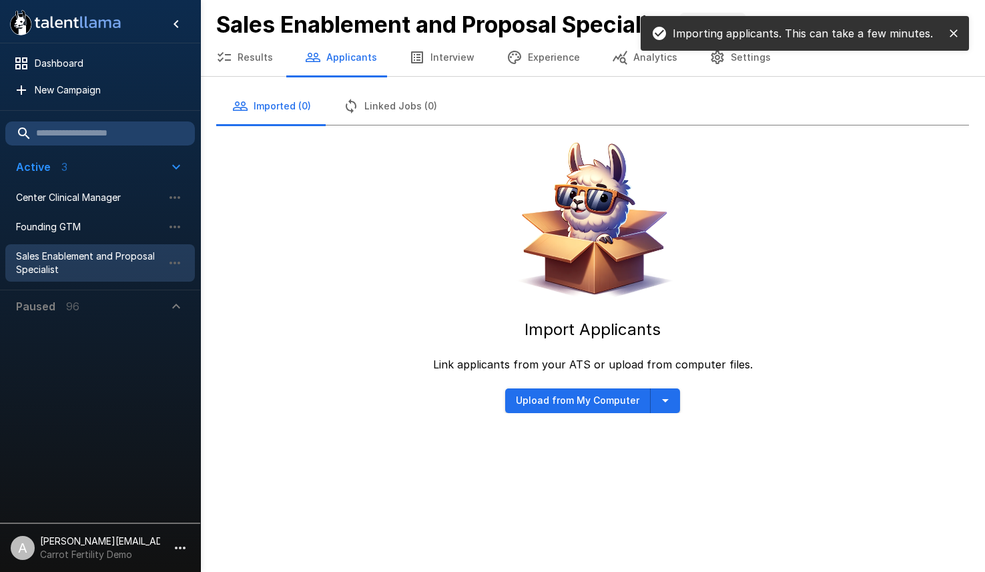
click at [955, 33] on icon "close" at bounding box center [954, 33] width 8 height 8
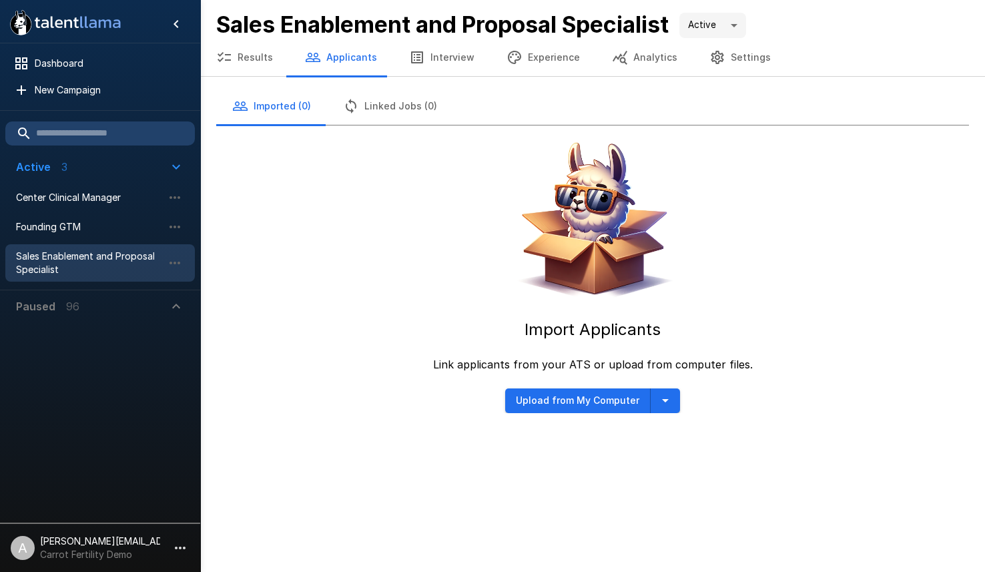
click at [135, 553] on p "Carrot Fertility Demo" at bounding box center [100, 554] width 120 height 13
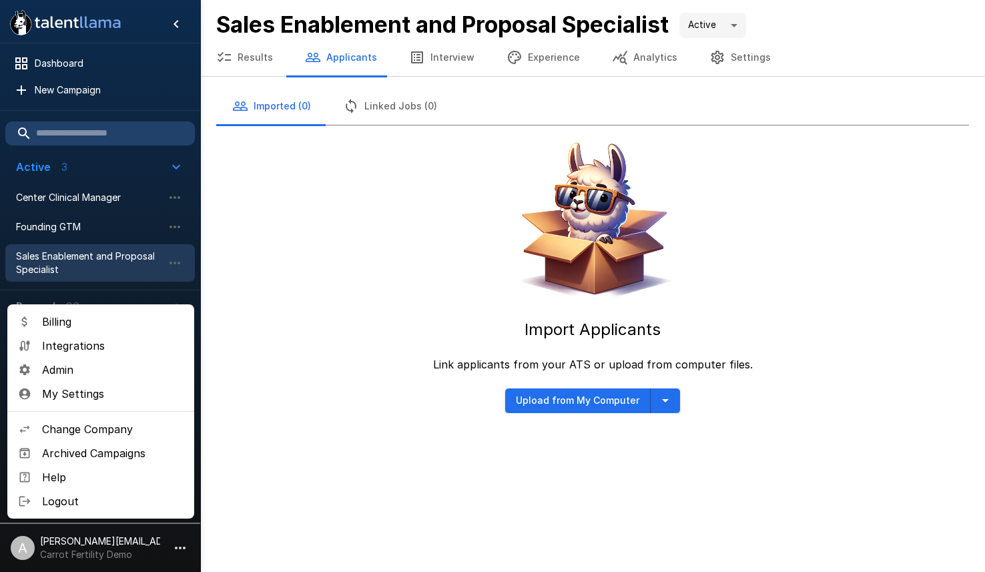
click at [103, 429] on span "Change Company" at bounding box center [113, 429] width 142 height 16
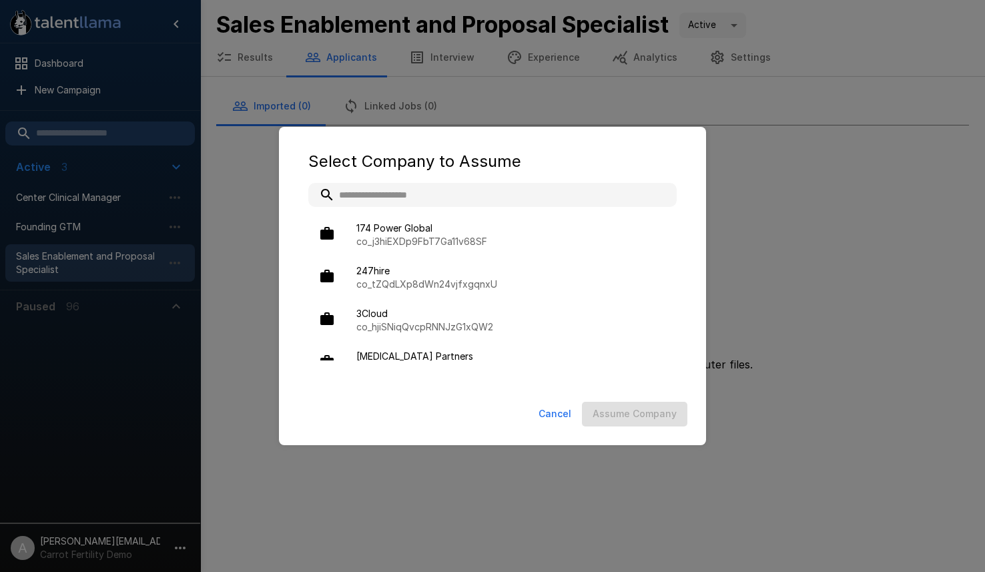
click at [474, 186] on input "text" at bounding box center [492, 195] width 369 height 24
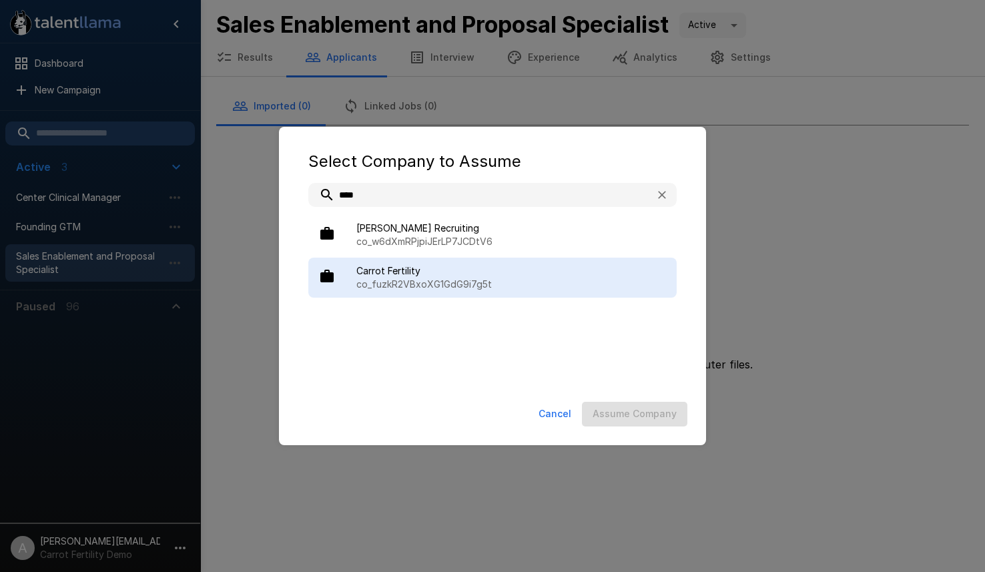
type input "****"
click at [440, 275] on span "Carrot Fertility" at bounding box center [512, 270] width 310 height 13
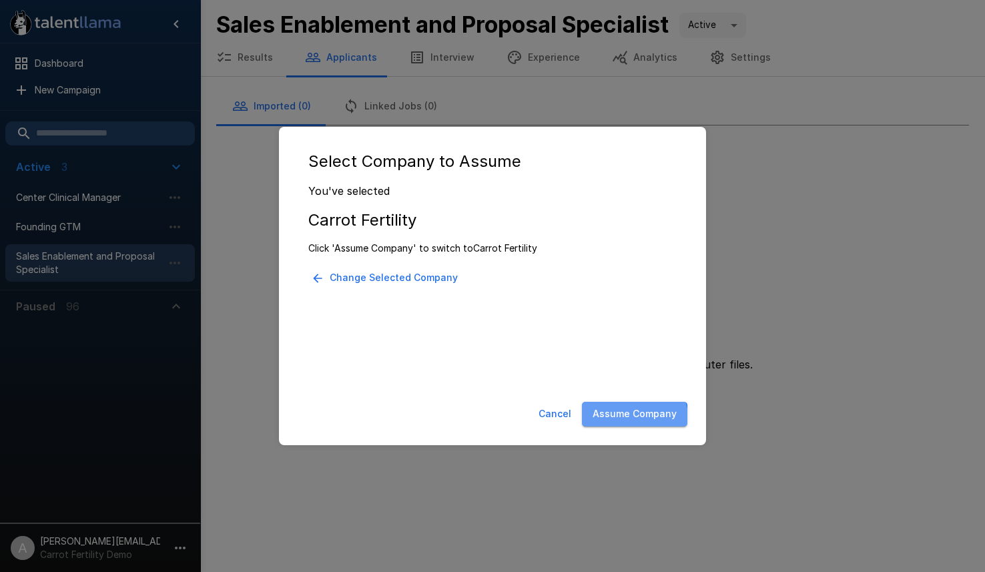
click at [625, 422] on button "Assume Company" at bounding box center [634, 414] width 105 height 25
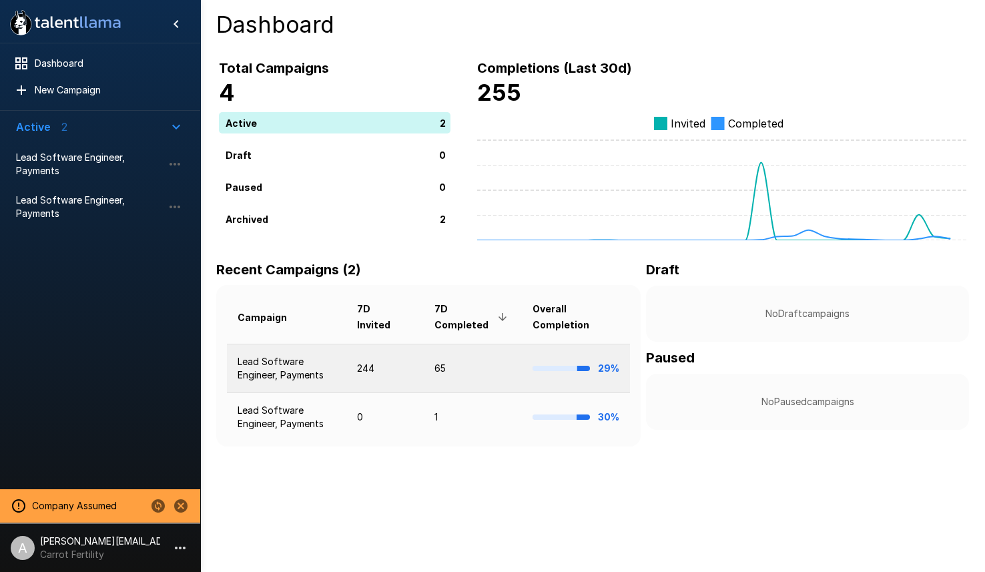
click at [332, 361] on td "Lead Software Engineer, Payments" at bounding box center [287, 368] width 120 height 49
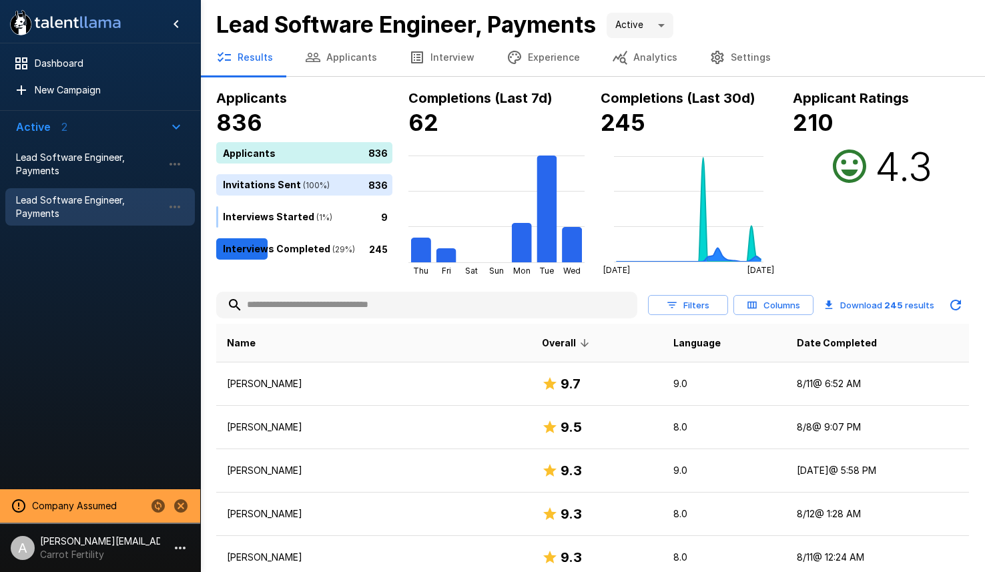
click at [656, 59] on button "Analytics" at bounding box center [644, 57] width 97 height 37
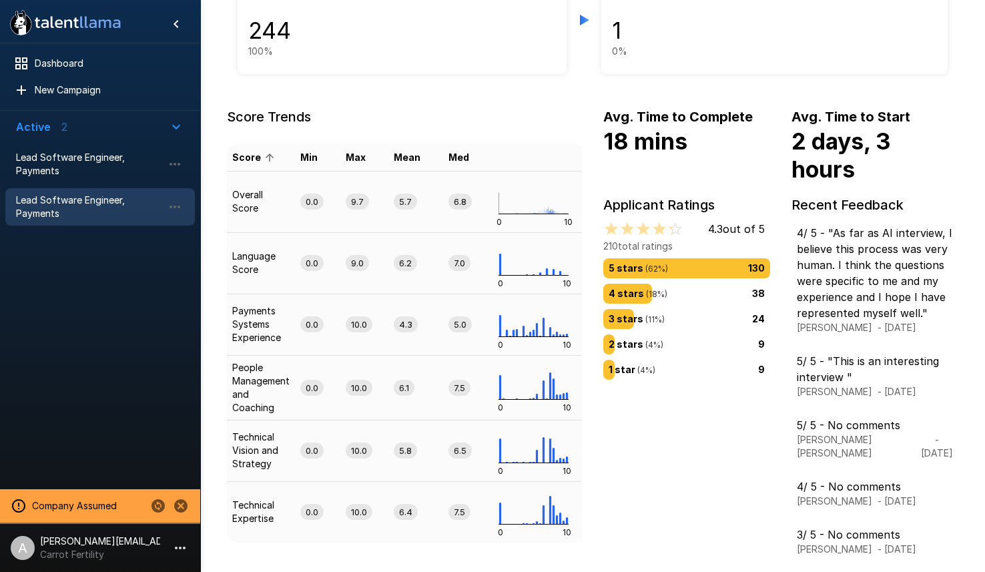
scroll to position [145, 0]
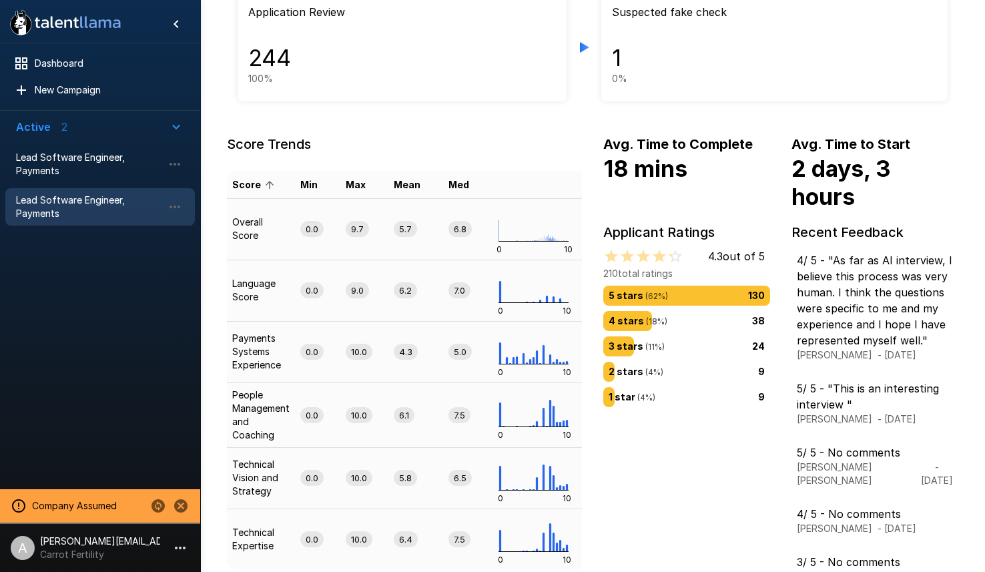
click at [672, 398] on div "1 star ( 4 %) 9" at bounding box center [687, 397] width 156 height 15
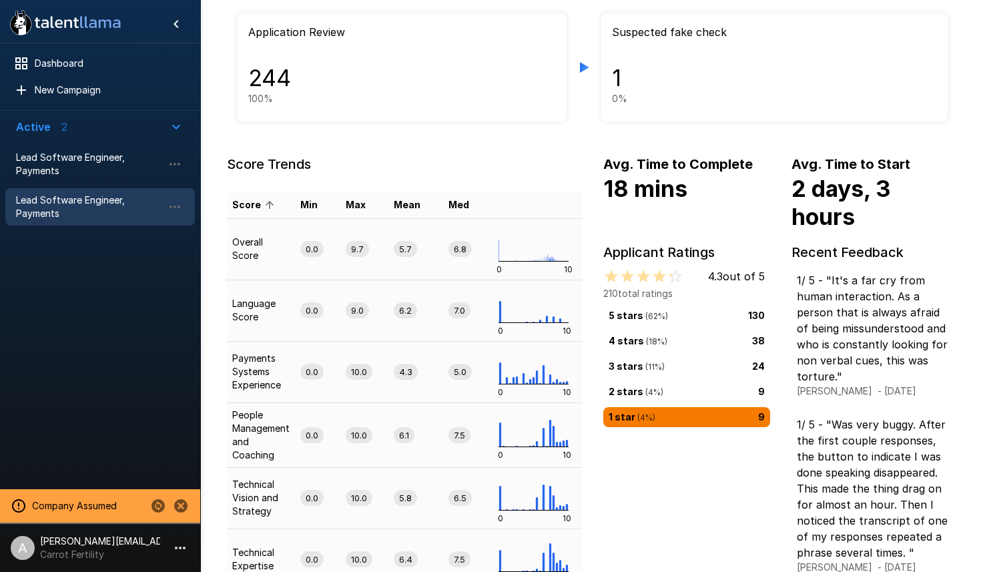
scroll to position [0, 0]
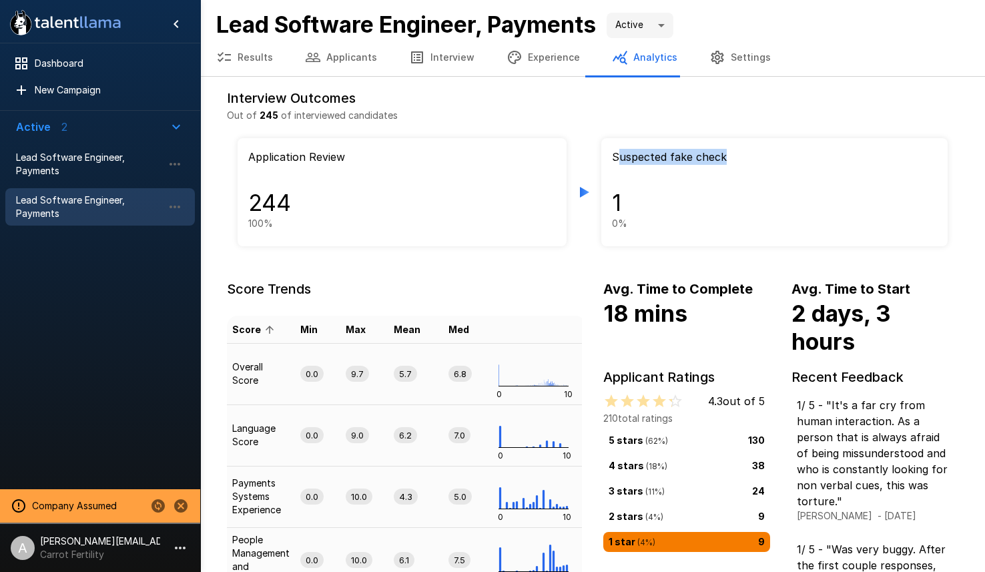
drag, startPoint x: 628, startPoint y: 157, endPoint x: 781, endPoint y: 169, distance: 154.0
click at [781, 169] on p "Suspected fake check" at bounding box center [775, 167] width 326 height 36
click at [248, 60] on button "Results" at bounding box center [244, 57] width 89 height 37
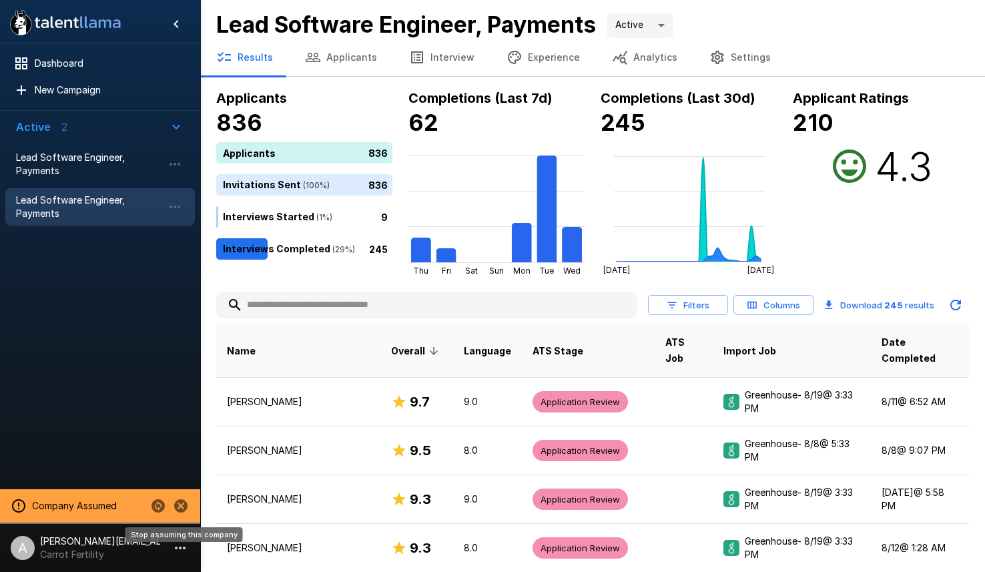
click at [179, 509] on icon "Stop assuming this company" at bounding box center [181, 506] width 16 height 16
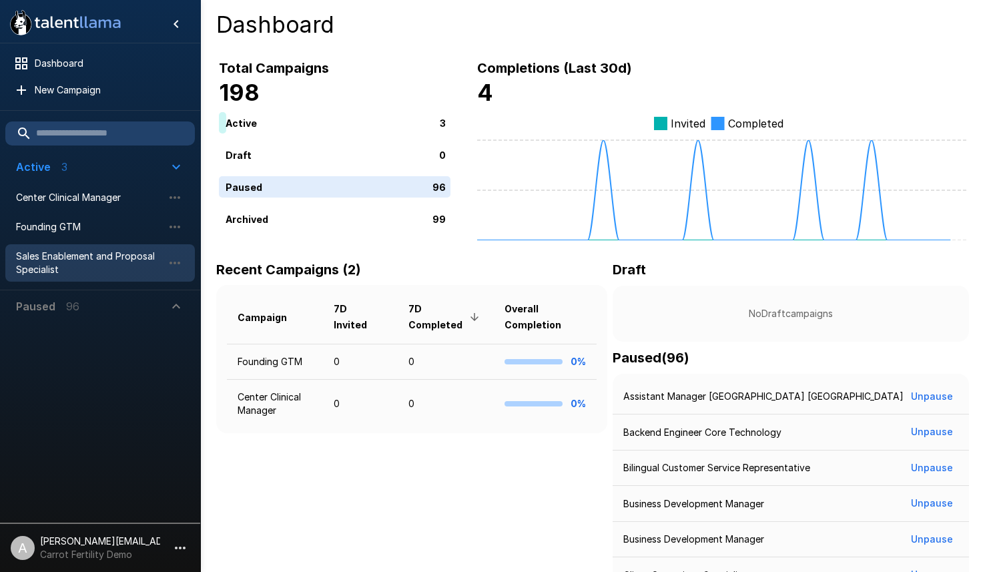
click at [61, 250] on span "Sales Enablement and Proposal Specialist" at bounding box center [89, 263] width 147 height 27
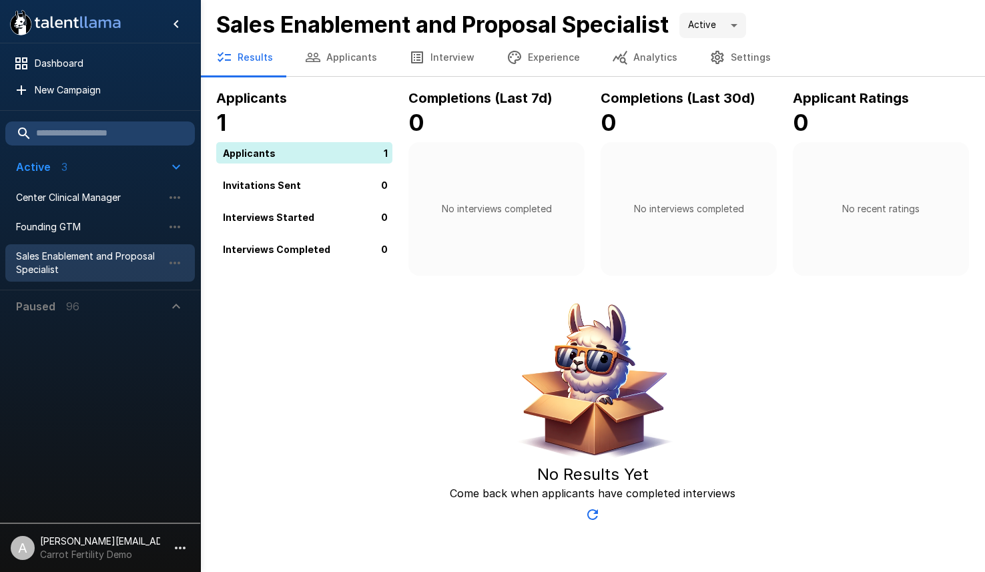
click at [357, 49] on button "Applicants" at bounding box center [341, 57] width 104 height 37
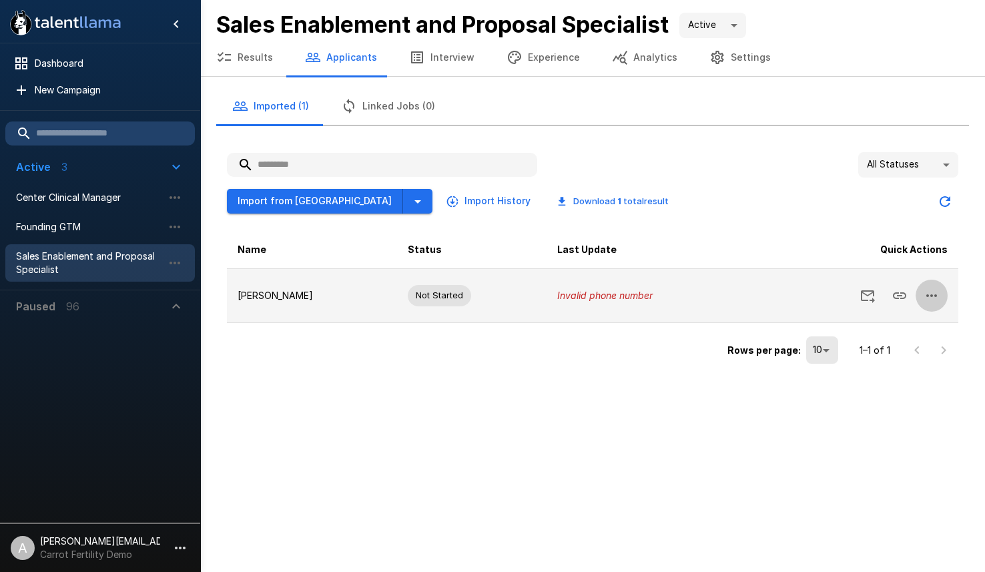
click at [928, 304] on button "button" at bounding box center [932, 296] width 32 height 32
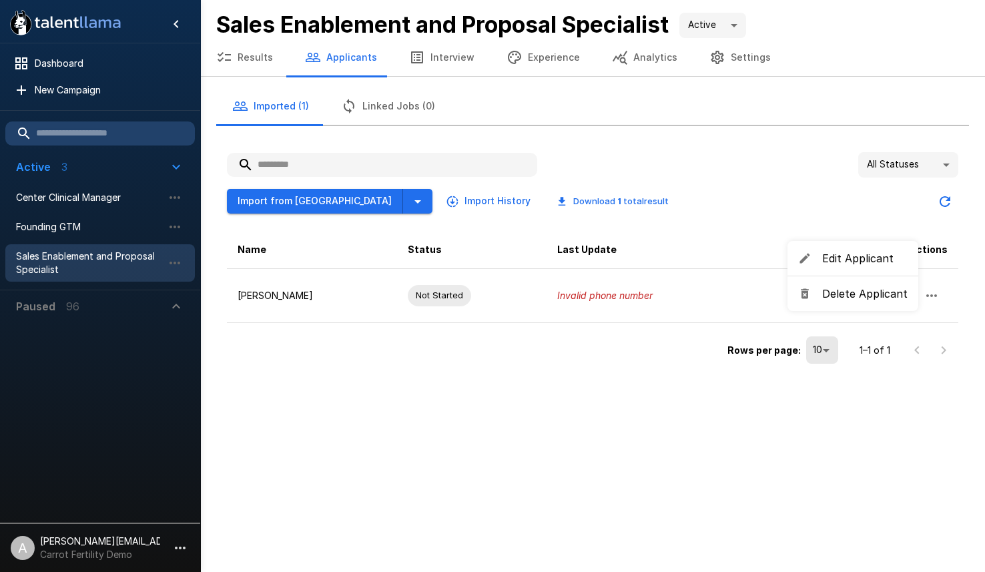
click at [829, 256] on span "Edit Applicant" at bounding box center [865, 258] width 85 height 16
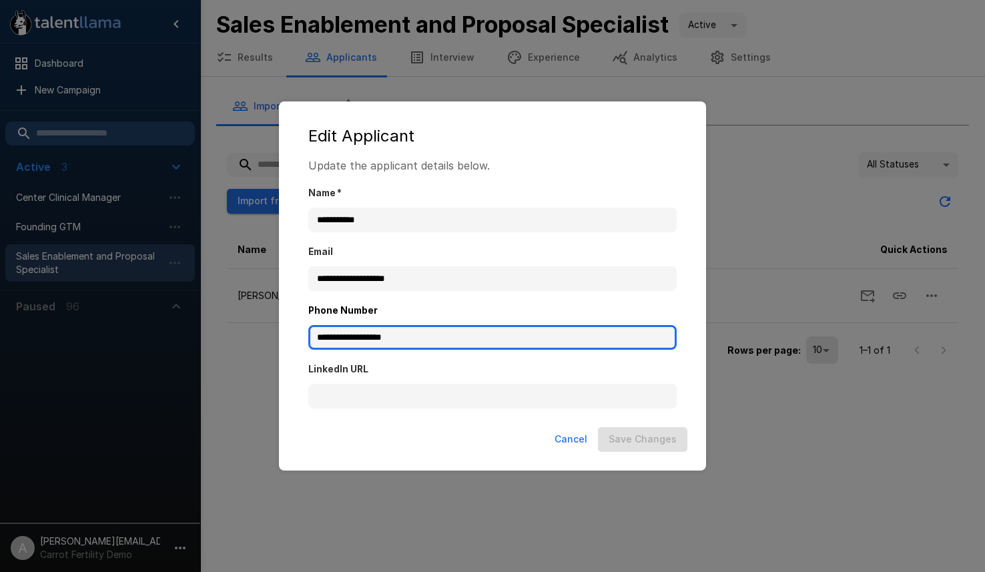
drag, startPoint x: 416, startPoint y: 339, endPoint x: 309, endPoint y: 335, distance: 106.9
click at [309, 335] on input "**********" at bounding box center [492, 337] width 369 height 25
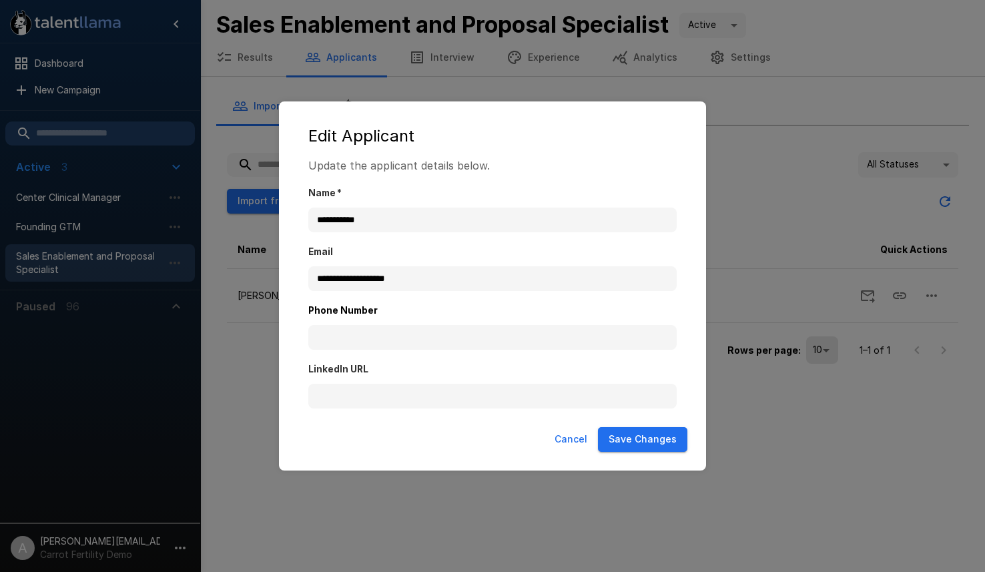
click at [670, 437] on button "Save Changes" at bounding box center [642, 439] width 89 height 25
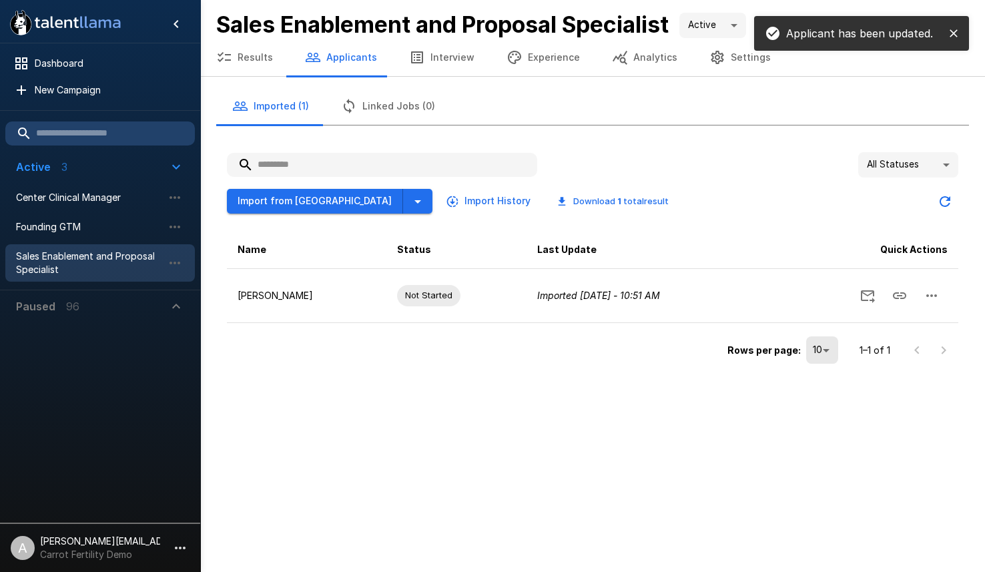
click at [439, 55] on button "Interview" at bounding box center [441, 57] width 97 height 37
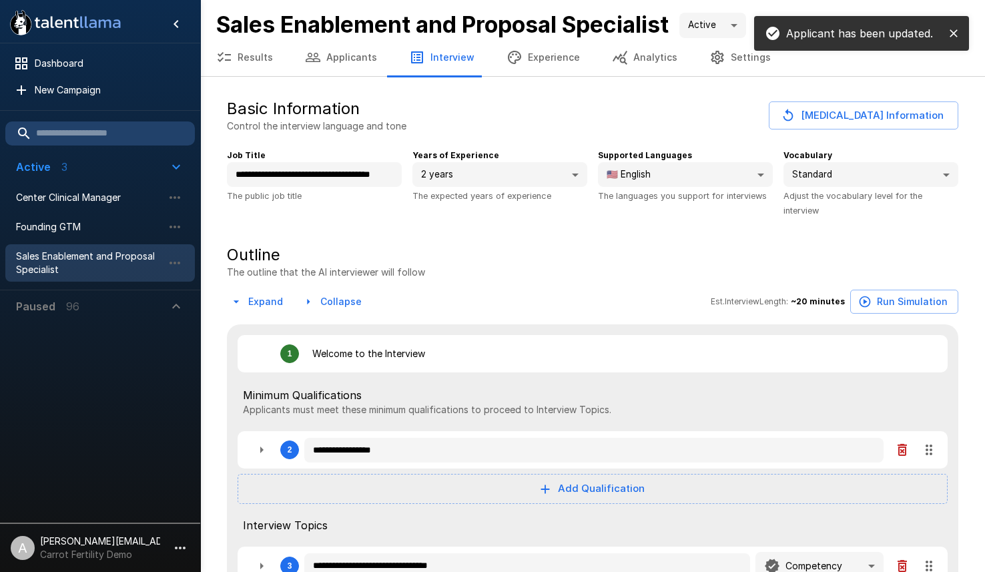
type textarea "*"
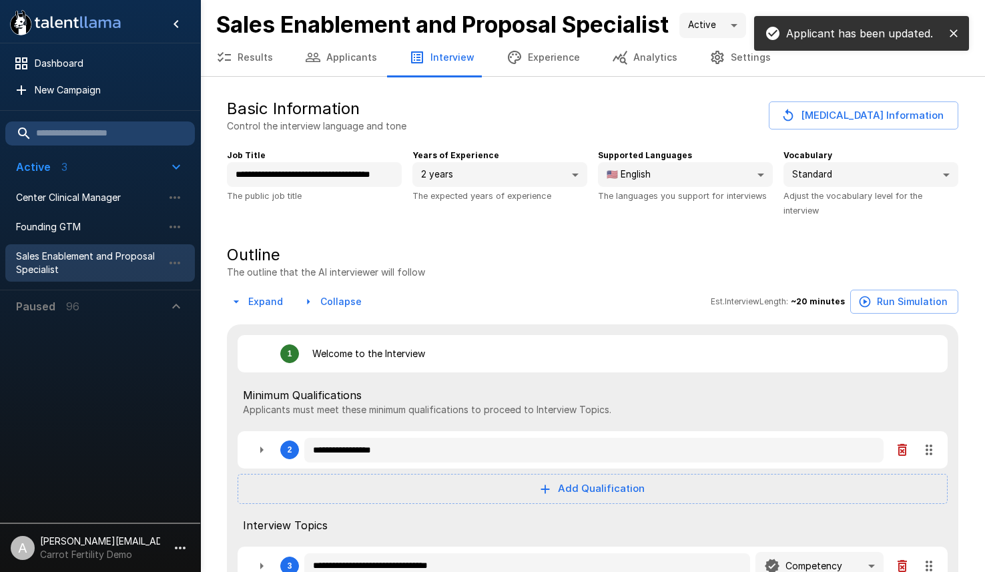
type textarea "*"
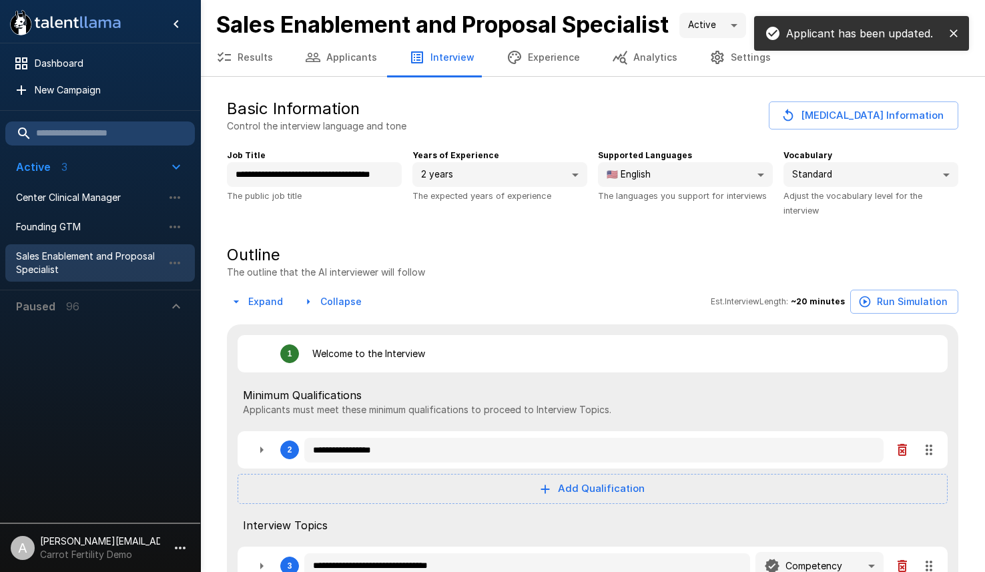
type textarea "*"
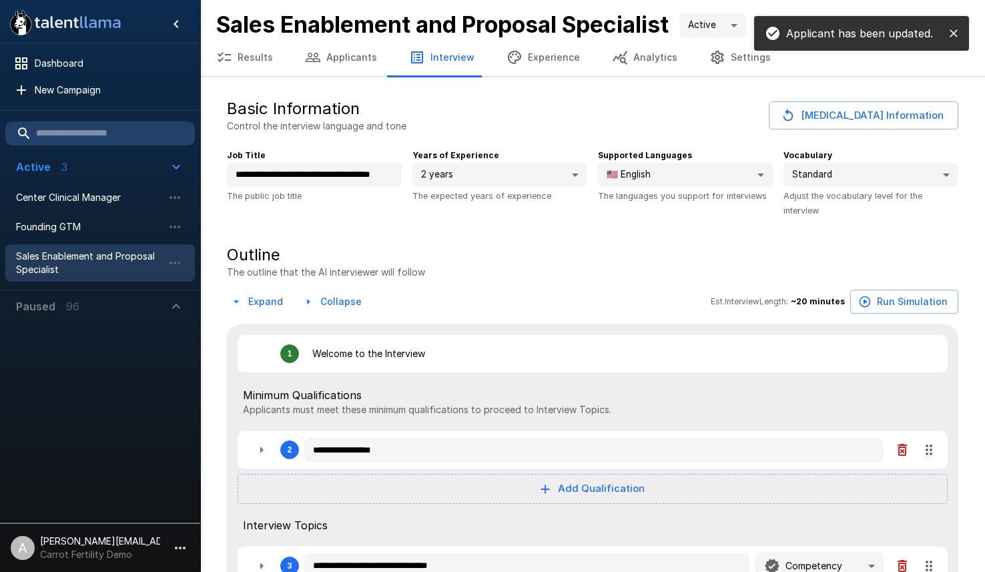
type textarea "*"
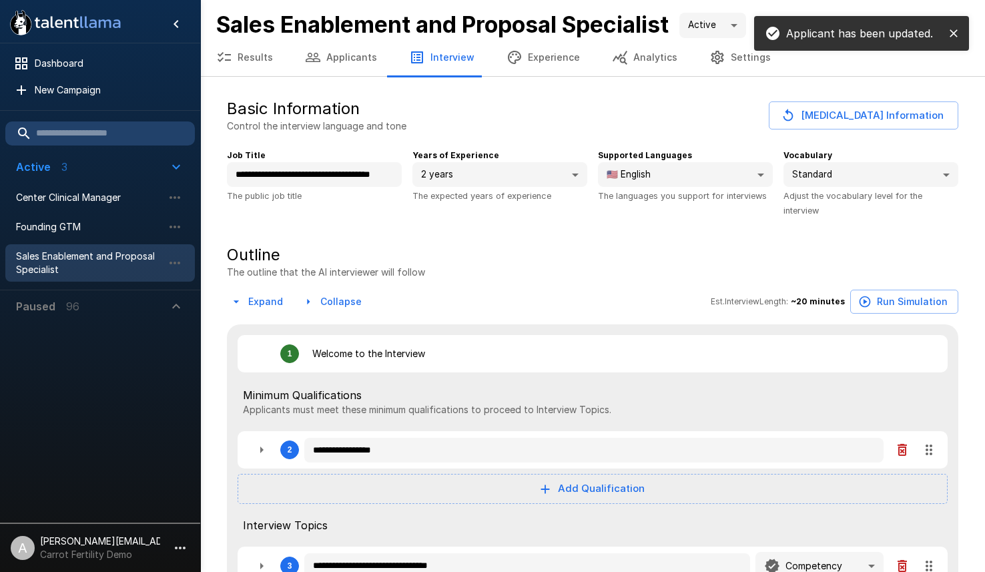
type textarea "*"
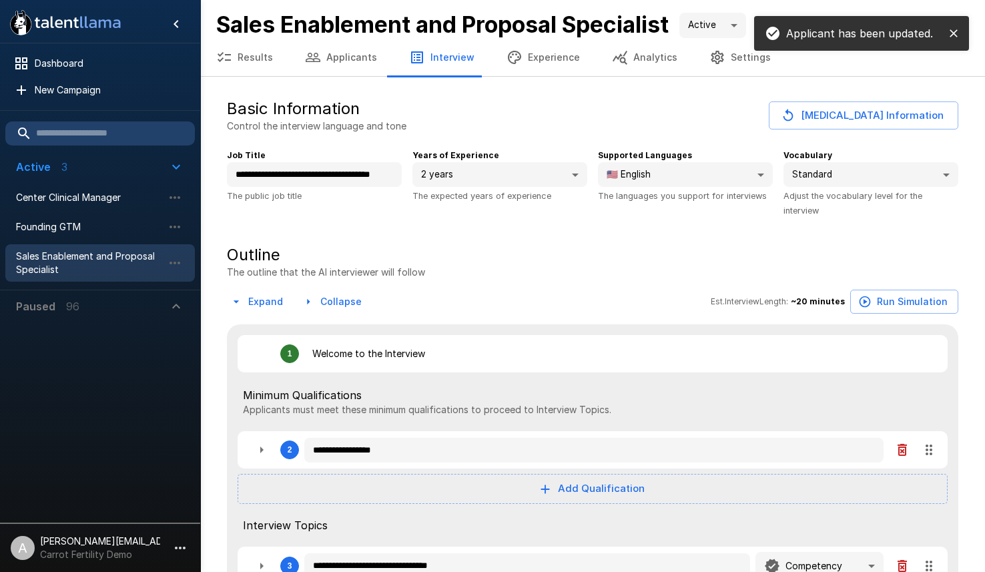
type textarea "*"
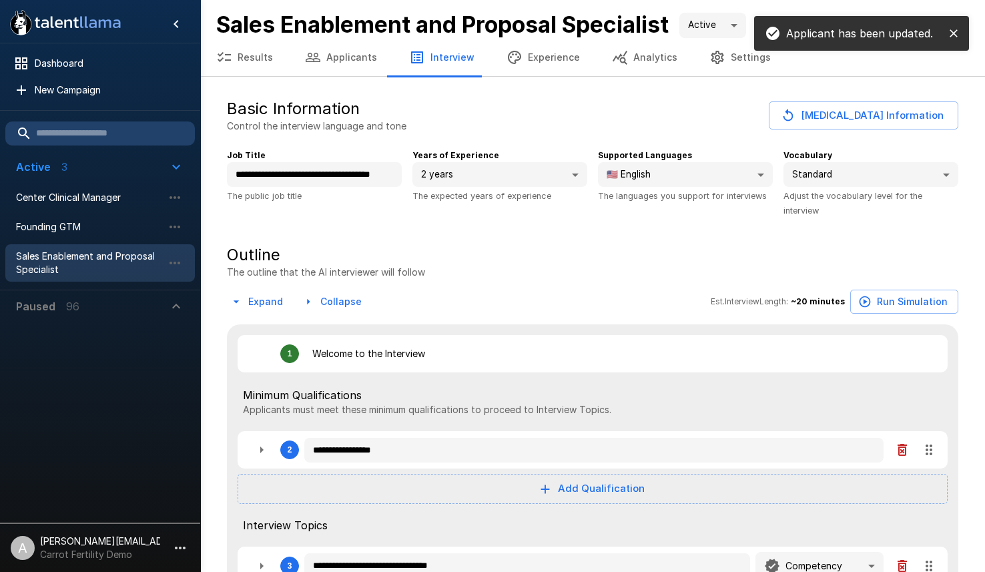
type textarea "*"
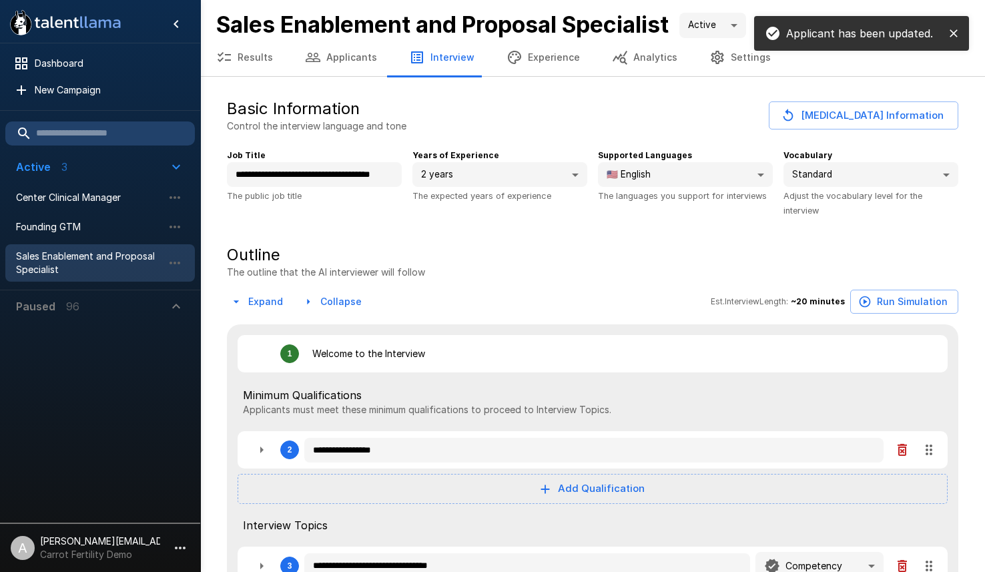
type textarea "*"
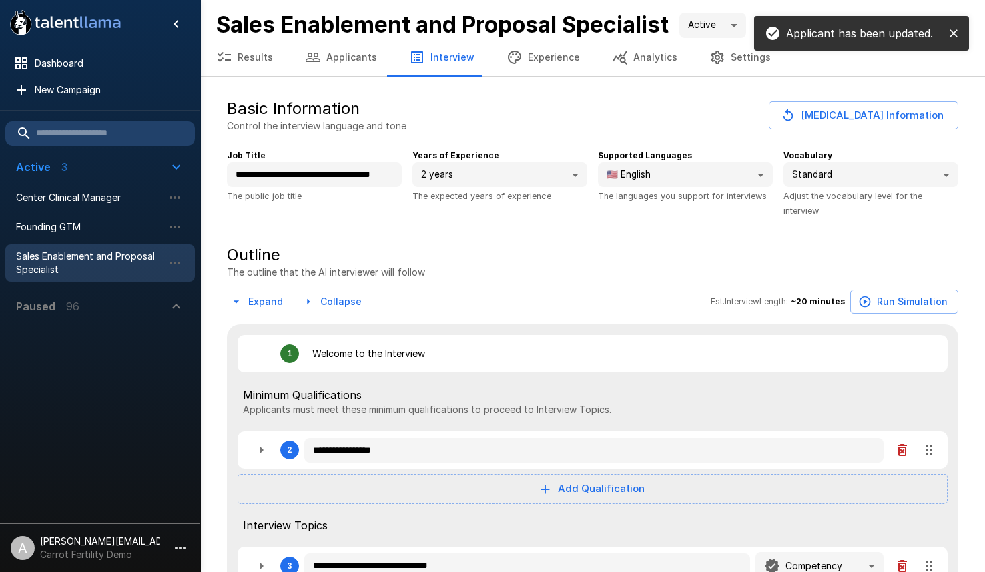
type textarea "*"
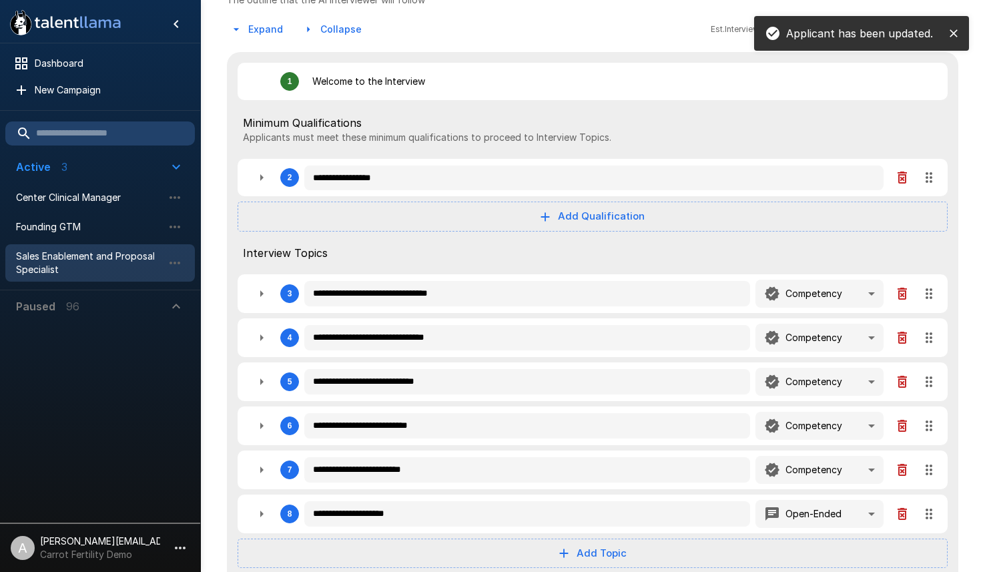
scroll to position [362, 0]
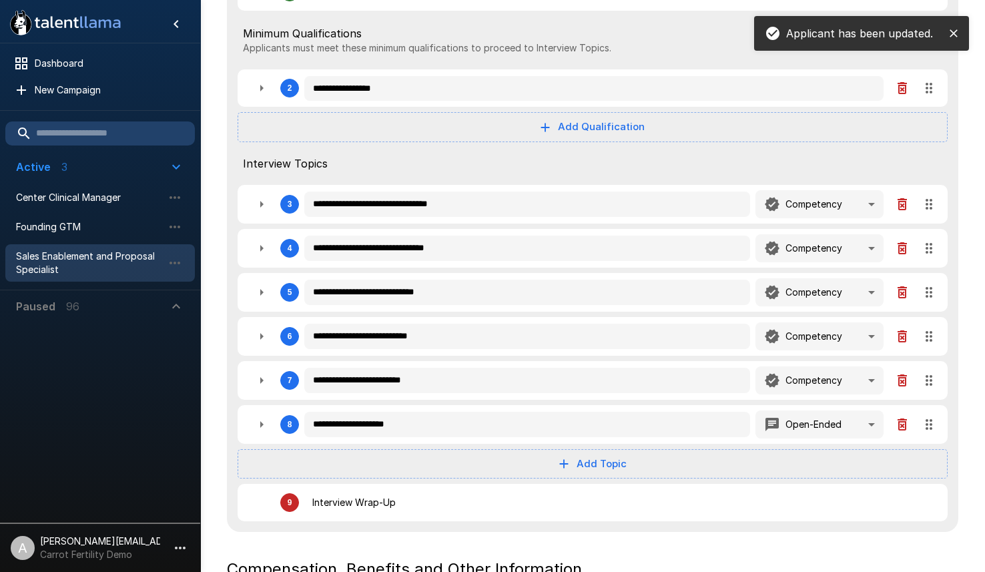
click at [252, 96] on button "button" at bounding box center [261, 88] width 27 height 27
type textarea "*"
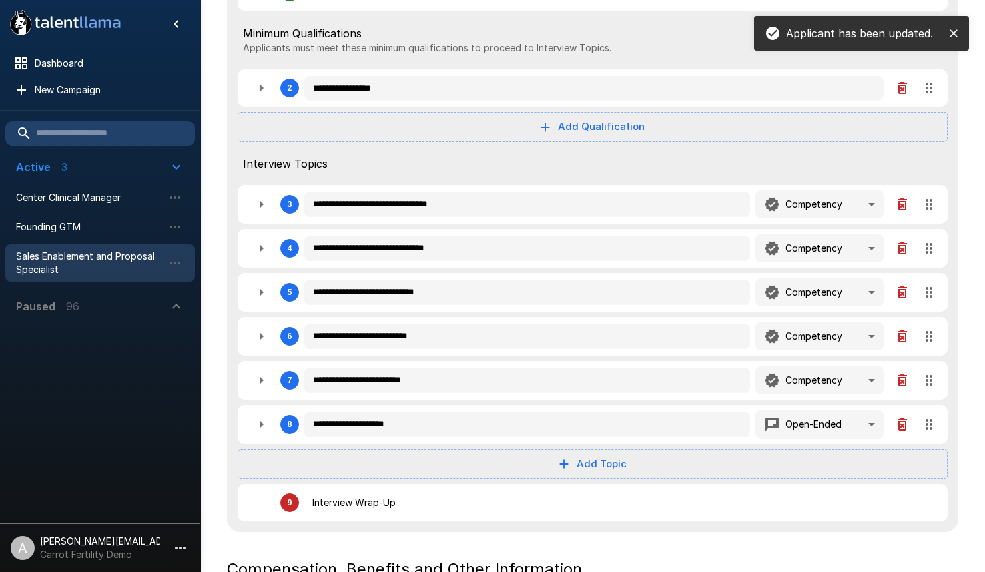
type textarea "*"
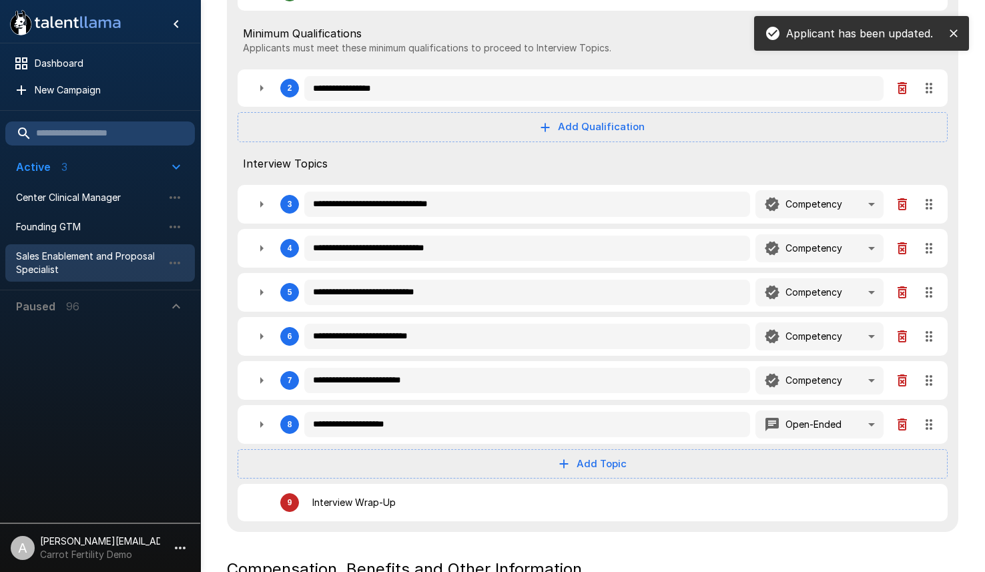
type textarea "*"
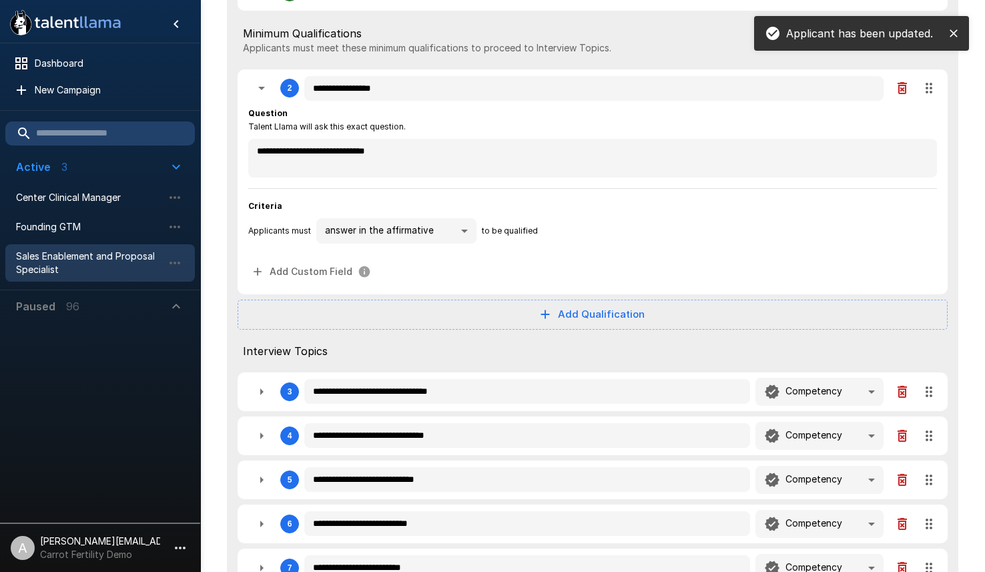
type textarea "*"
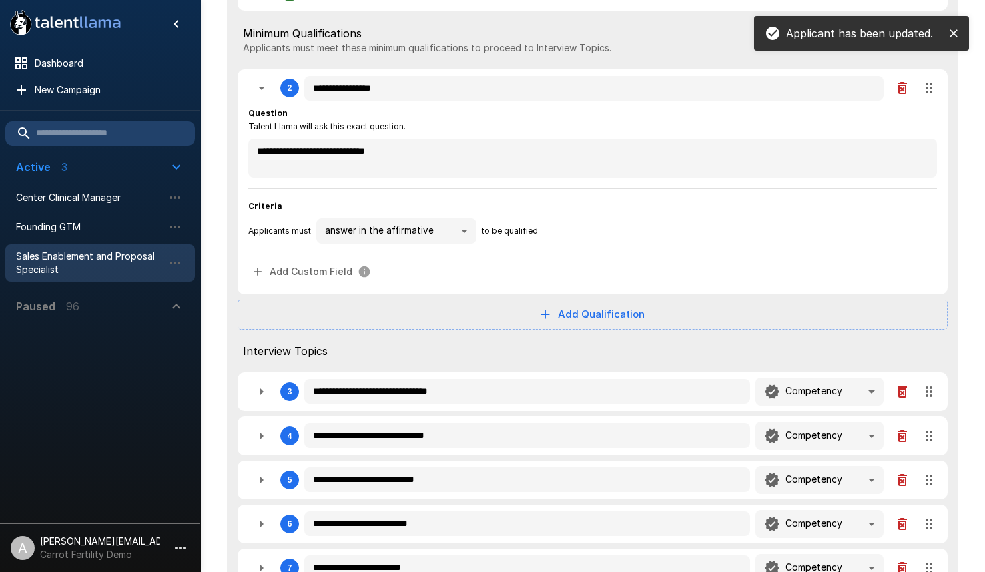
type textarea "*"
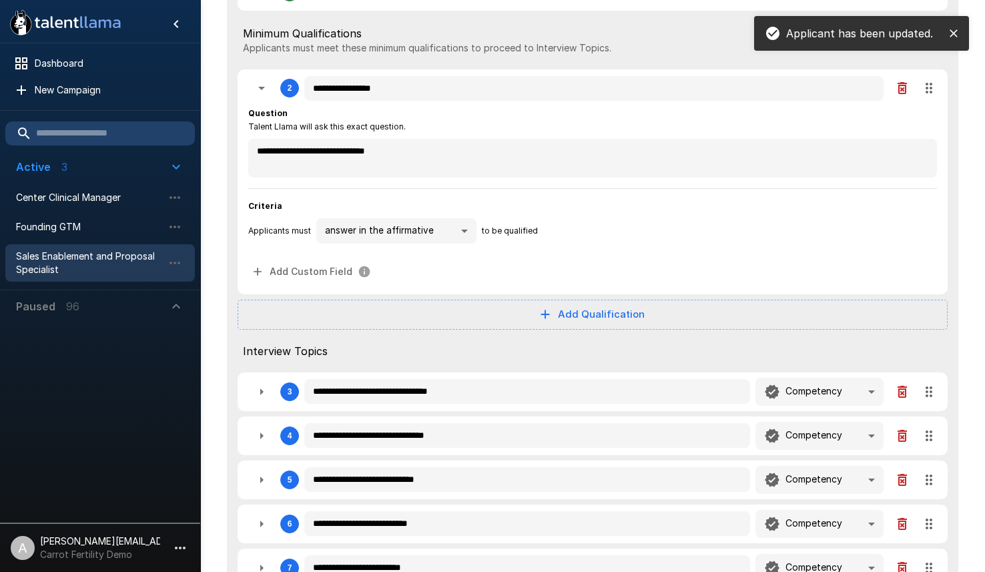
type textarea "*"
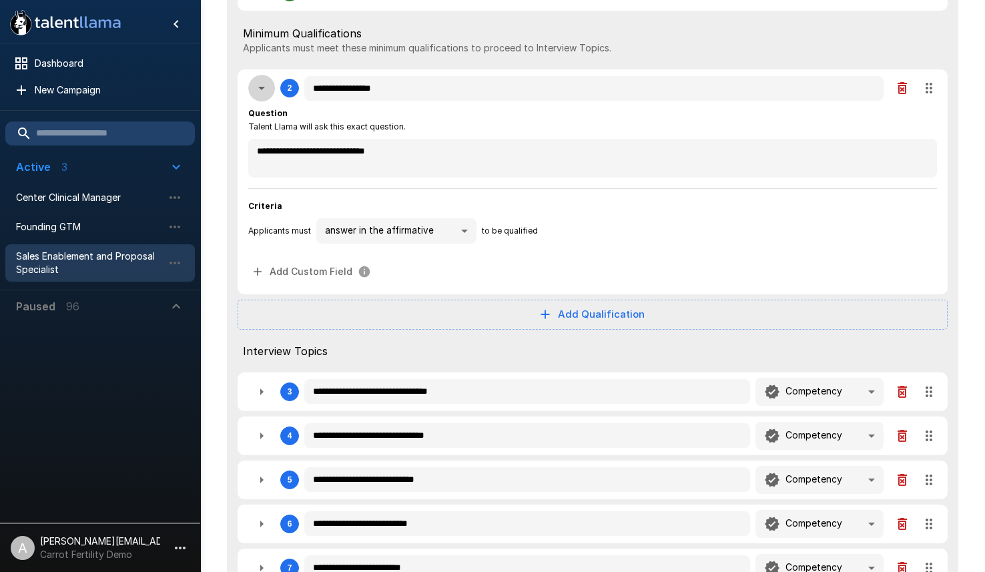
click at [252, 96] on button "button" at bounding box center [261, 88] width 27 height 27
type textarea "*"
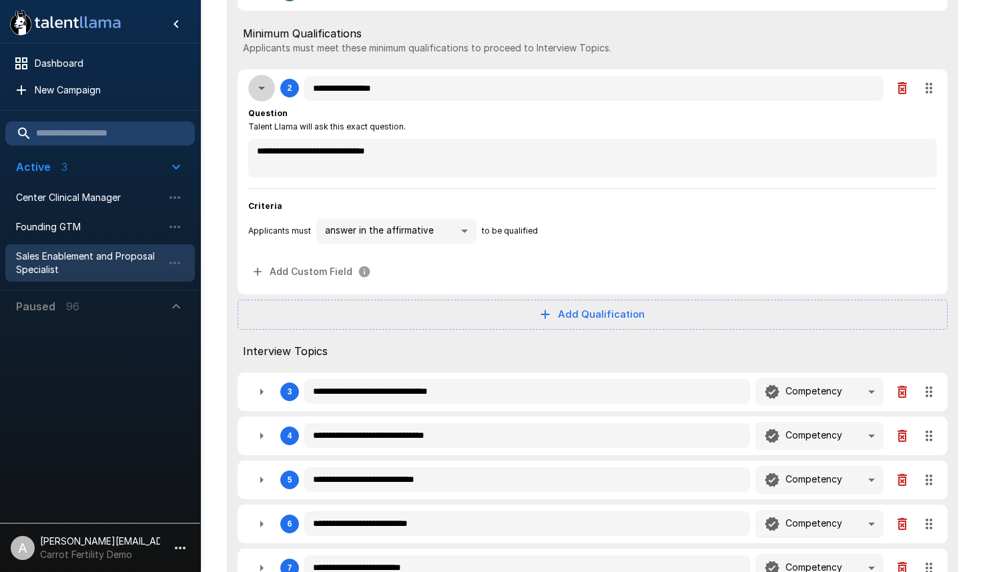
type textarea "*"
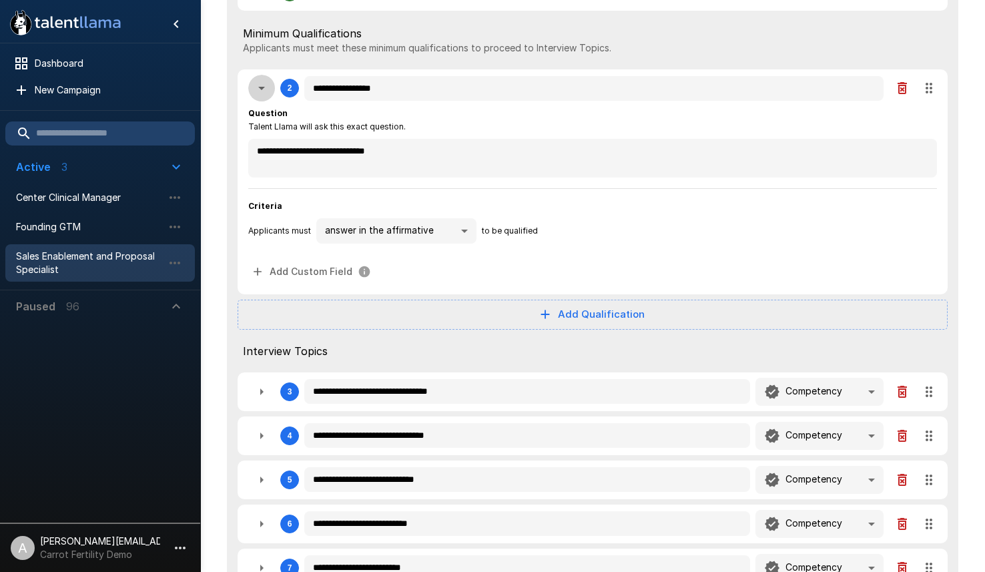
type textarea "*"
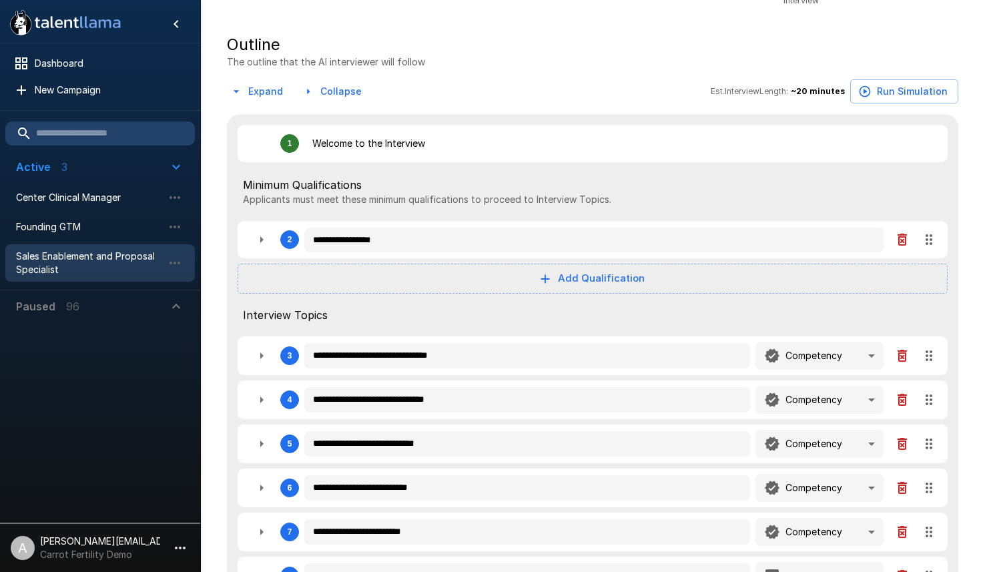
scroll to position [0, 0]
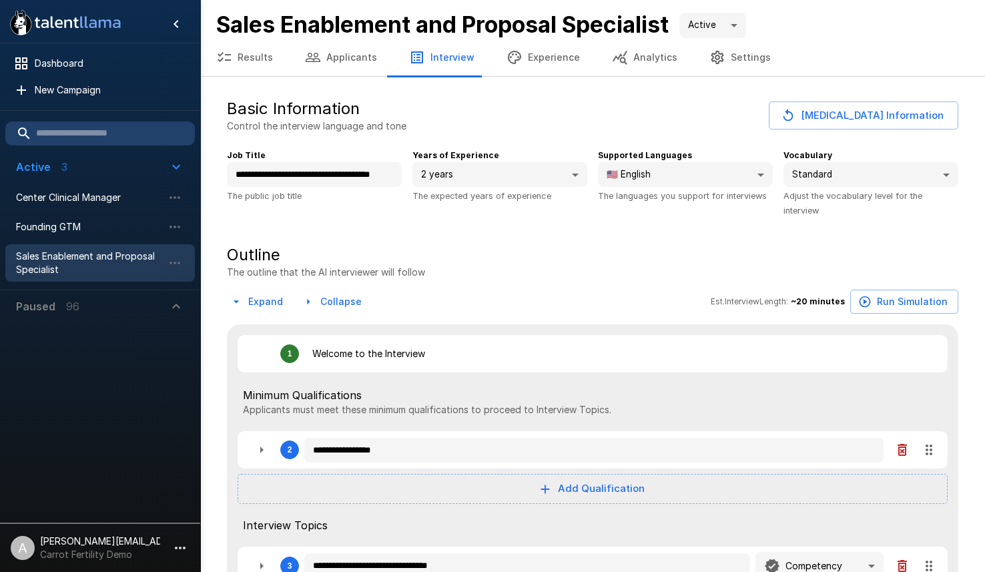
click at [363, 52] on button "Applicants" at bounding box center [341, 57] width 104 height 37
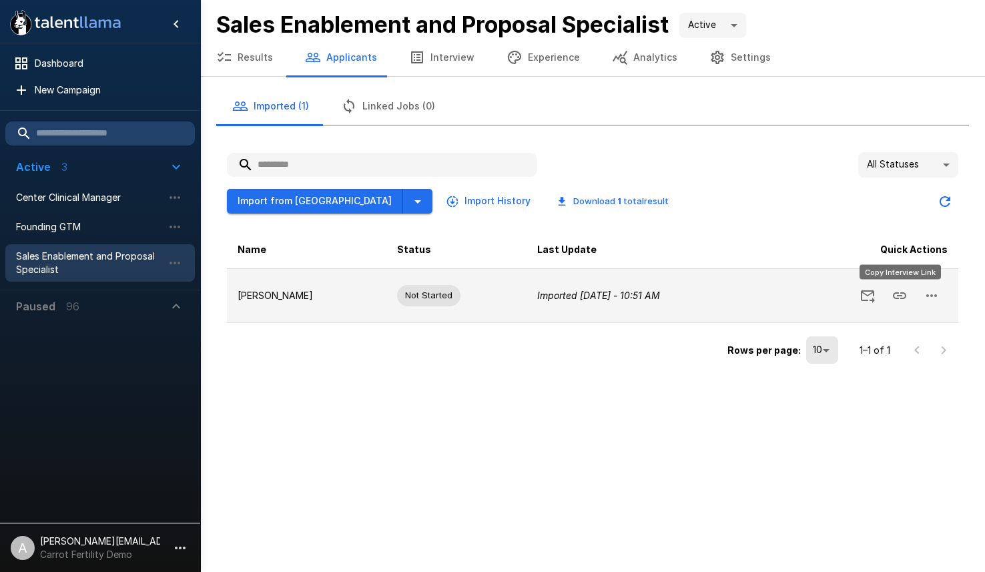
click at [901, 298] on icon "Copy Interview Link" at bounding box center [899, 295] width 13 height 7
click at [935, 298] on icon "button" at bounding box center [932, 296] width 16 height 16
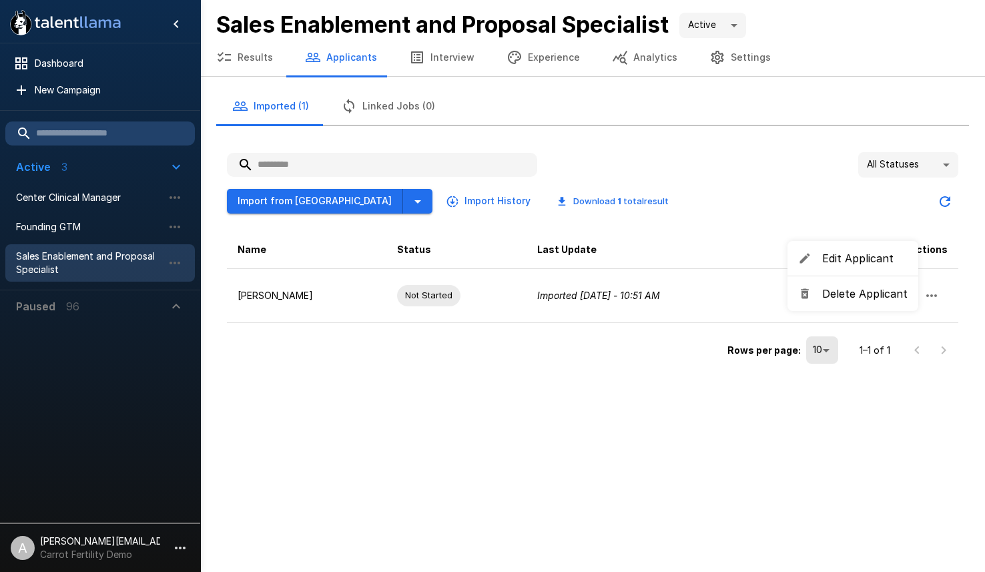
click at [739, 176] on div at bounding box center [492, 286] width 985 height 572
click at [947, 200] on icon "Updated Today - 10:53 AM" at bounding box center [945, 201] width 11 height 11
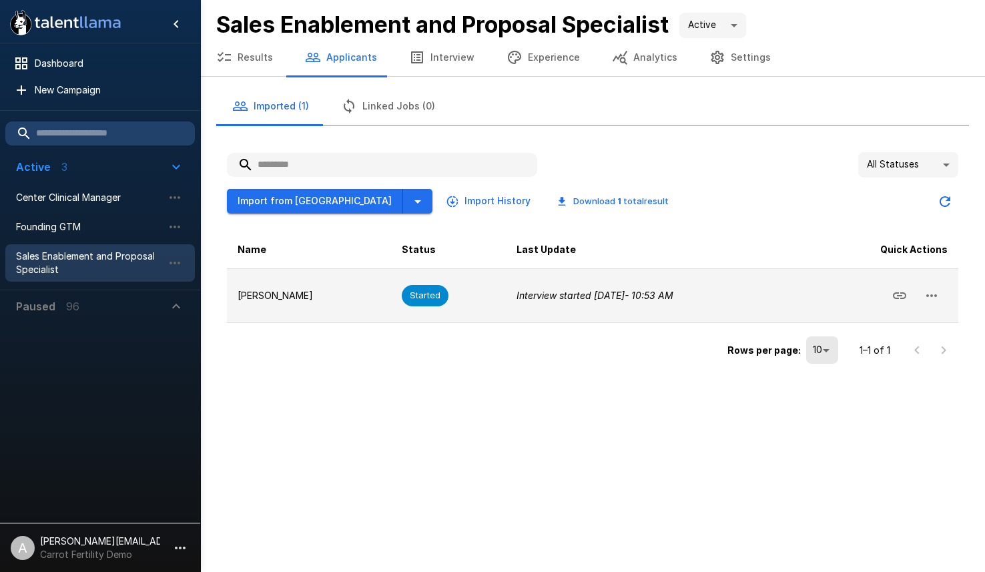
click at [938, 300] on icon "button" at bounding box center [932, 296] width 16 height 16
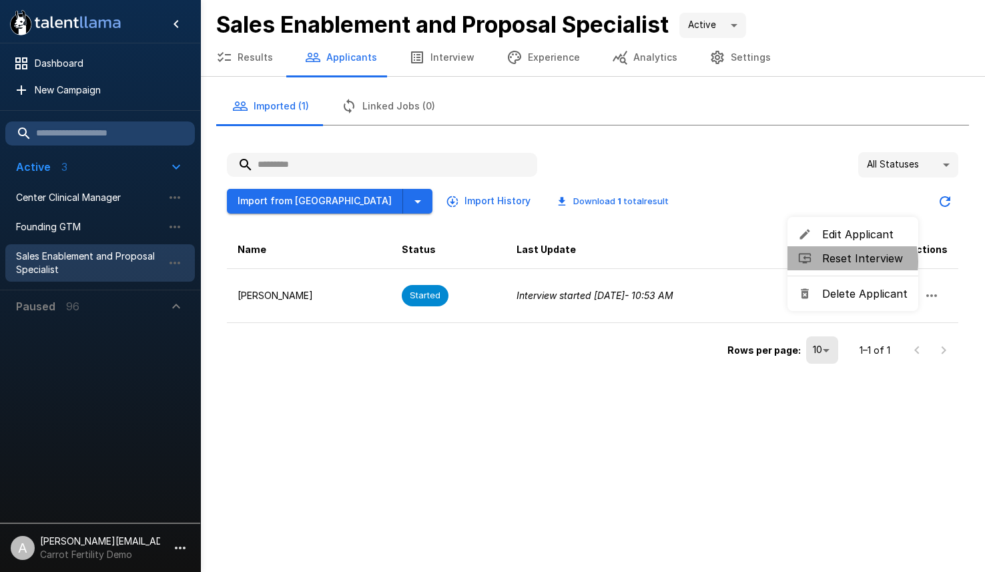
click at [844, 262] on span "Reset Interview" at bounding box center [865, 258] width 85 height 16
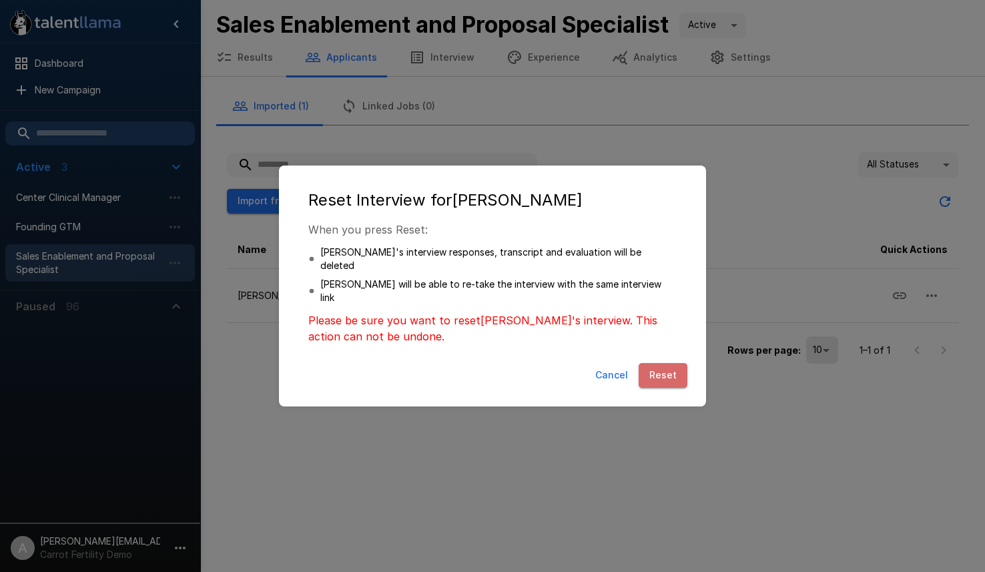
click at [682, 367] on button "Reset" at bounding box center [663, 375] width 49 height 25
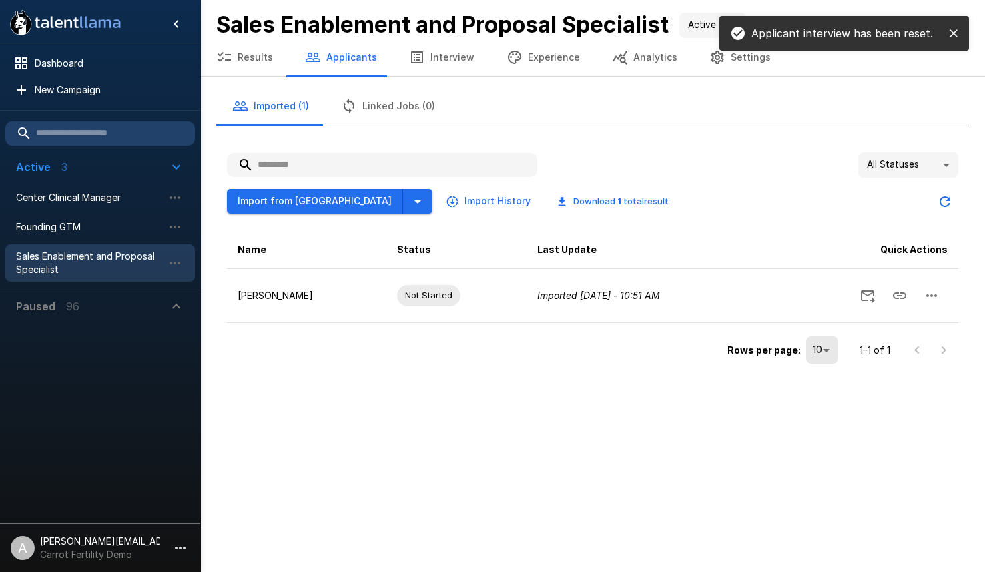
click at [955, 42] on button "close" at bounding box center [954, 33] width 20 height 20
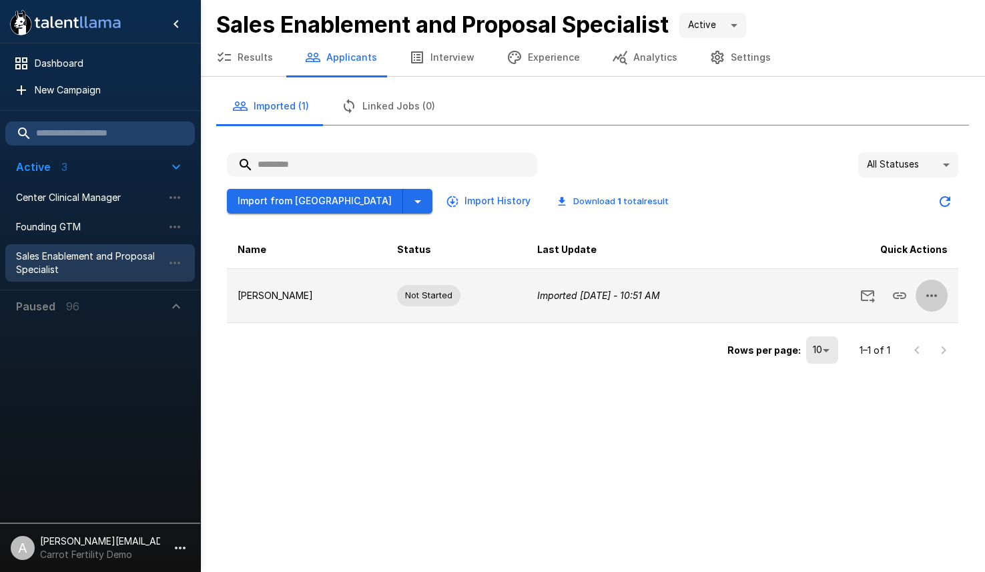
click at [931, 300] on icon "button" at bounding box center [932, 296] width 16 height 16
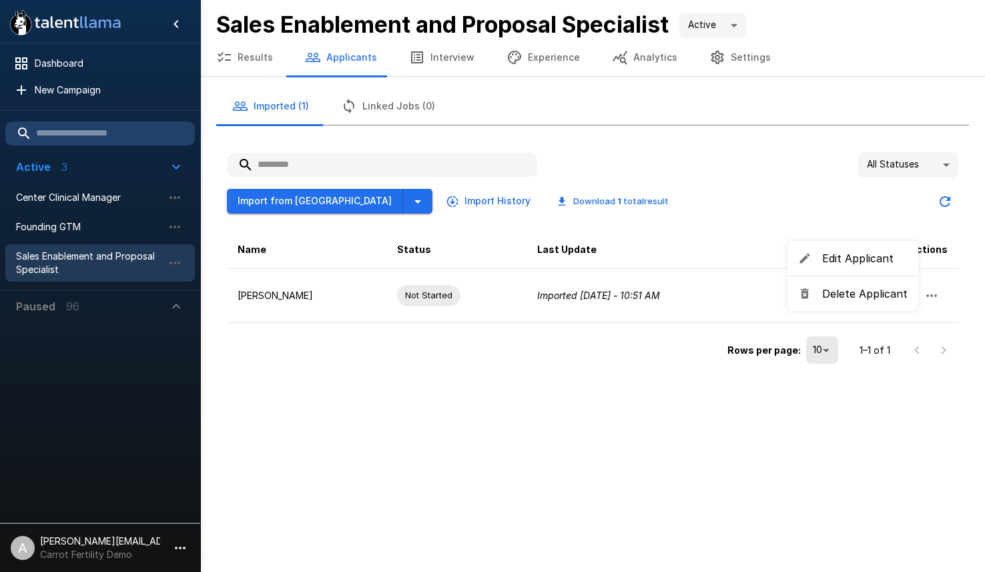
click at [610, 190] on div at bounding box center [492, 286] width 985 height 572
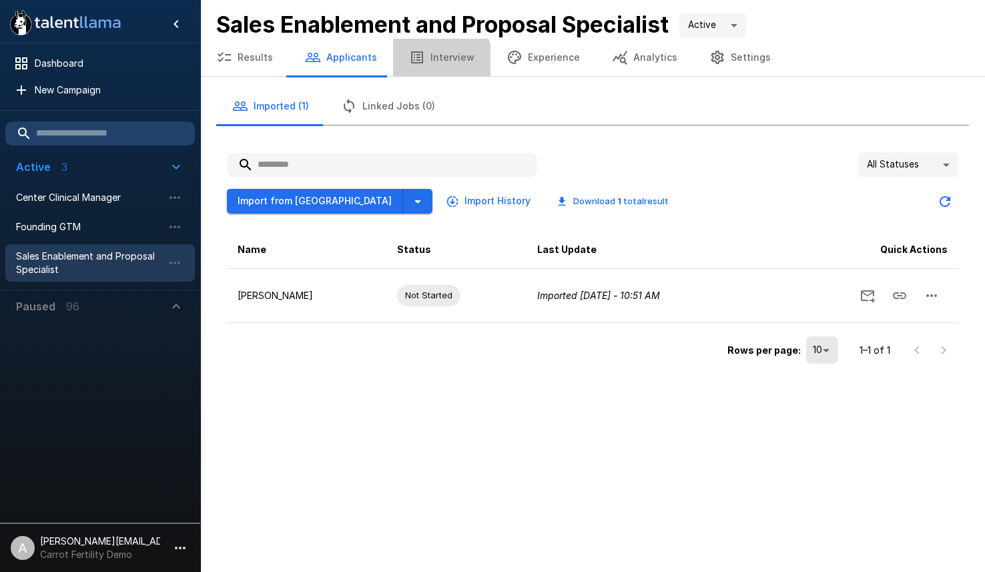
click at [427, 62] on button "Interview" at bounding box center [441, 57] width 97 height 37
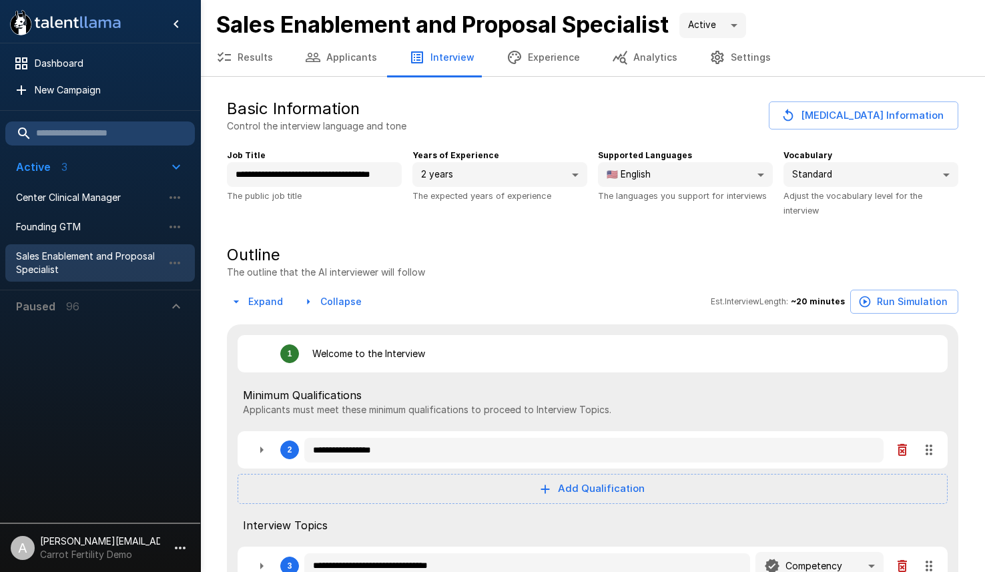
type textarea "*"
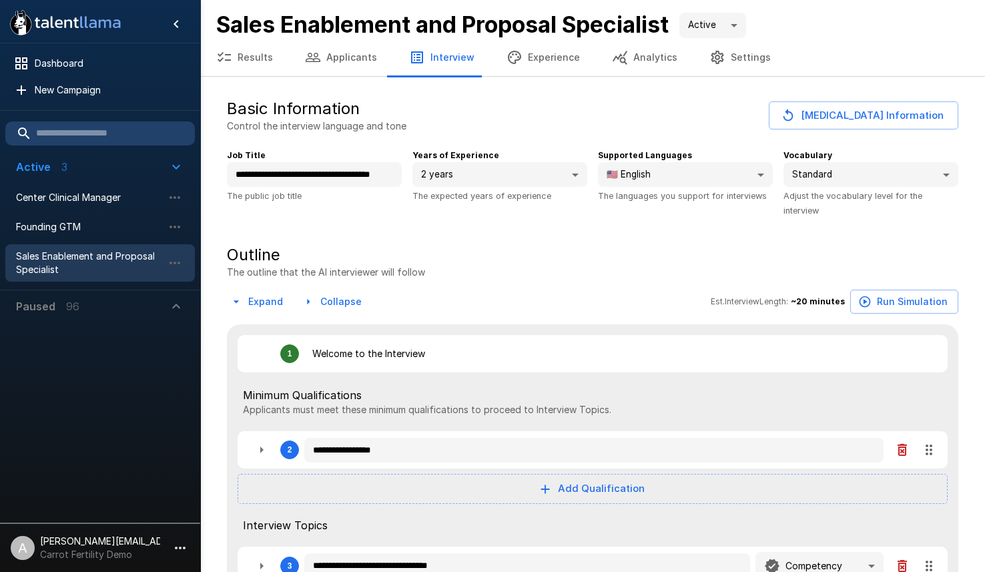
type textarea "*"
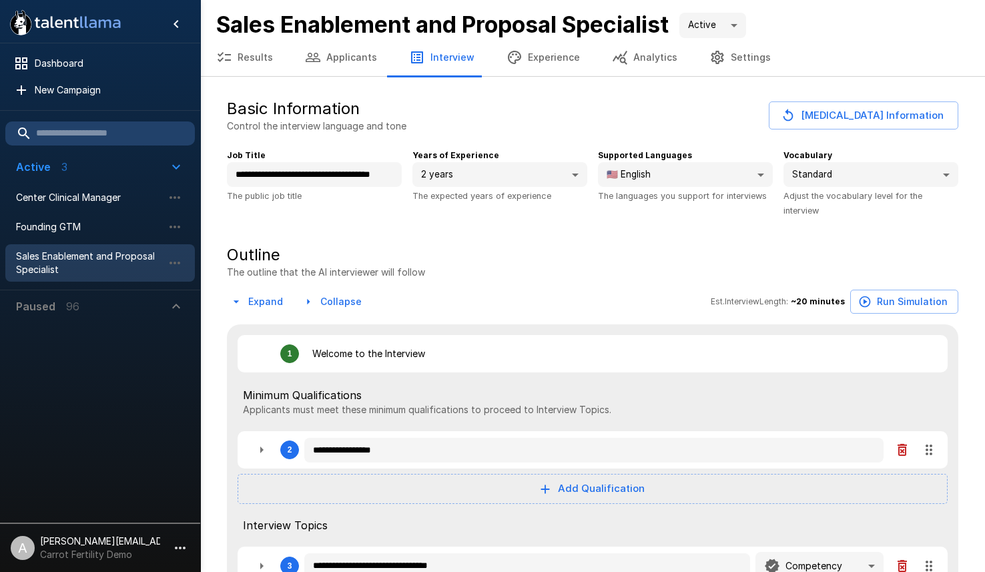
type textarea "*"
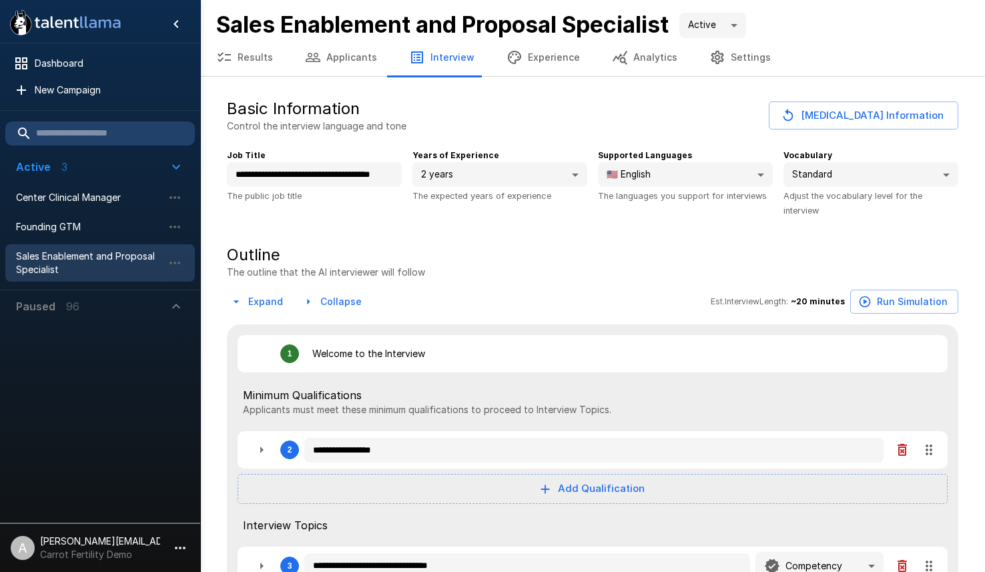
type textarea "*"
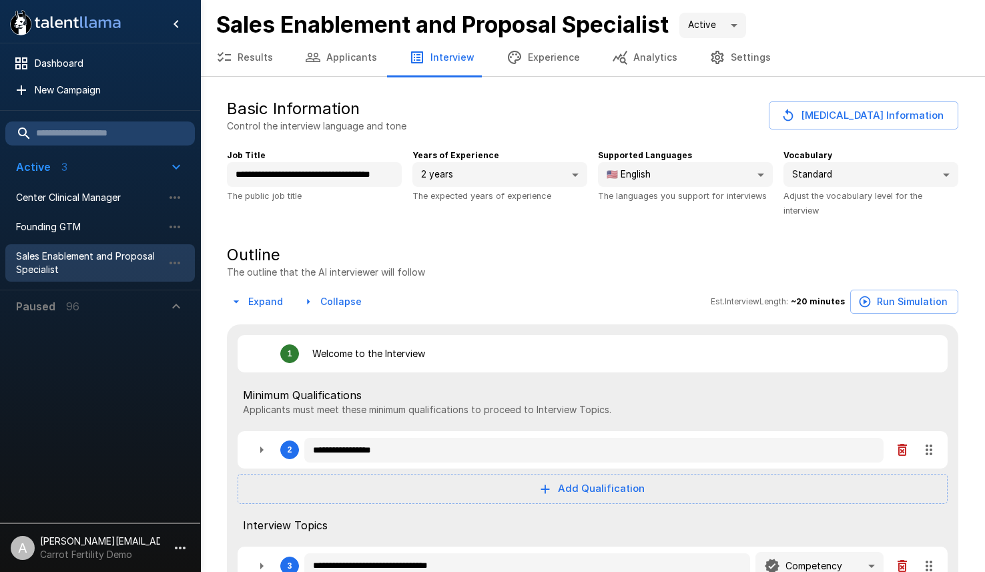
type textarea "*"
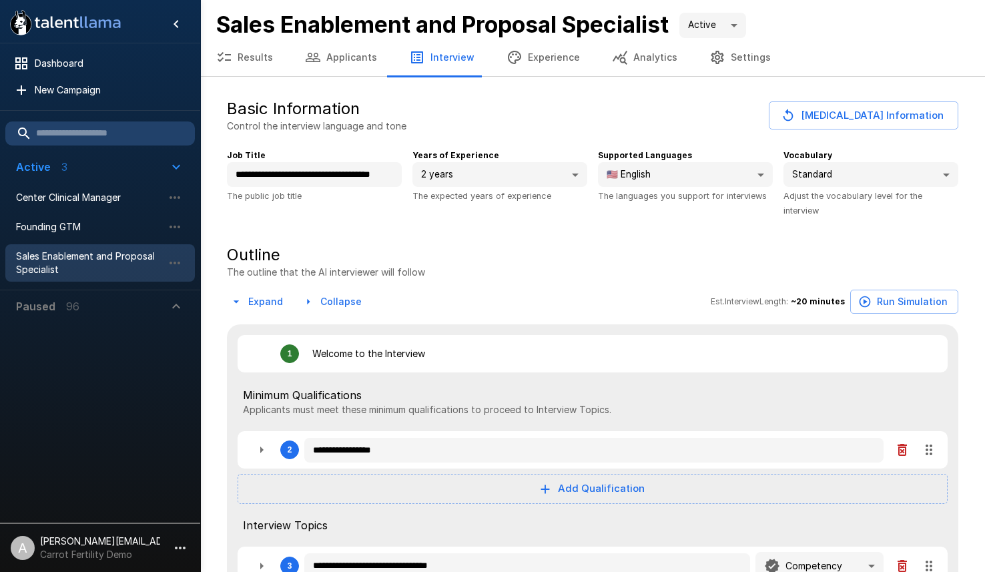
type textarea "*"
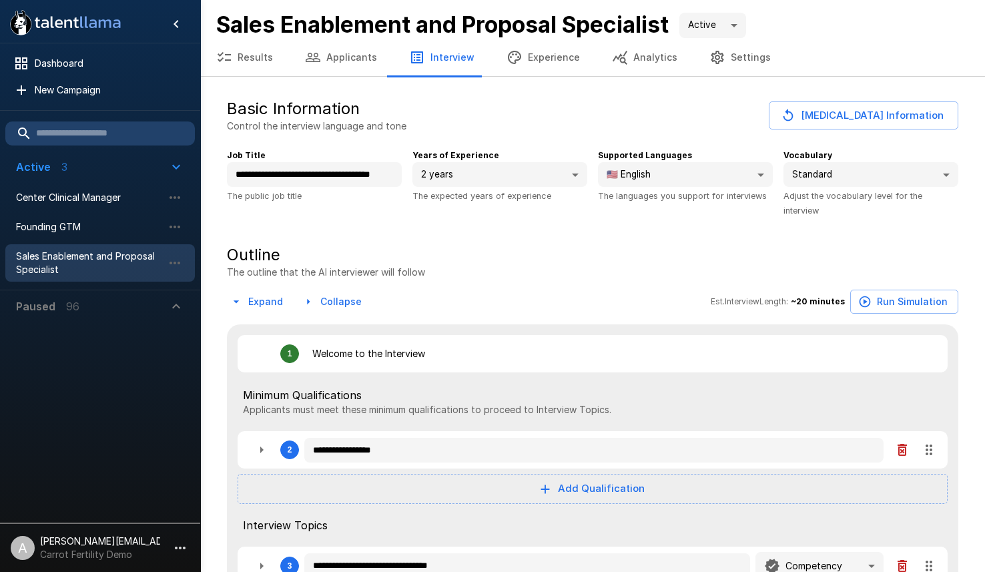
type textarea "*"
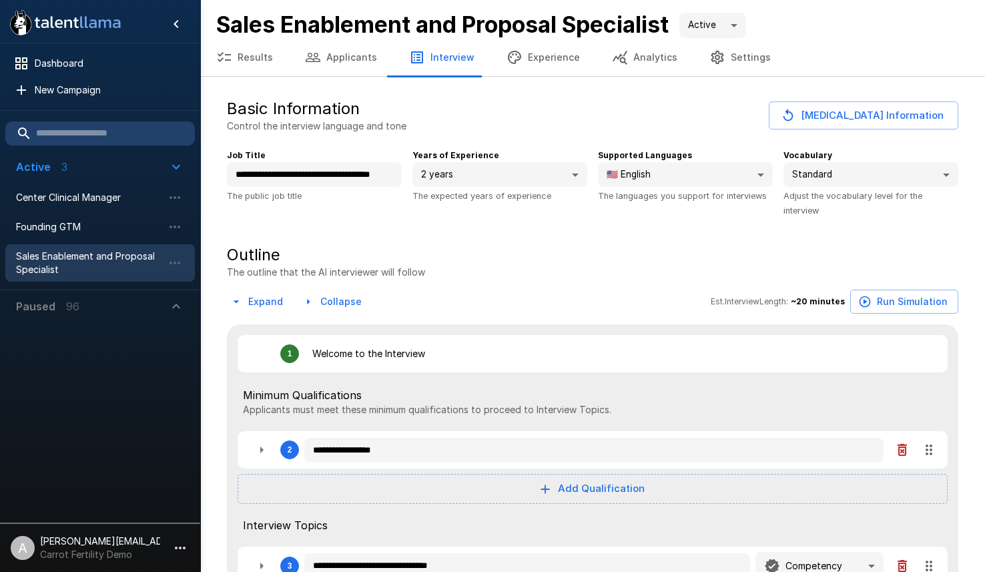
type textarea "*"
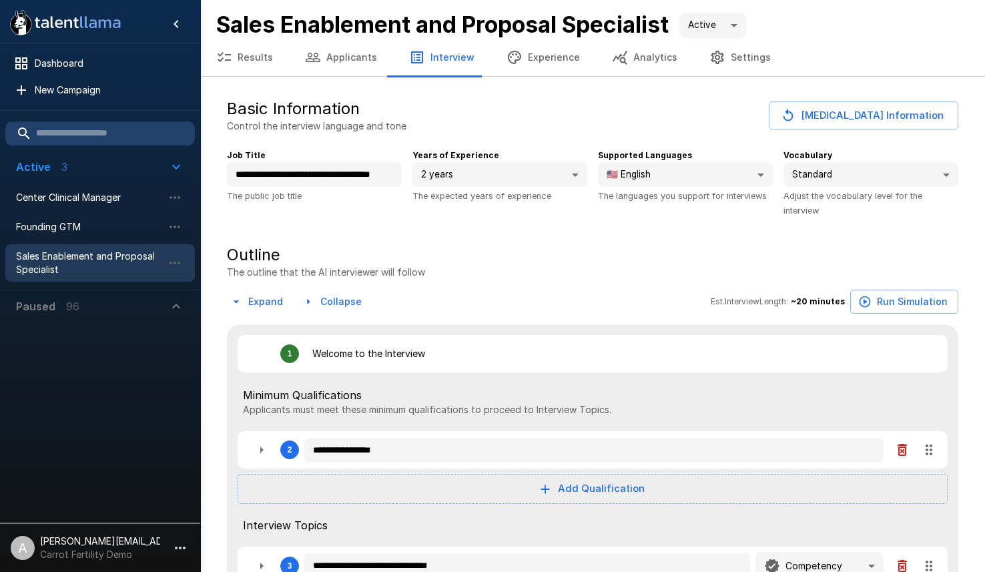
type textarea "*"
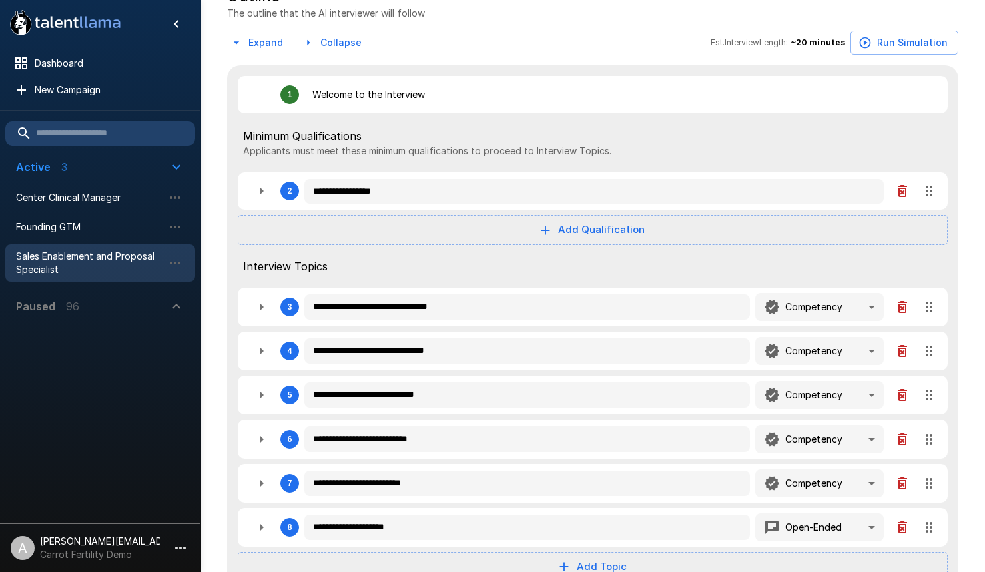
scroll to position [292, 0]
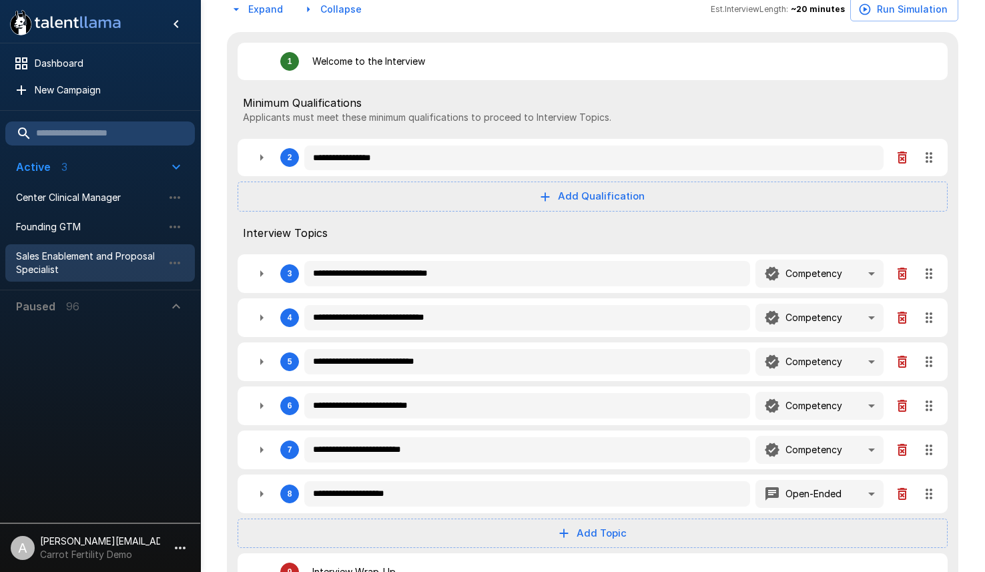
click at [258, 152] on icon "button" at bounding box center [262, 158] width 16 height 16
type textarea "*"
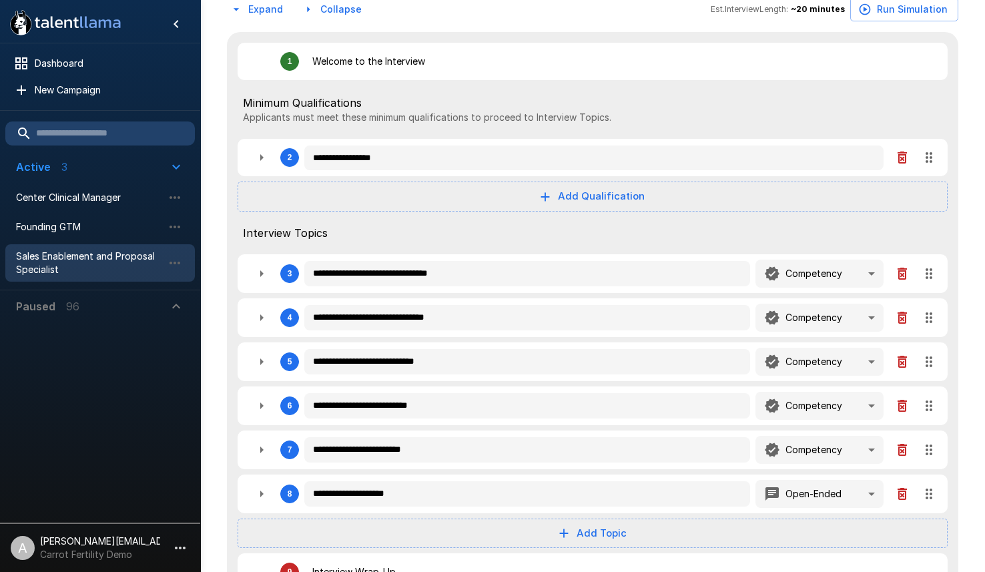
type textarea "*"
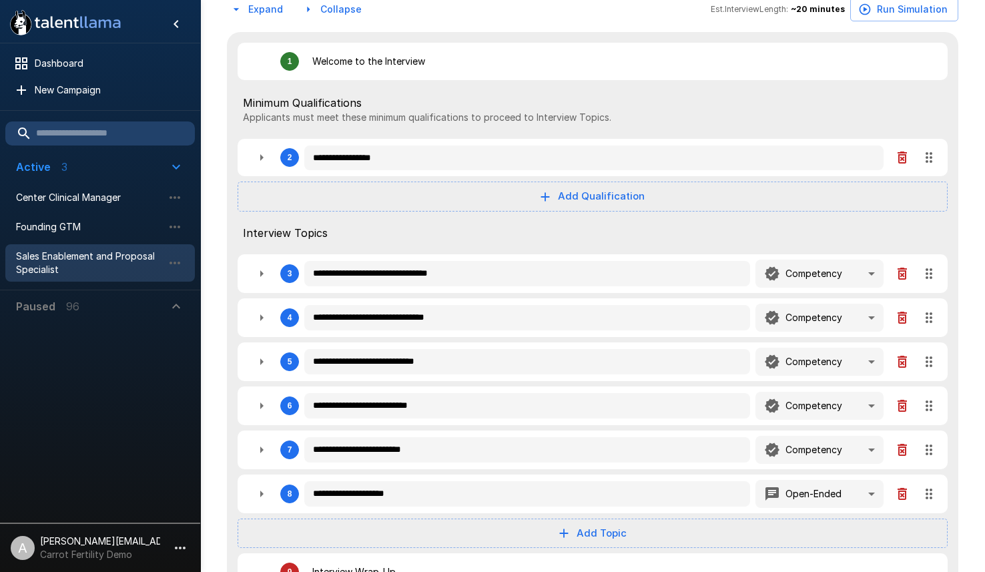
type textarea "*"
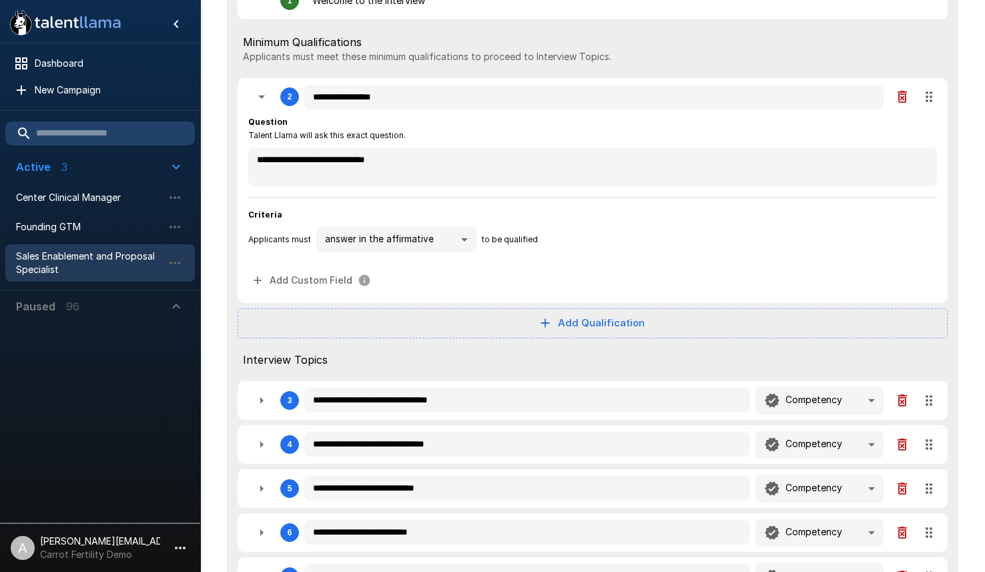
scroll to position [345, 0]
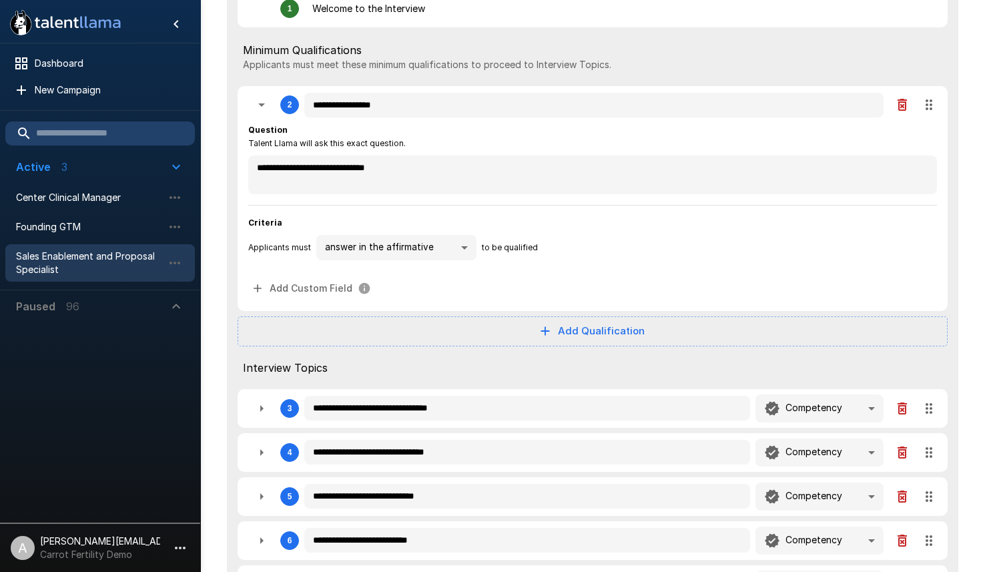
type textarea "*"
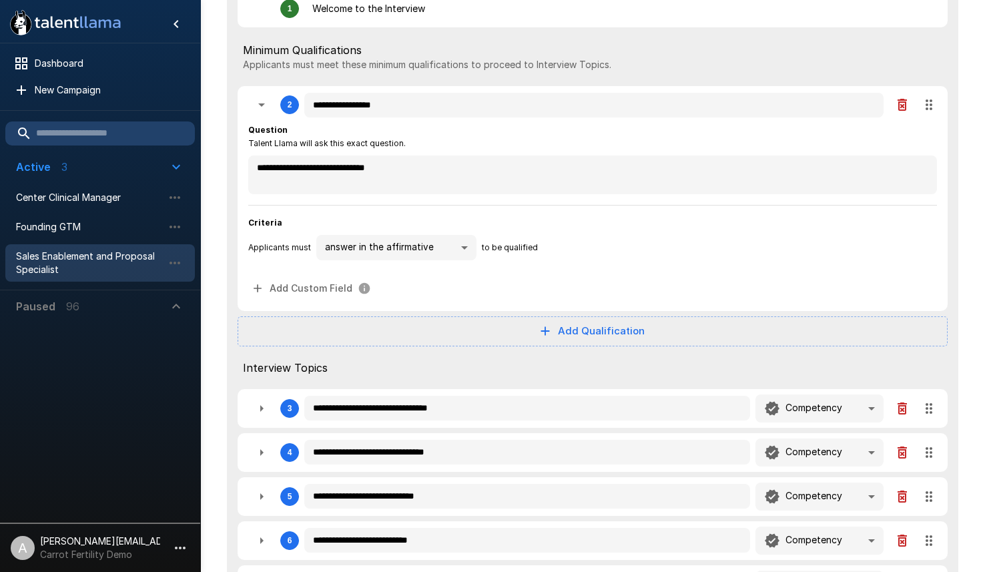
type textarea "*"
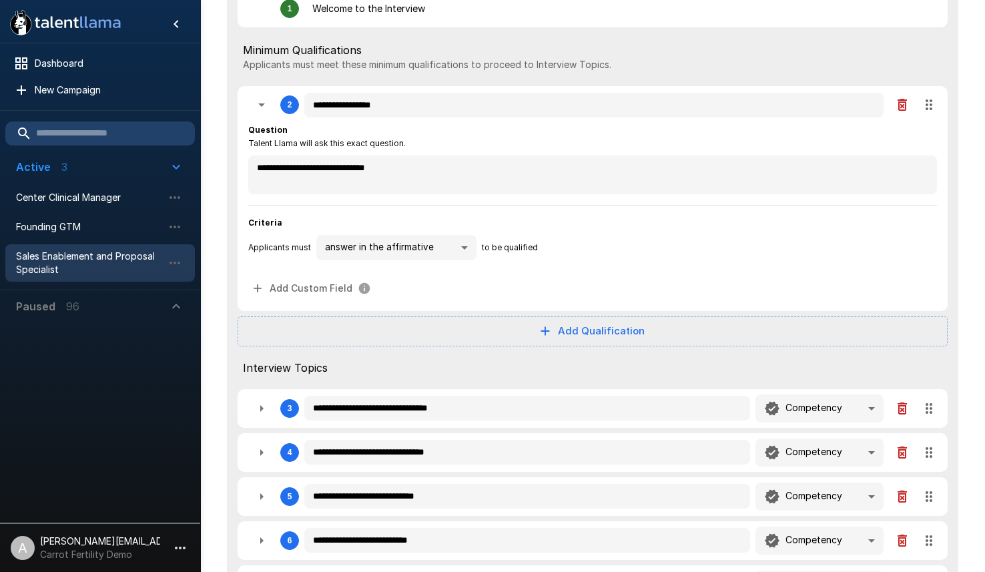
type textarea "*"
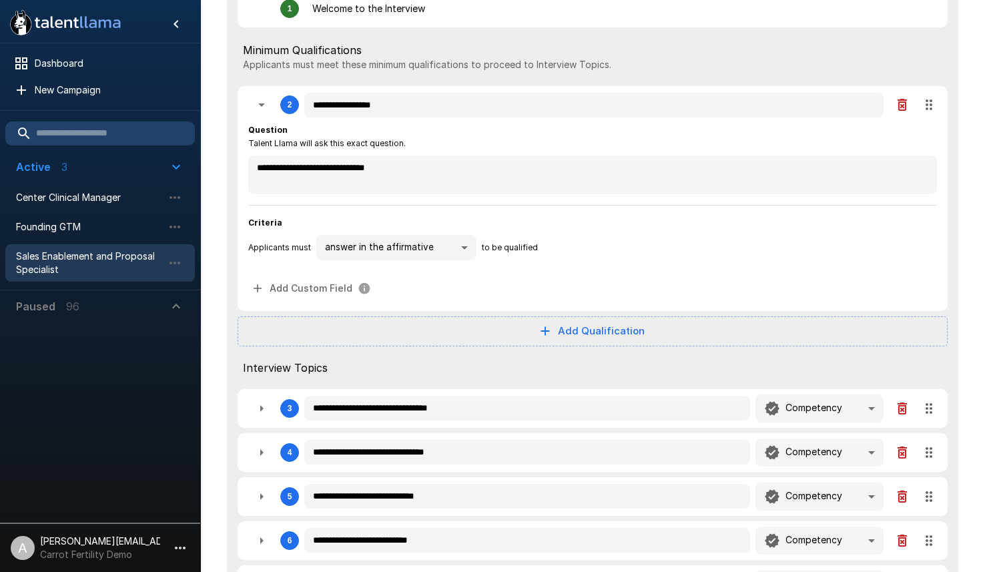
type textarea "*"
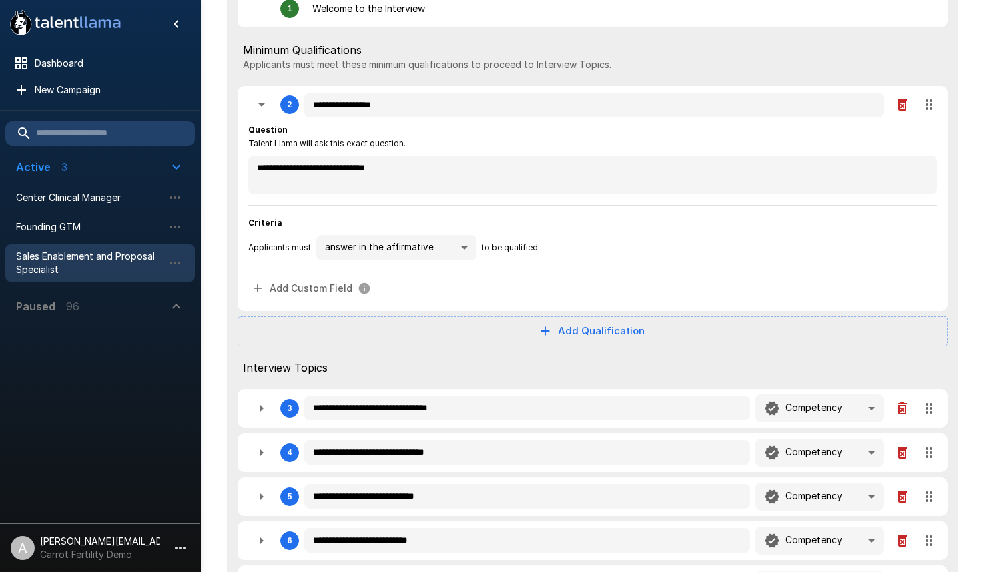
type textarea "*"
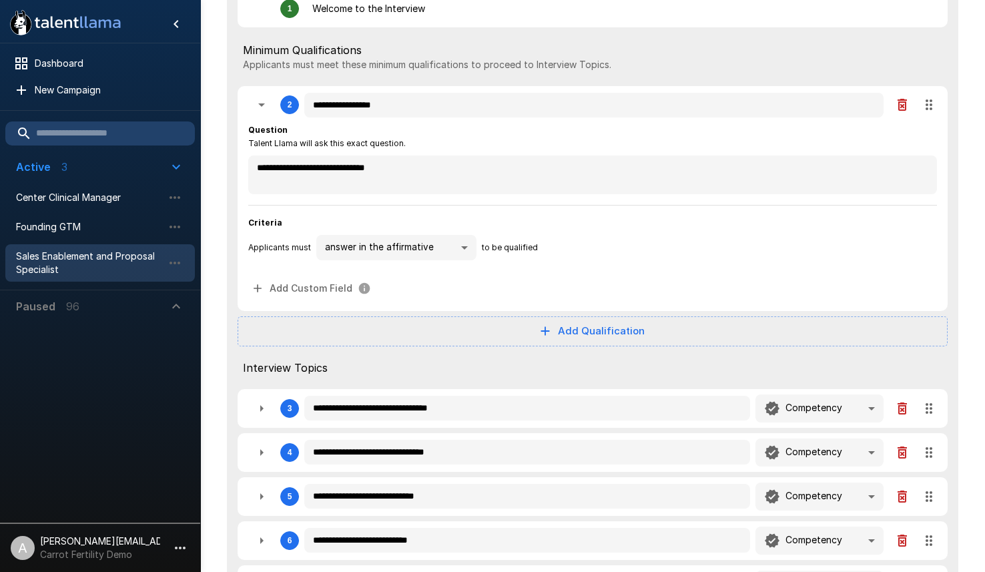
type textarea "*"
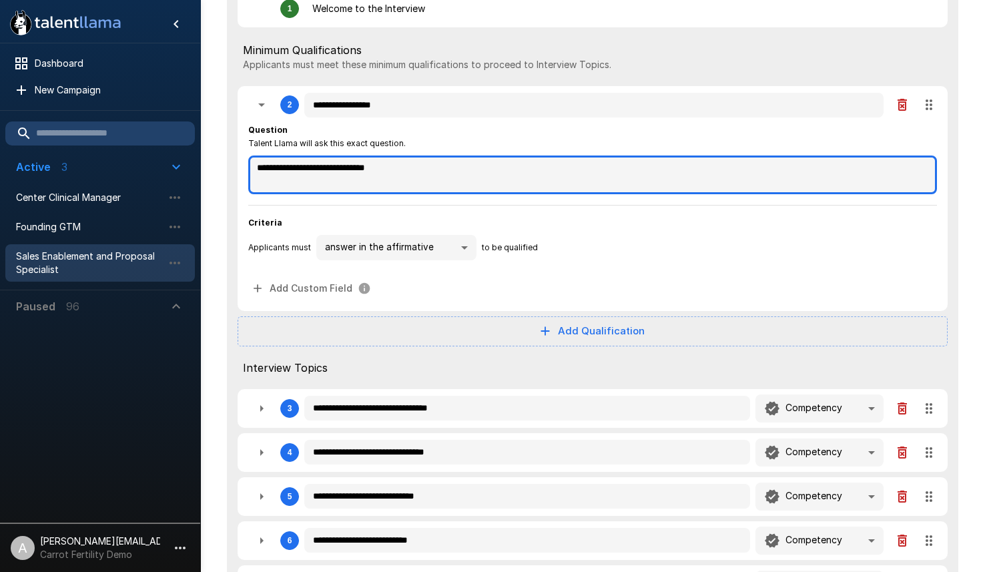
click at [406, 168] on textarea "**********" at bounding box center [592, 175] width 689 height 39
type textarea "*"
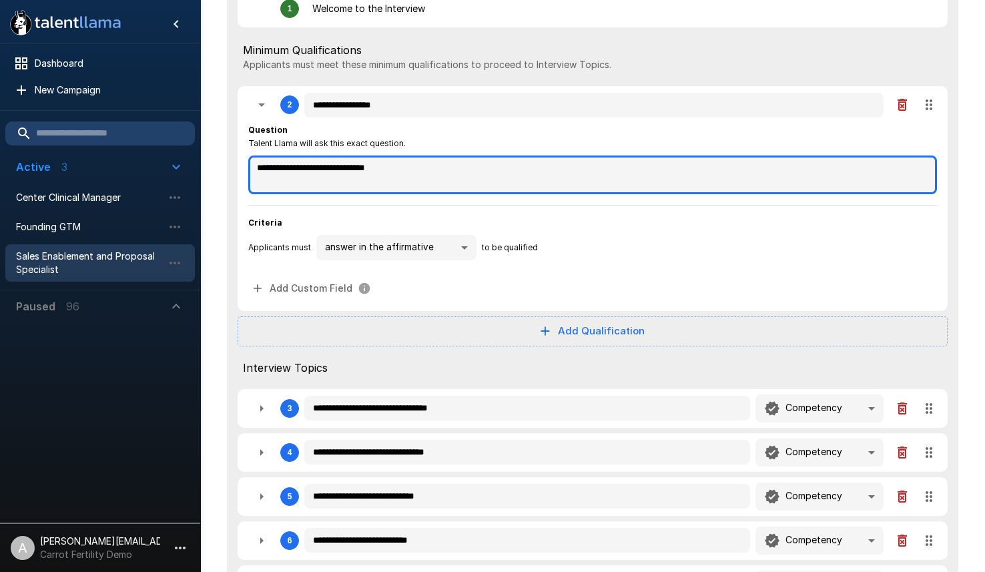
type textarea "*"
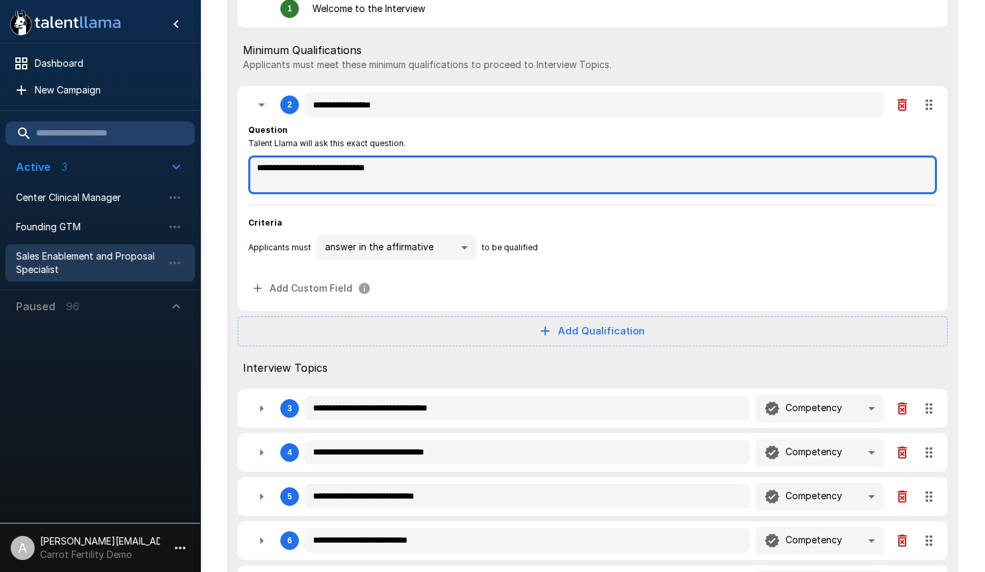
type textarea "*"
type textarea "**********"
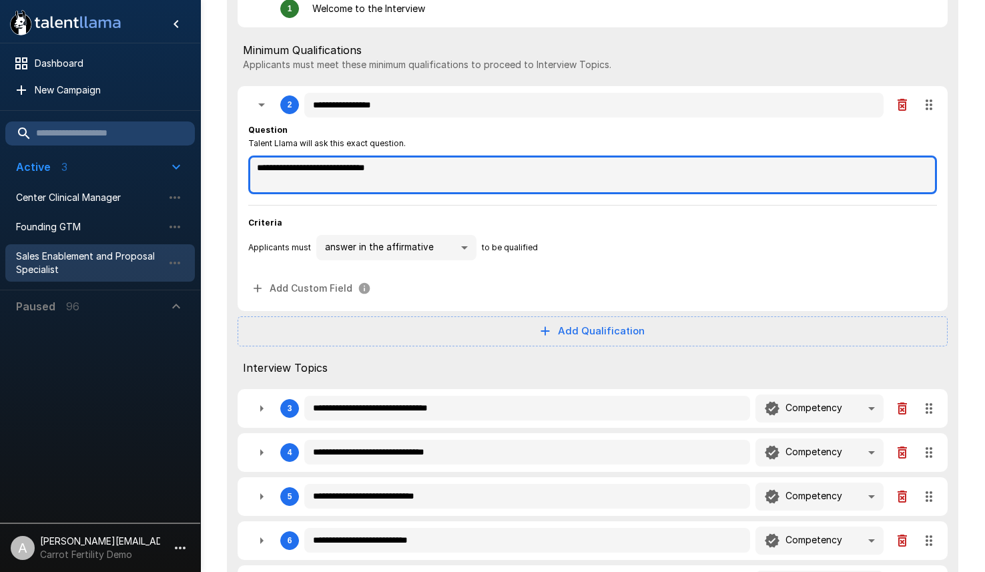
type textarea "*"
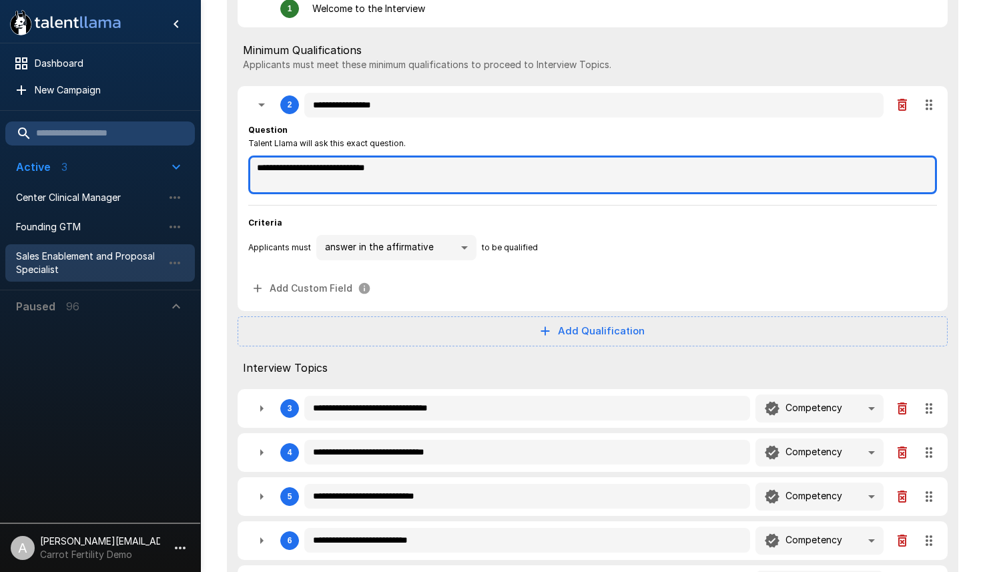
type textarea "*"
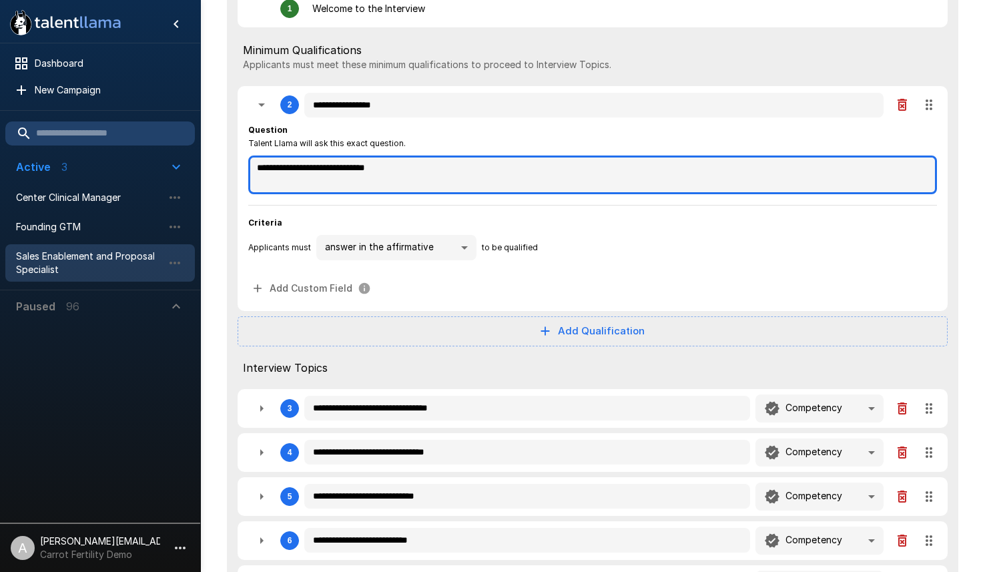
type textarea "*"
type textarea "**********"
type textarea "*"
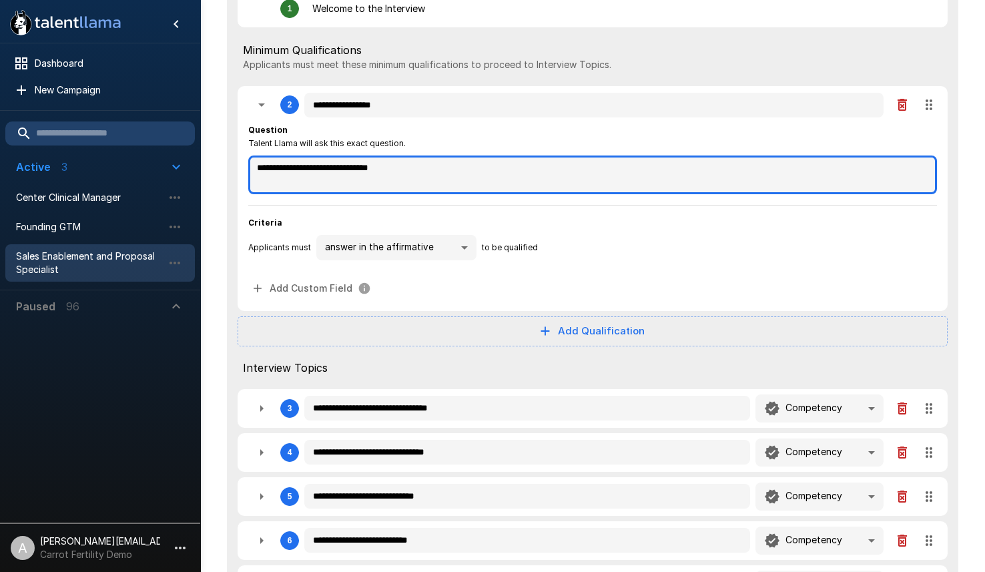
type textarea "*"
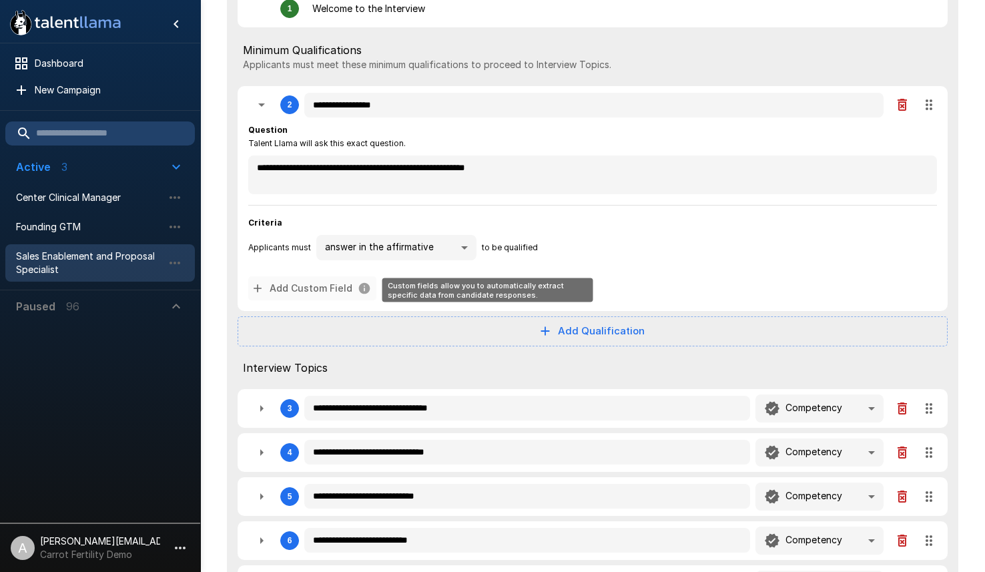
click at [307, 292] on button "Add Custom Field" at bounding box center [312, 288] width 128 height 25
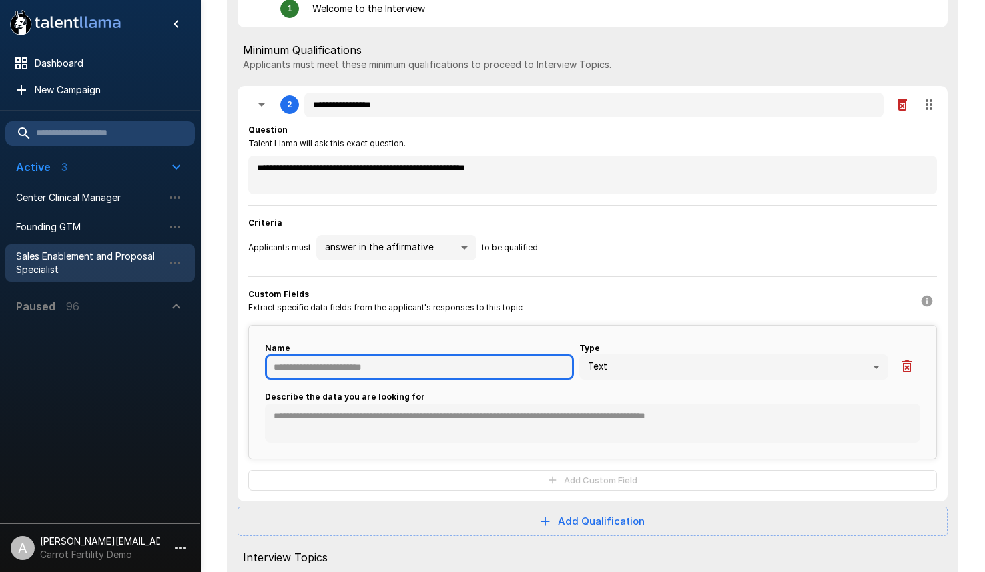
click at [360, 363] on input "text" at bounding box center [419, 367] width 309 height 25
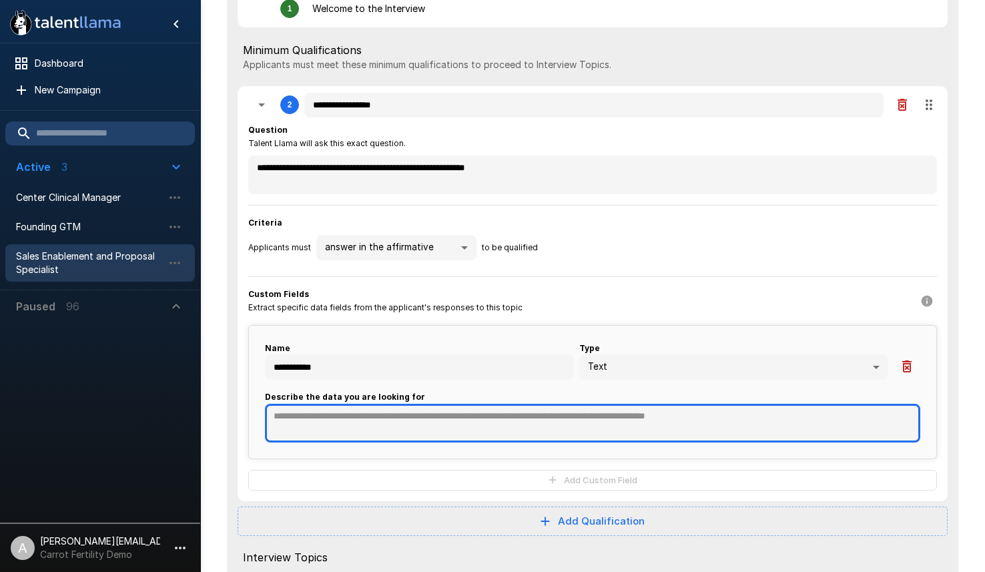
click at [359, 425] on textarea at bounding box center [593, 423] width 656 height 39
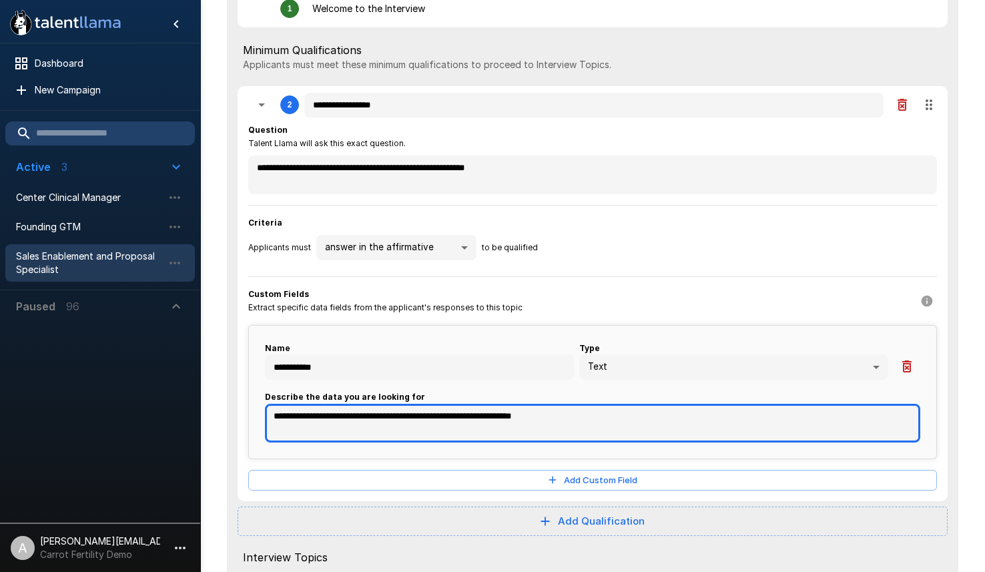
click at [493, 413] on textarea "**********" at bounding box center [593, 423] width 656 height 39
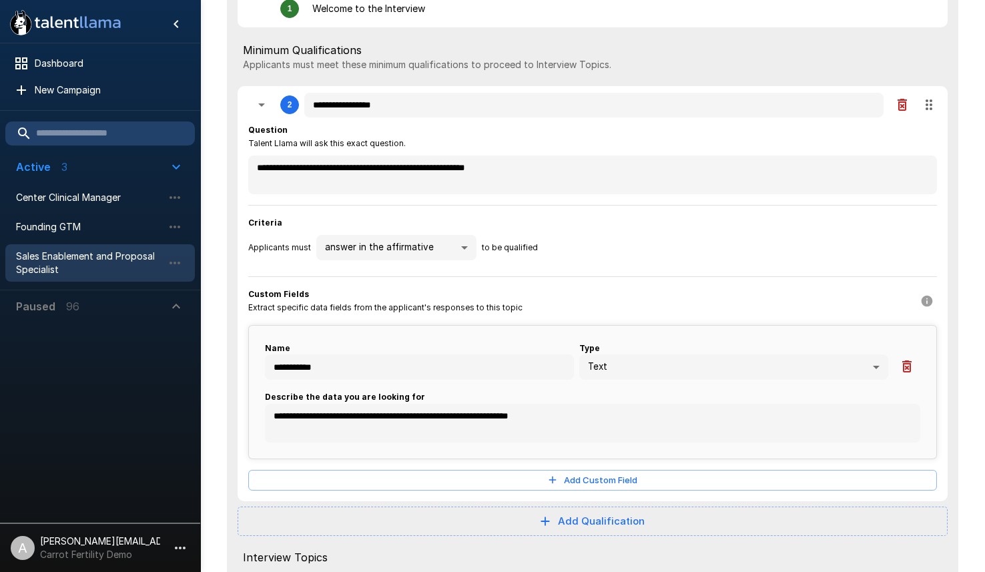
click at [694, 292] on div "Custom Fields Extract specific data fields from the applicant's responses to th…" at bounding box center [592, 301] width 689 height 27
click at [265, 104] on icon "button" at bounding box center [262, 105] width 16 height 16
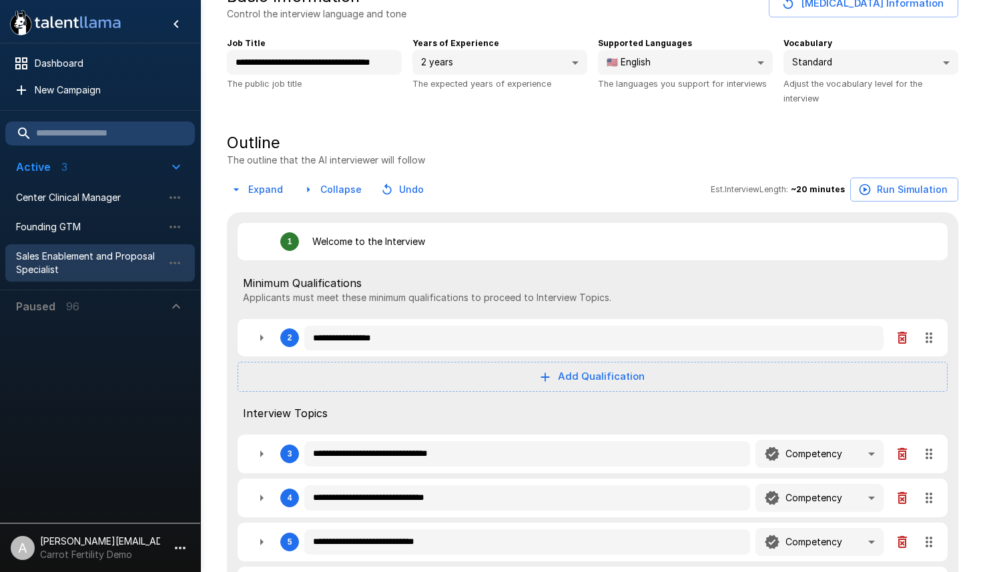
scroll to position [0, 0]
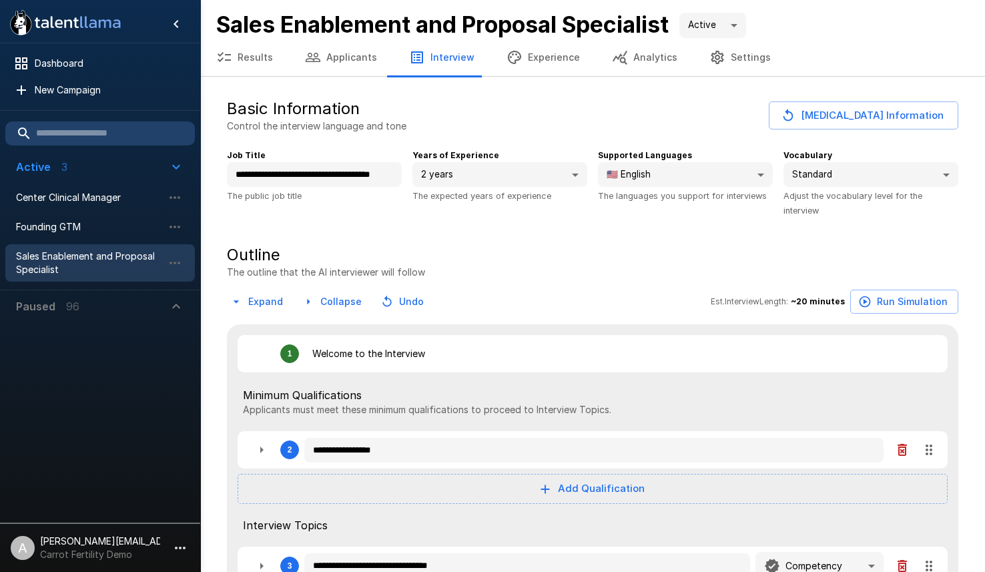
click at [347, 58] on button "Applicants" at bounding box center [341, 57] width 104 height 37
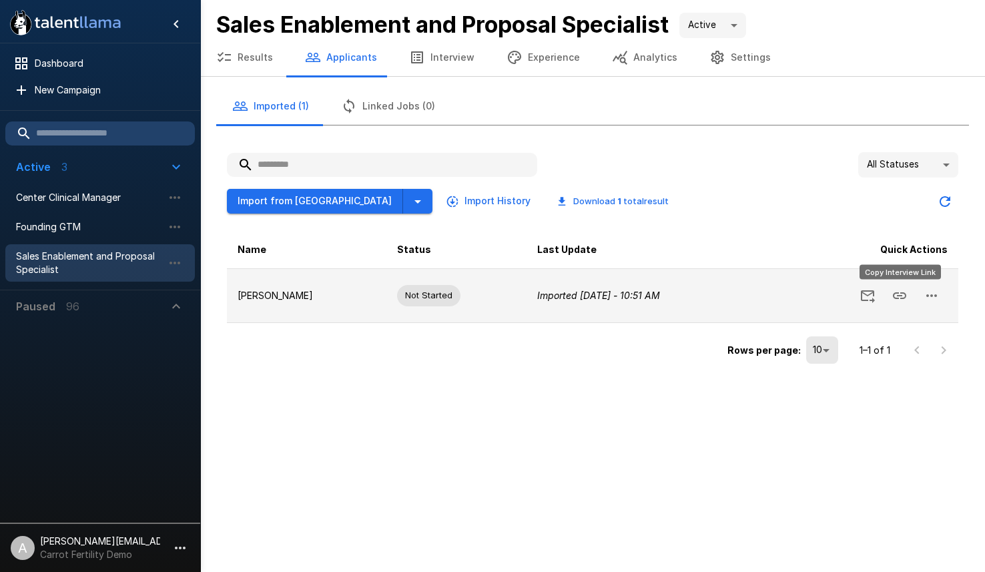
click at [901, 293] on icon "Copy Interview Link" at bounding box center [900, 296] width 16 height 16
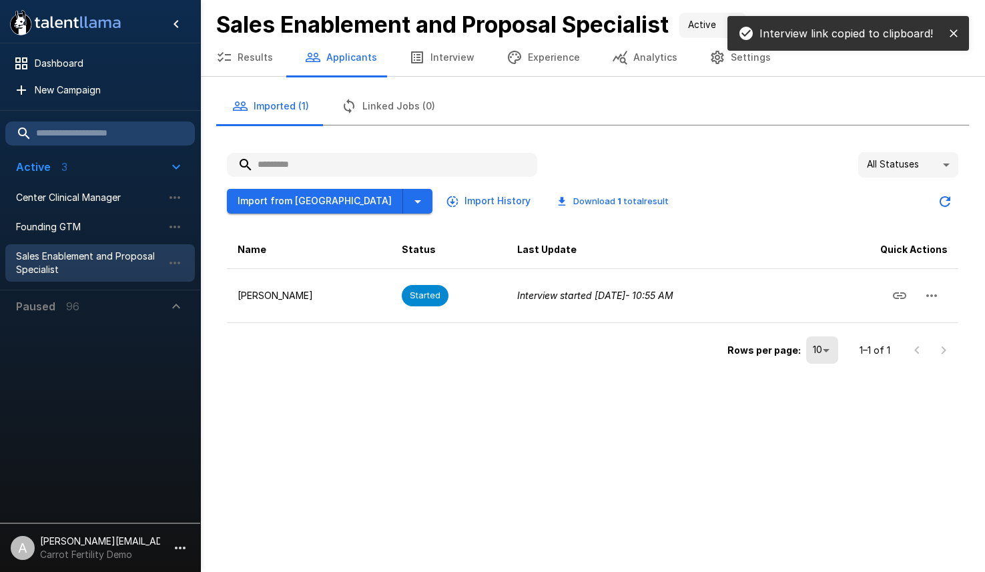
click at [712, 61] on button "Settings" at bounding box center [740, 57] width 93 height 37
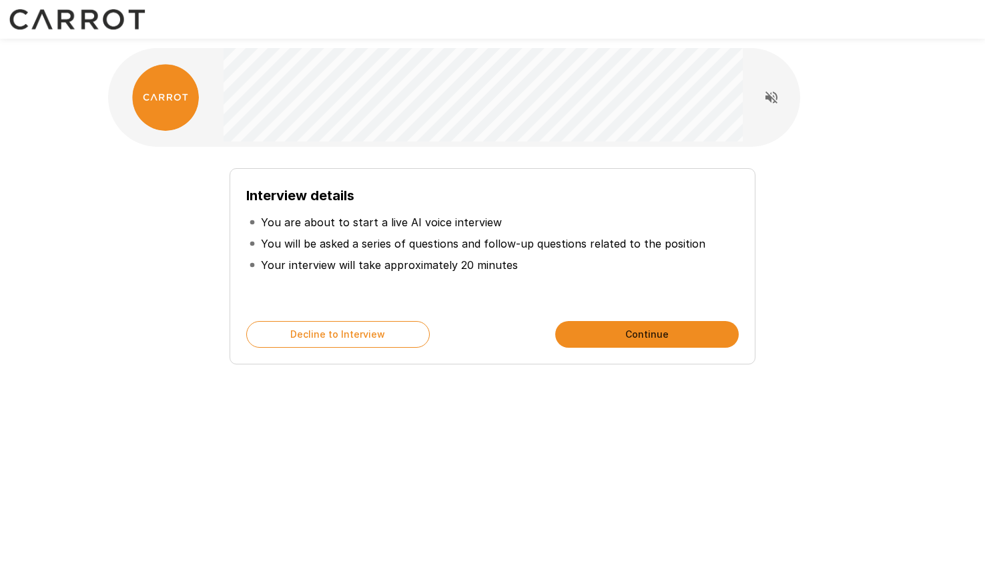
click at [571, 404] on div "Interview details You are about to start a live AI voice interview You will be …" at bounding box center [492, 238] width 801 height 477
click at [651, 340] on button "Continue" at bounding box center [647, 334] width 184 height 27
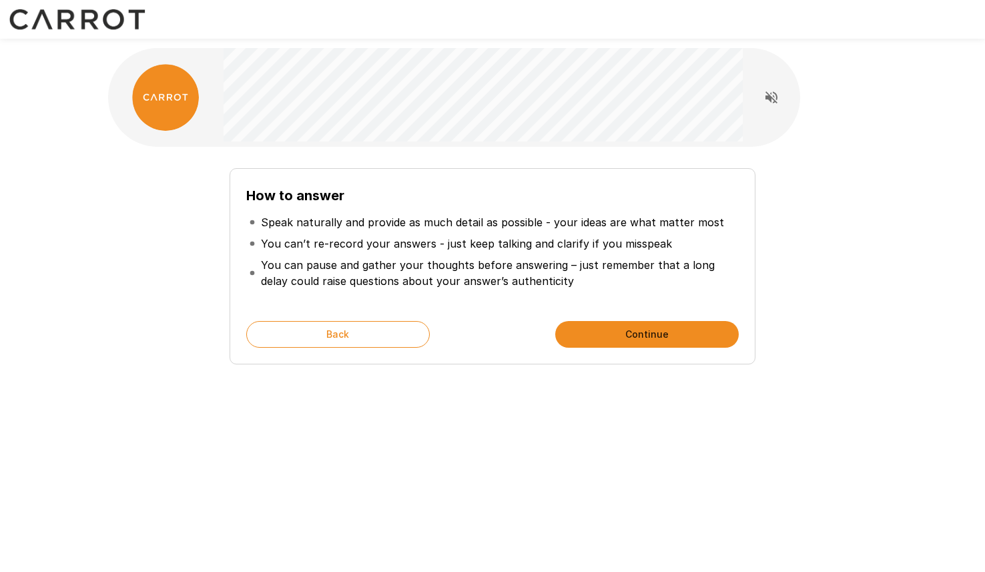
click at [651, 340] on button "Continue" at bounding box center [647, 334] width 184 height 27
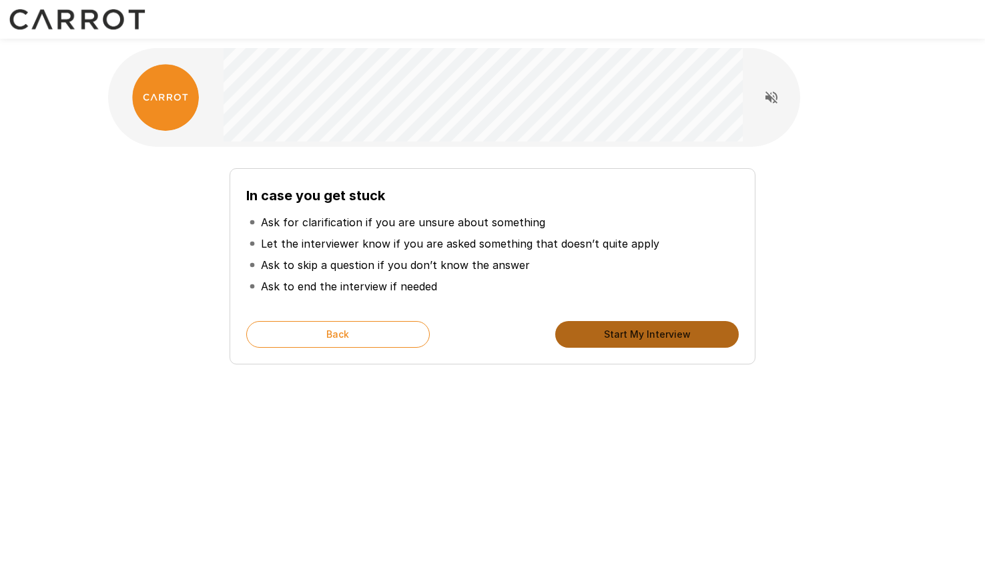
click at [654, 340] on button "Start My Interview" at bounding box center [647, 334] width 184 height 27
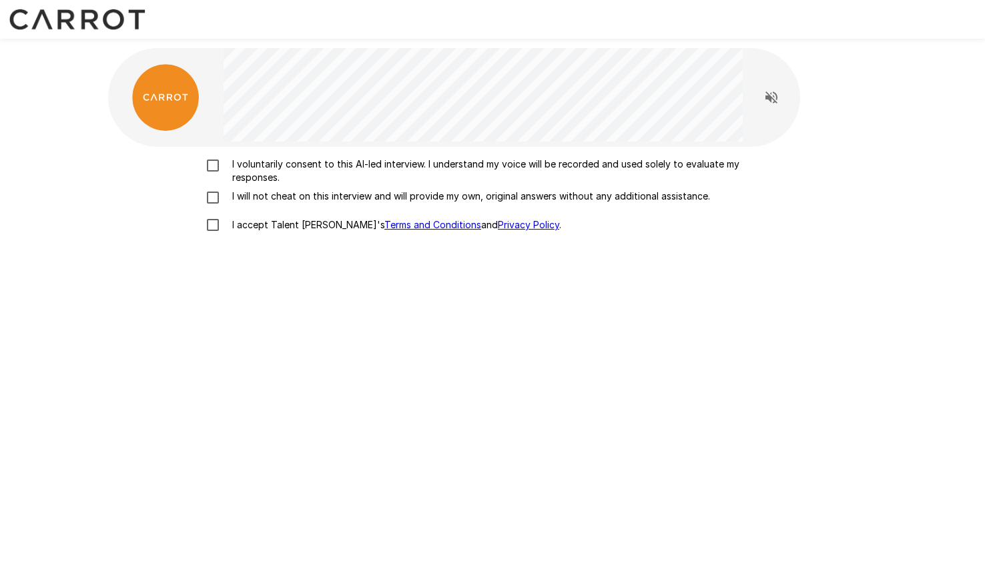
click at [246, 161] on p "I voluntarily consent to this AI-led interview. I understand my voice will be r…" at bounding box center [506, 171] width 559 height 27
click at [265, 200] on p "I will not cheat on this interview and will provide my own, original answers wi…" at bounding box center [468, 196] width 483 height 13
click at [273, 222] on p "I accept Talent Llama's Terms and Conditions and Privacy Policy ." at bounding box center [394, 224] width 334 height 13
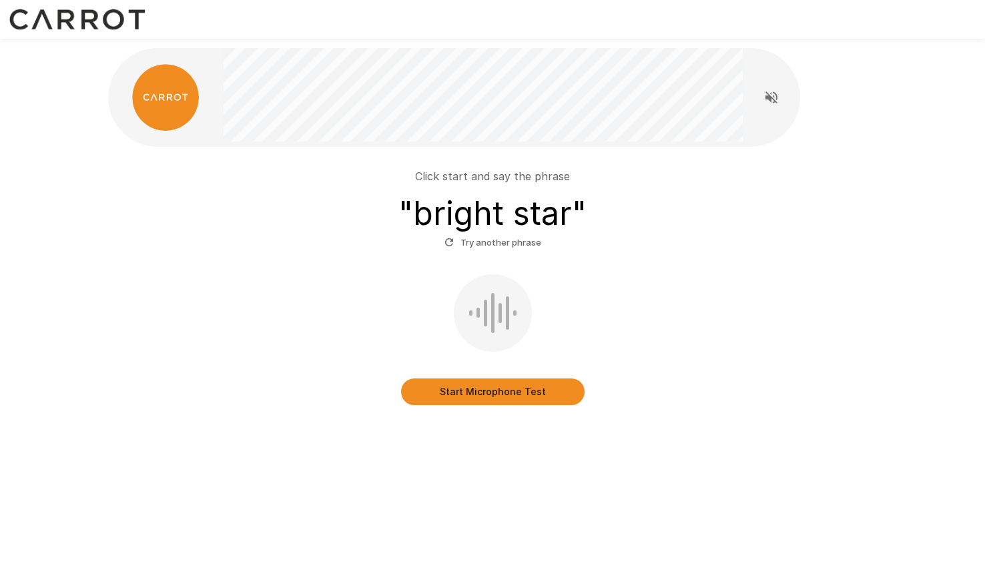
click at [486, 401] on button "Start Microphone Test" at bounding box center [493, 392] width 184 height 27
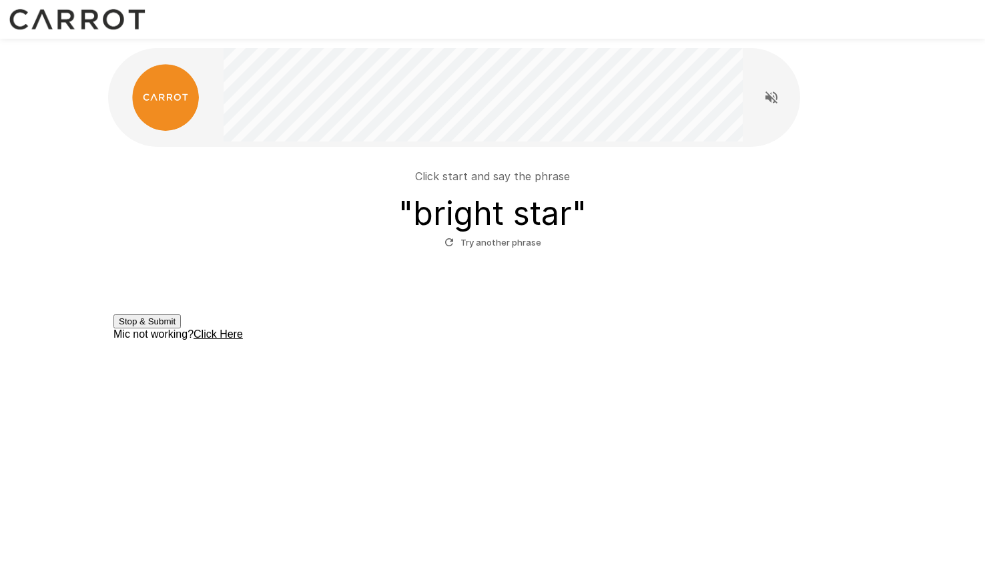
click at [181, 328] on button "Stop & Submit" at bounding box center [146, 321] width 67 height 14
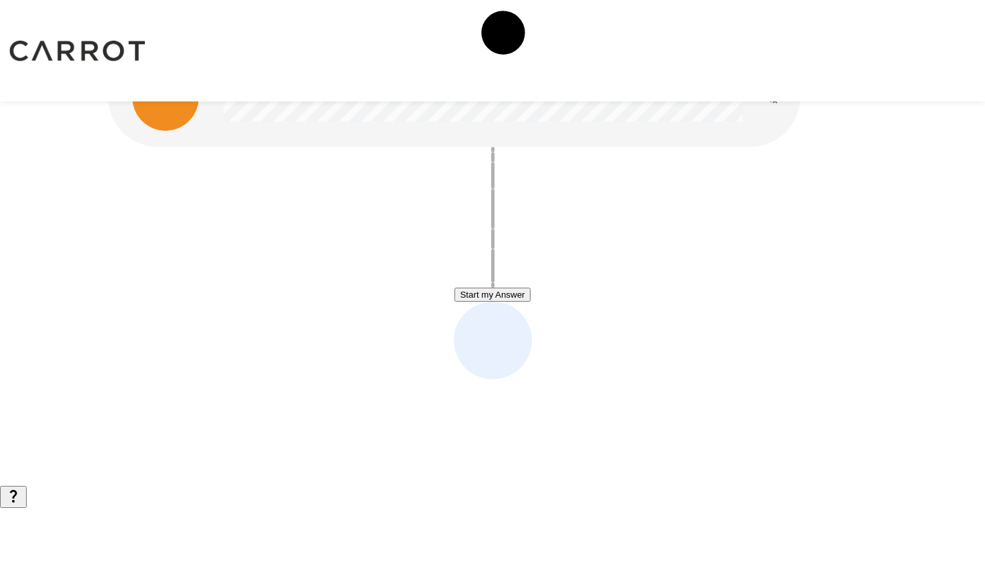
click at [473, 294] on button "Start my Answer" at bounding box center [492, 295] width 75 height 14
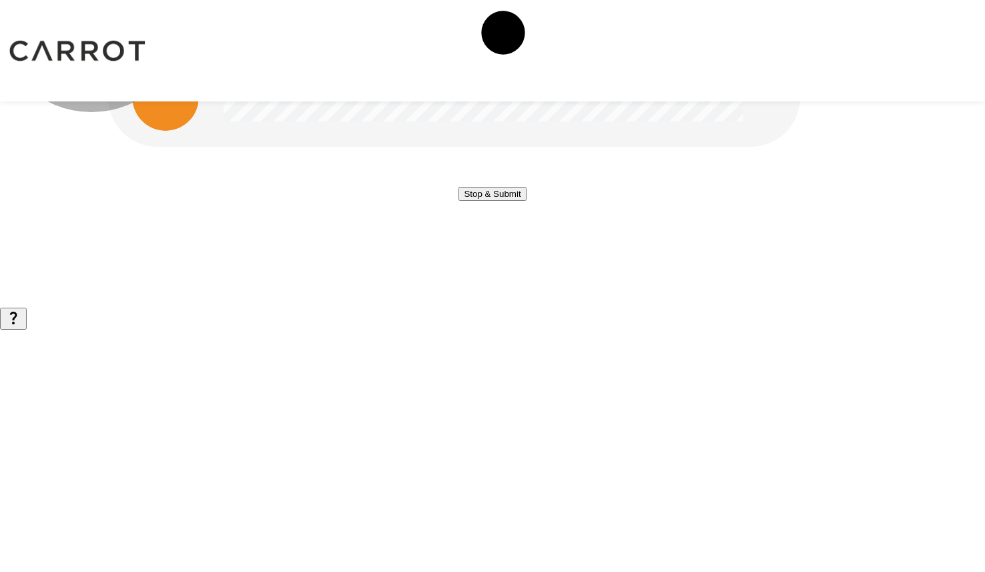
click at [492, 201] on button "Stop & Submit" at bounding box center [492, 194] width 67 height 14
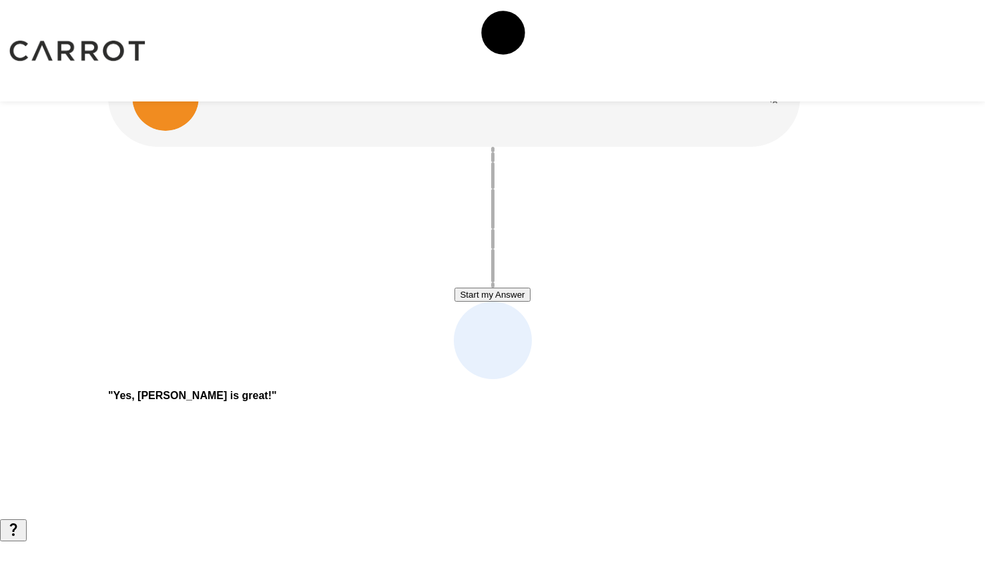
click at [648, 279] on div "Start my Answer" at bounding box center [492, 263] width 769 height 232
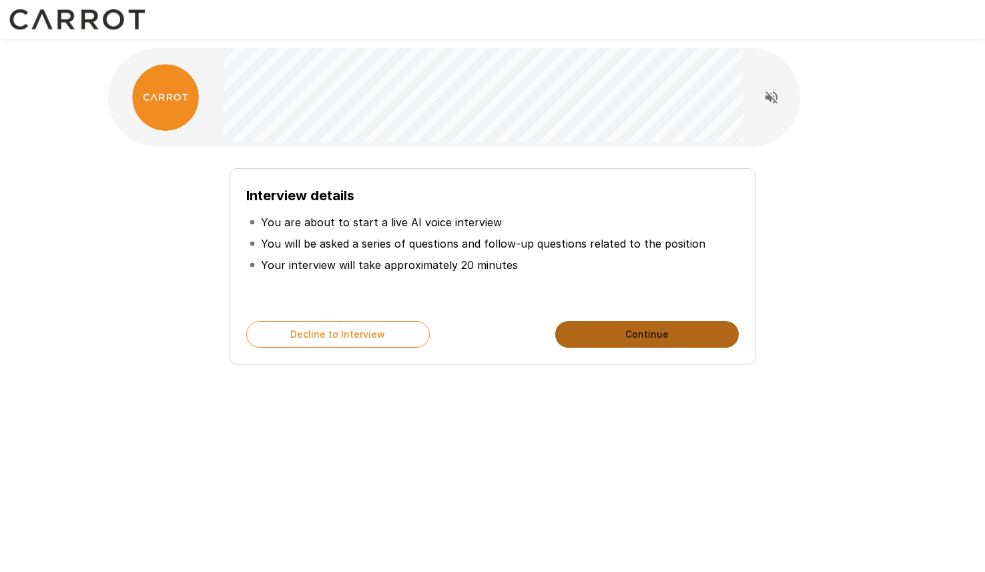
click at [640, 335] on button "Continue" at bounding box center [647, 334] width 184 height 27
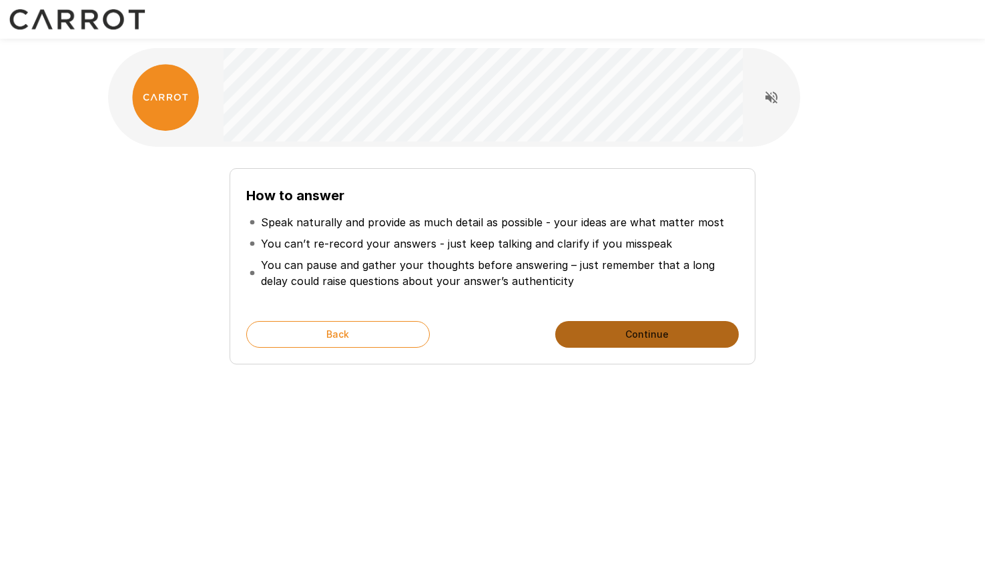
click at [640, 335] on button "Continue" at bounding box center [647, 334] width 184 height 27
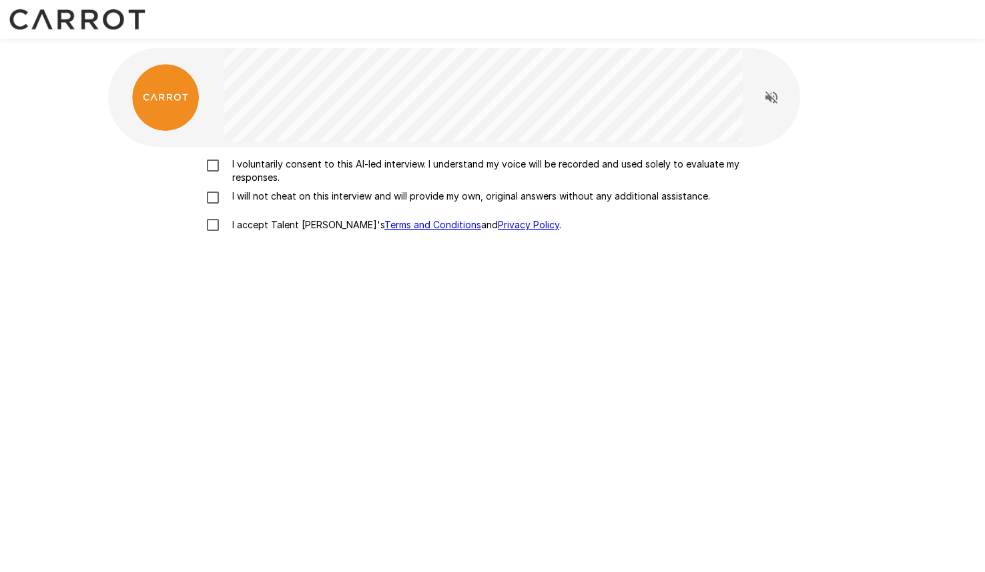
click at [240, 168] on p "I voluntarily consent to this AI-led interview. I understand my voice will be r…" at bounding box center [506, 171] width 559 height 27
click at [259, 200] on p "I will not cheat on this interview and will provide my own, original answers wi…" at bounding box center [468, 196] width 483 height 13
click at [265, 222] on p "I accept Talent Llama's Terms and Conditions and Privacy Policy ." at bounding box center [394, 224] width 334 height 13
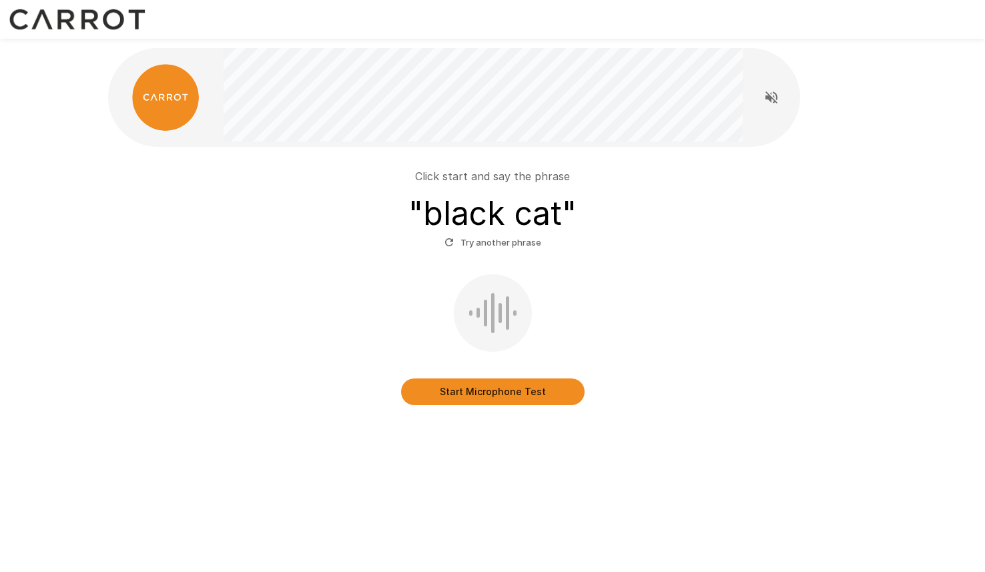
click at [495, 387] on button "Start Microphone Test" at bounding box center [493, 392] width 184 height 27
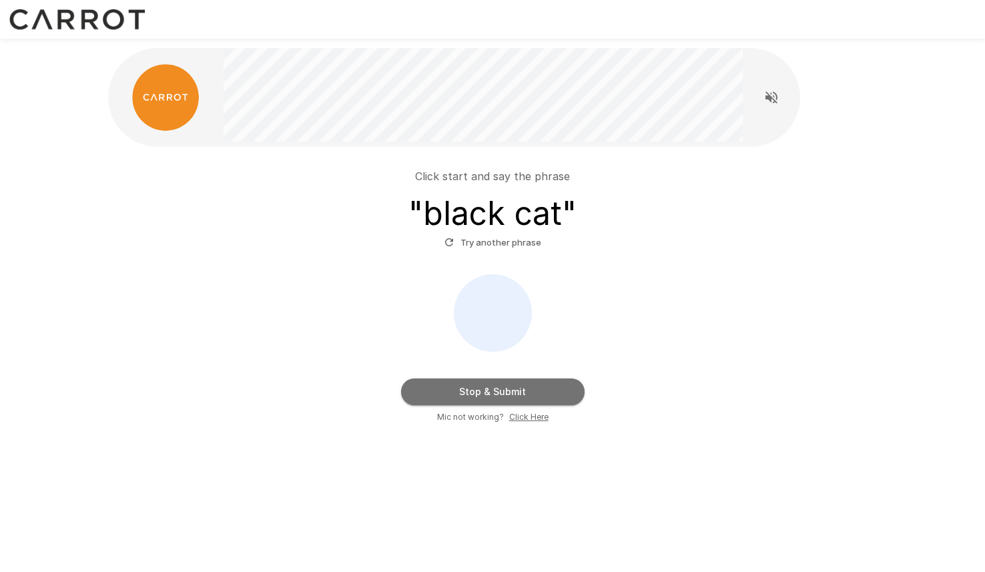
click at [509, 389] on button "Stop & Submit" at bounding box center [493, 392] width 184 height 27
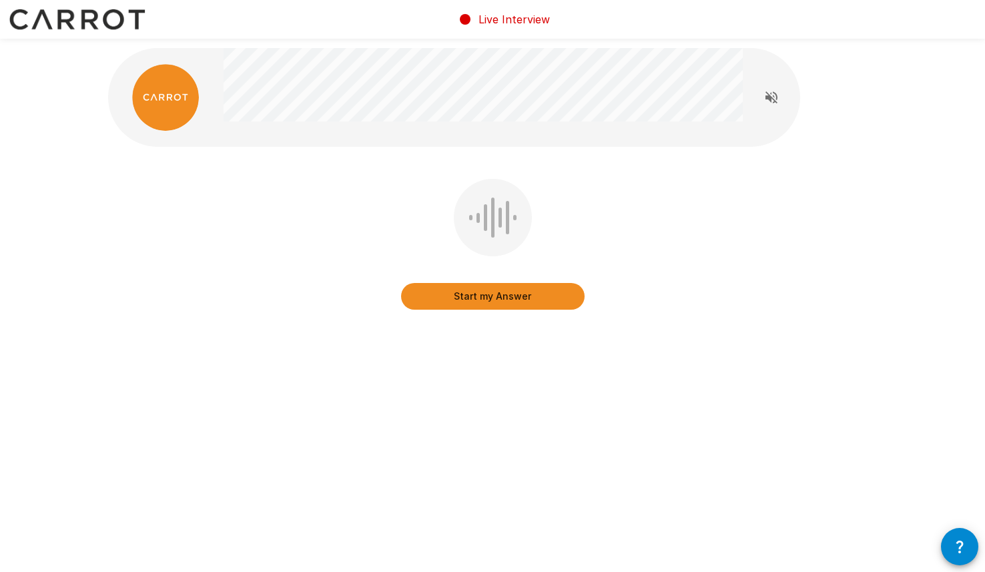
click at [520, 303] on button "Start my Answer" at bounding box center [493, 296] width 184 height 27
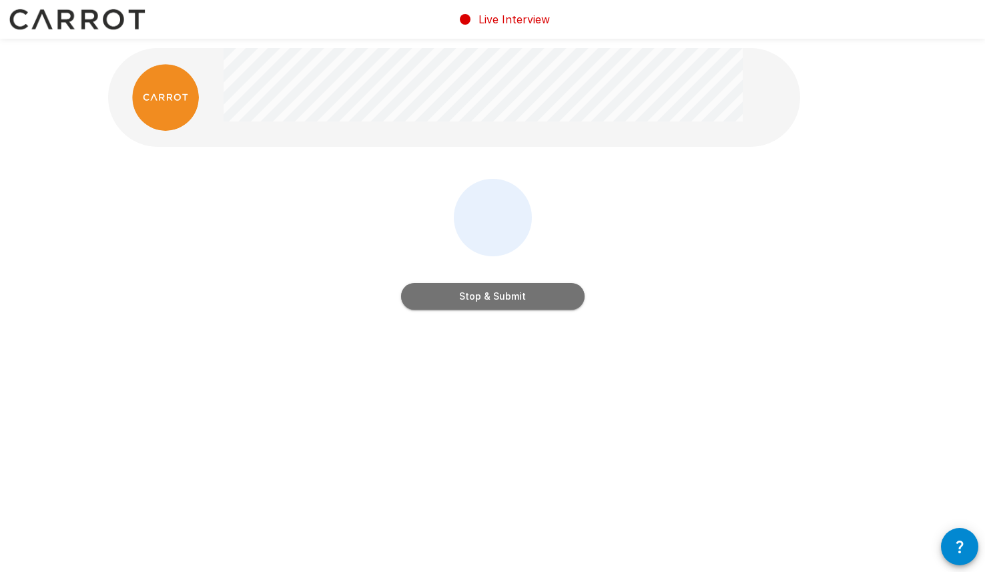
click at [520, 303] on button "Stop & Submit" at bounding box center [493, 296] width 184 height 27
